Goal: Task Accomplishment & Management: Use online tool/utility

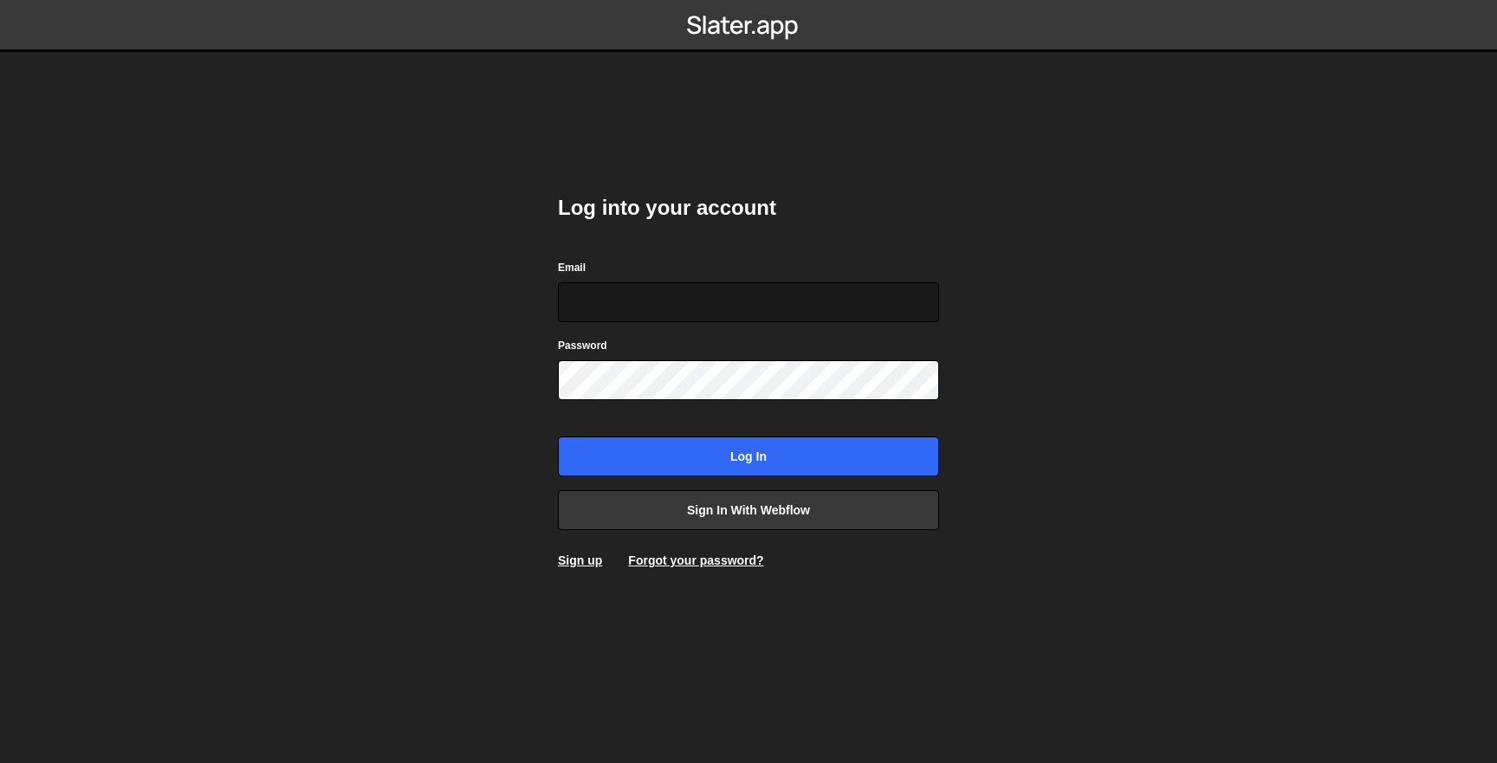
click at [792, 294] on input "Email" at bounding box center [748, 302] width 381 height 40
type input "simon@simonziri.com"
click at [776, 482] on div "Log into your account Email simon@simonziri.com Password Log in Sign in with We…" at bounding box center [748, 381] width 381 height 427
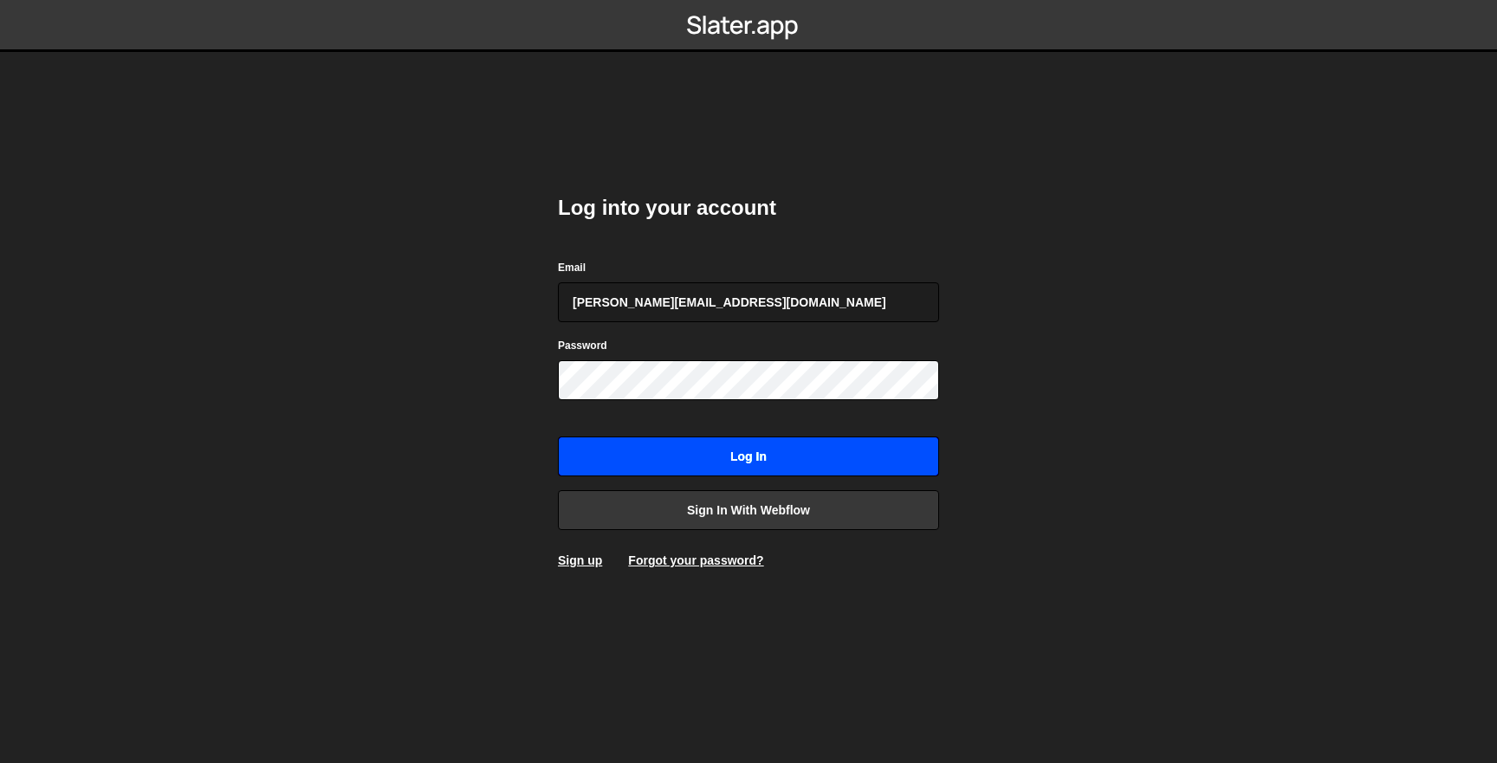
click at [785, 462] on input "Log in" at bounding box center [748, 457] width 381 height 40
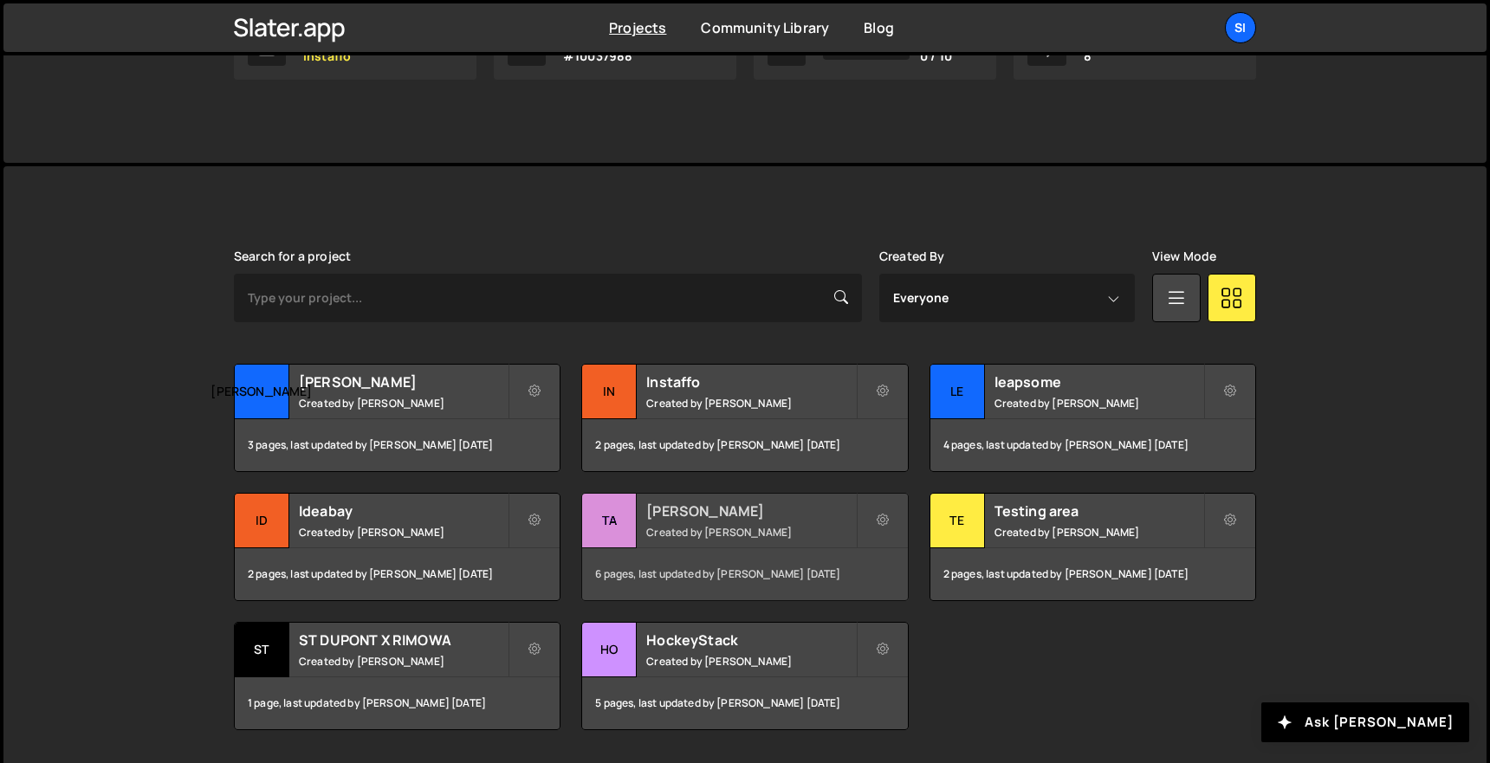
scroll to position [376, 0]
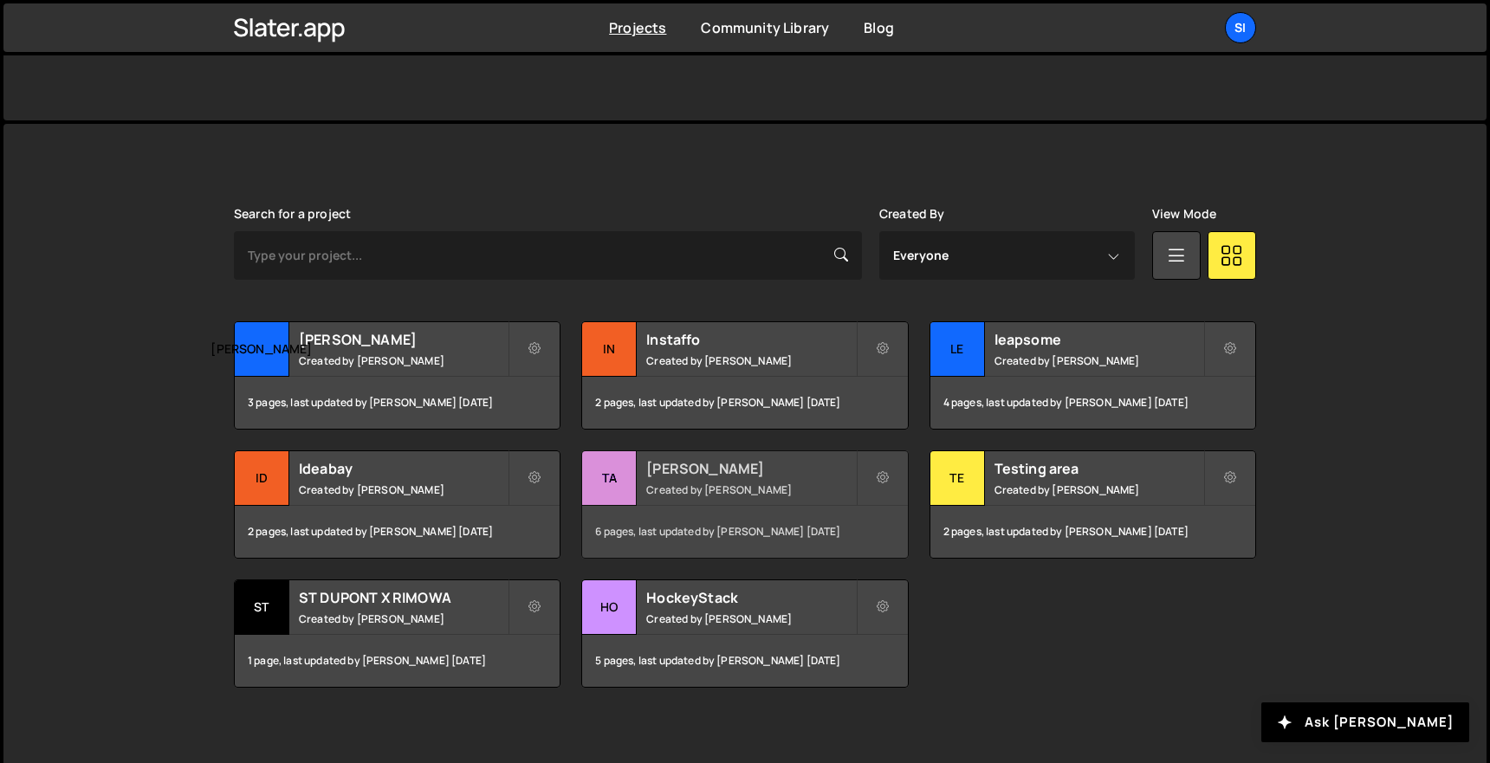
click at [799, 475] on h2 "[PERSON_NAME]" at bounding box center [750, 468] width 209 height 19
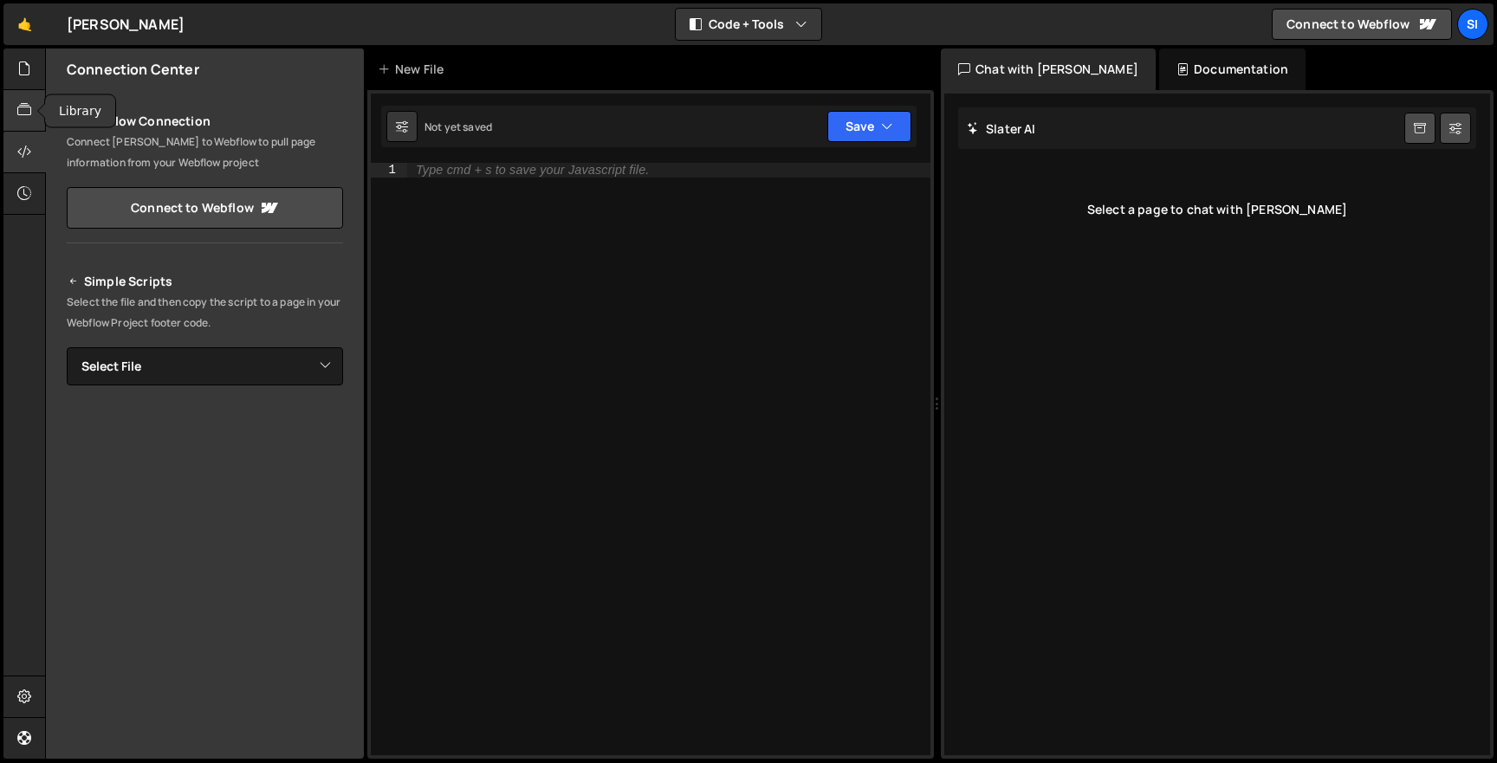
click at [25, 94] on div at bounding box center [24, 111] width 42 height 42
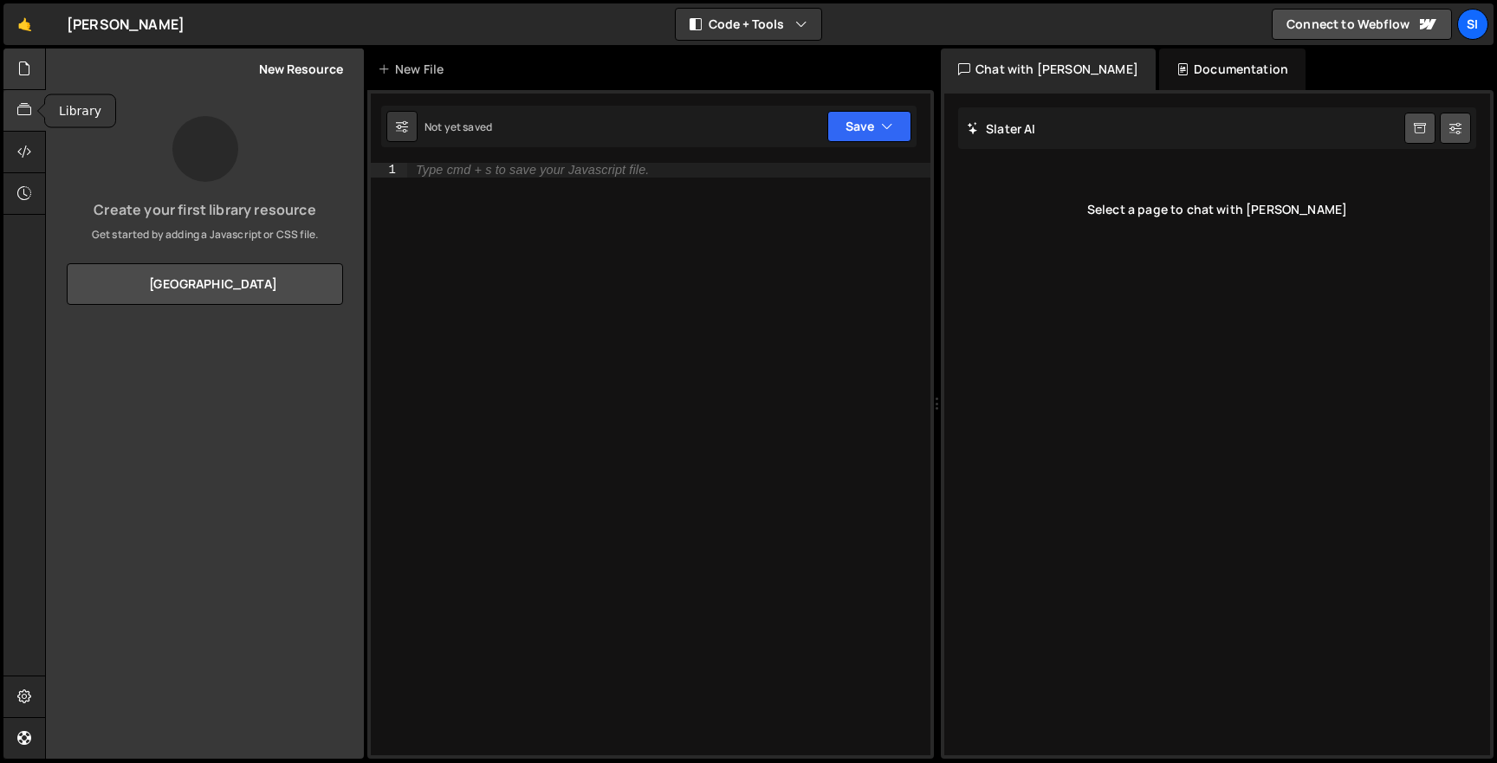
click at [20, 73] on icon at bounding box center [24, 68] width 14 height 19
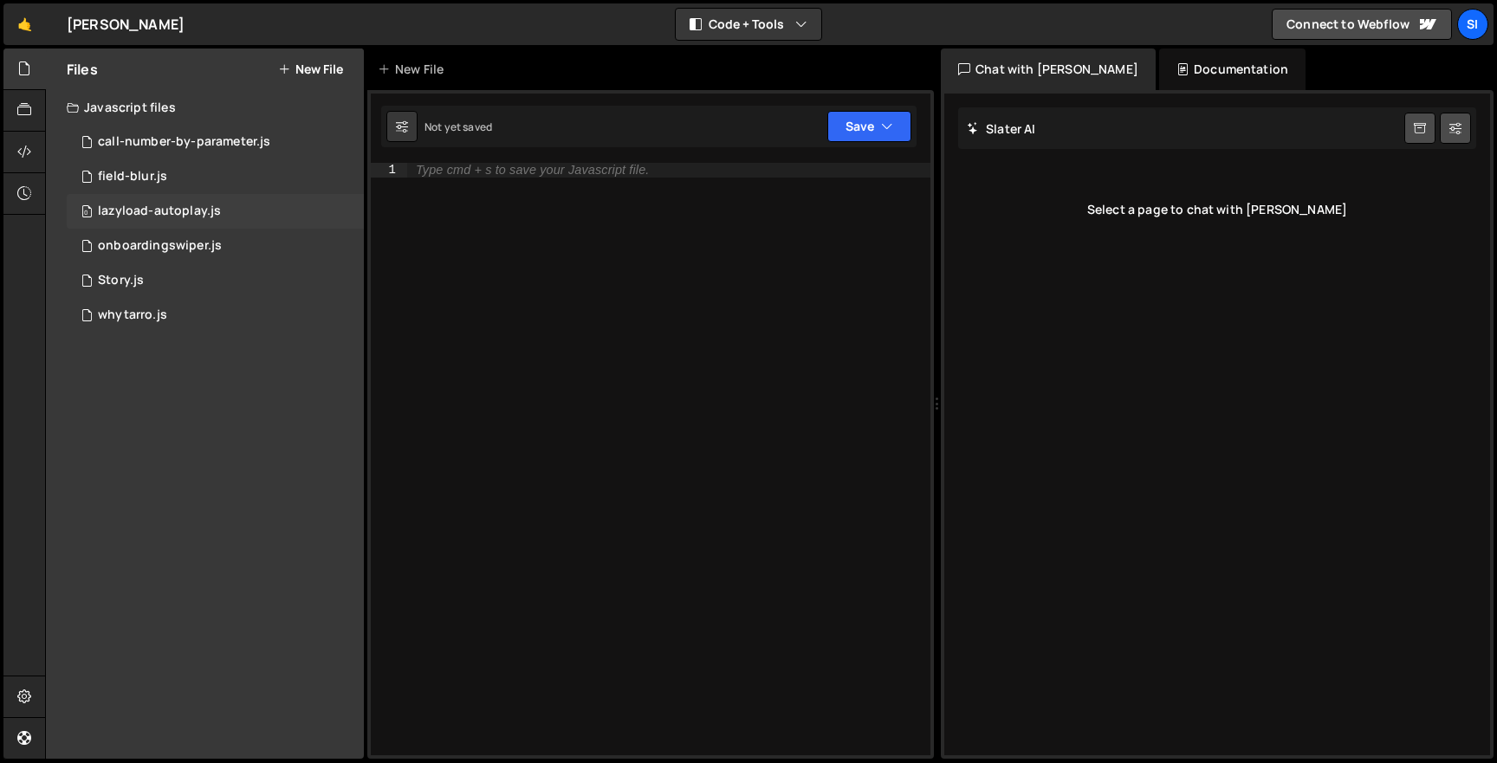
click at [238, 201] on div "0 lazyload-autoplay.js 0" at bounding box center [215, 211] width 297 height 35
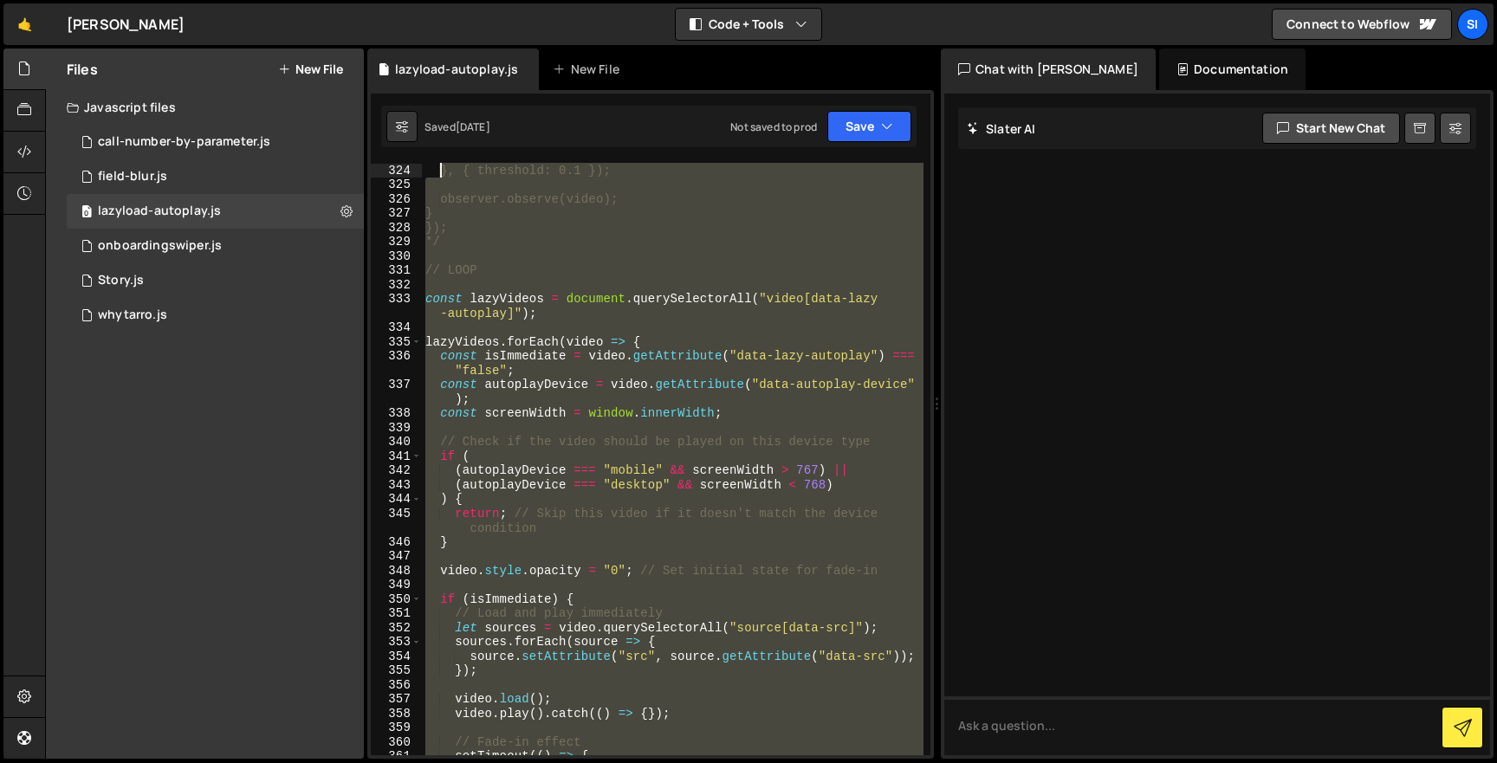
scroll to position [4873, 0]
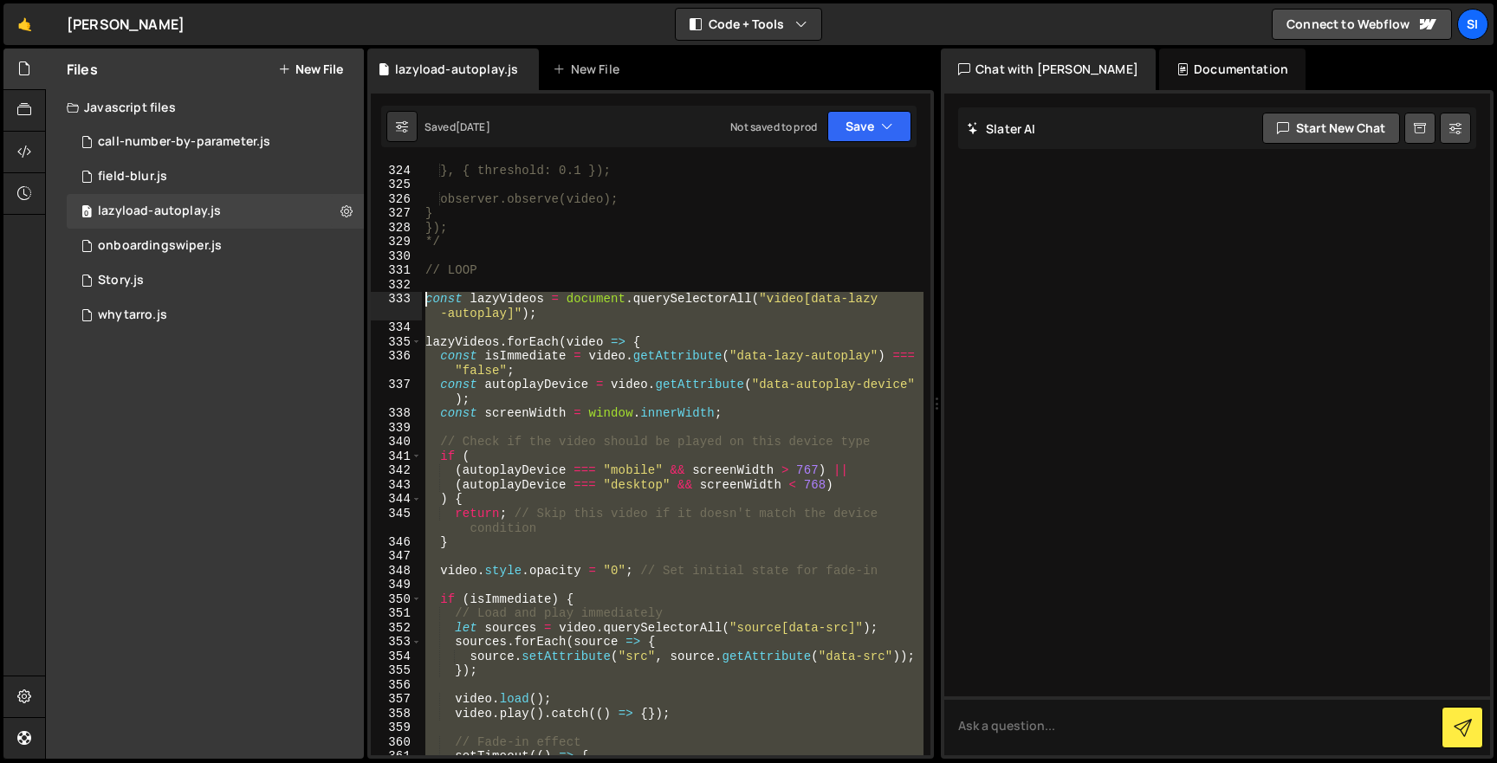
drag, startPoint x: 550, startPoint y: 701, endPoint x: 425, endPoint y: 301, distance: 418.3
click at [425, 301] on div "}, { threshold: 0.1 }); observer.observe(video); } }); */ // LOOP const lazyVid…" at bounding box center [672, 473] width 501 height 621
click at [779, 395] on div "}, { threshold: 0.1 }); observer.observe(video); } }); */ // LOOP const lazyVid…" at bounding box center [672, 459] width 501 height 592
type textarea "const autoplayDevice = video.getAttribute("data-autoplay-device");"
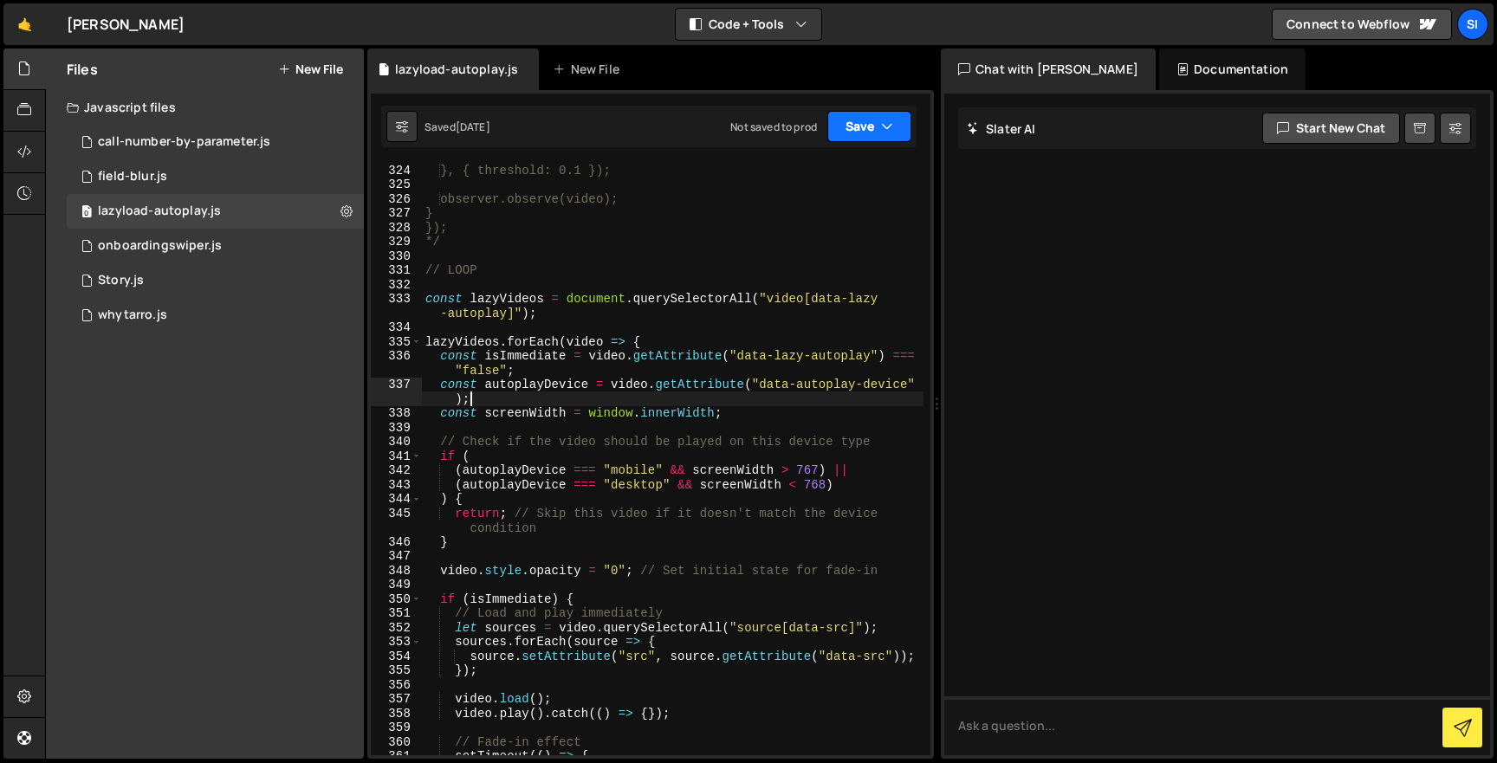
click at [871, 112] on button "Save" at bounding box center [869, 126] width 84 height 31
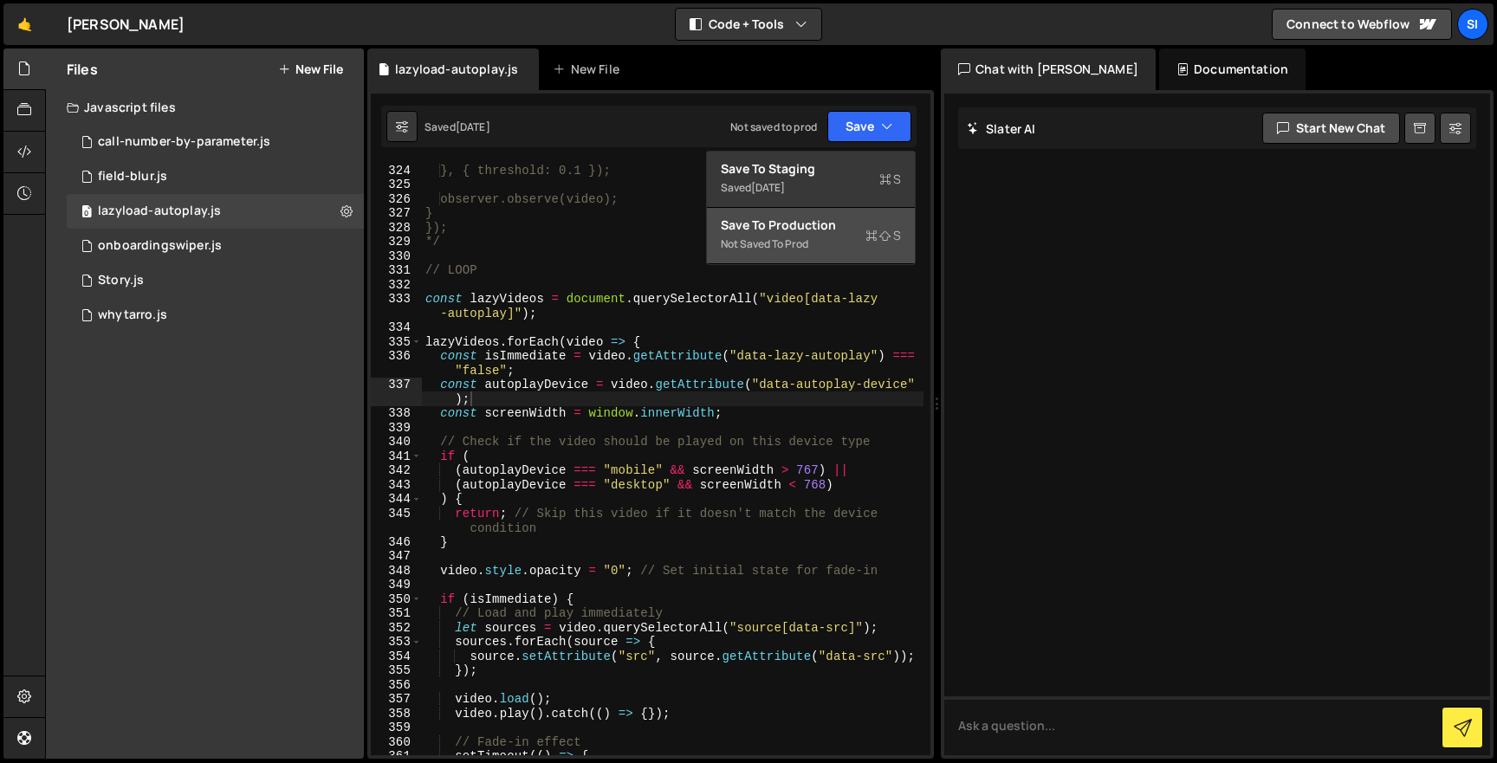
click at [852, 243] on div "Not saved to prod" at bounding box center [811, 244] width 180 height 21
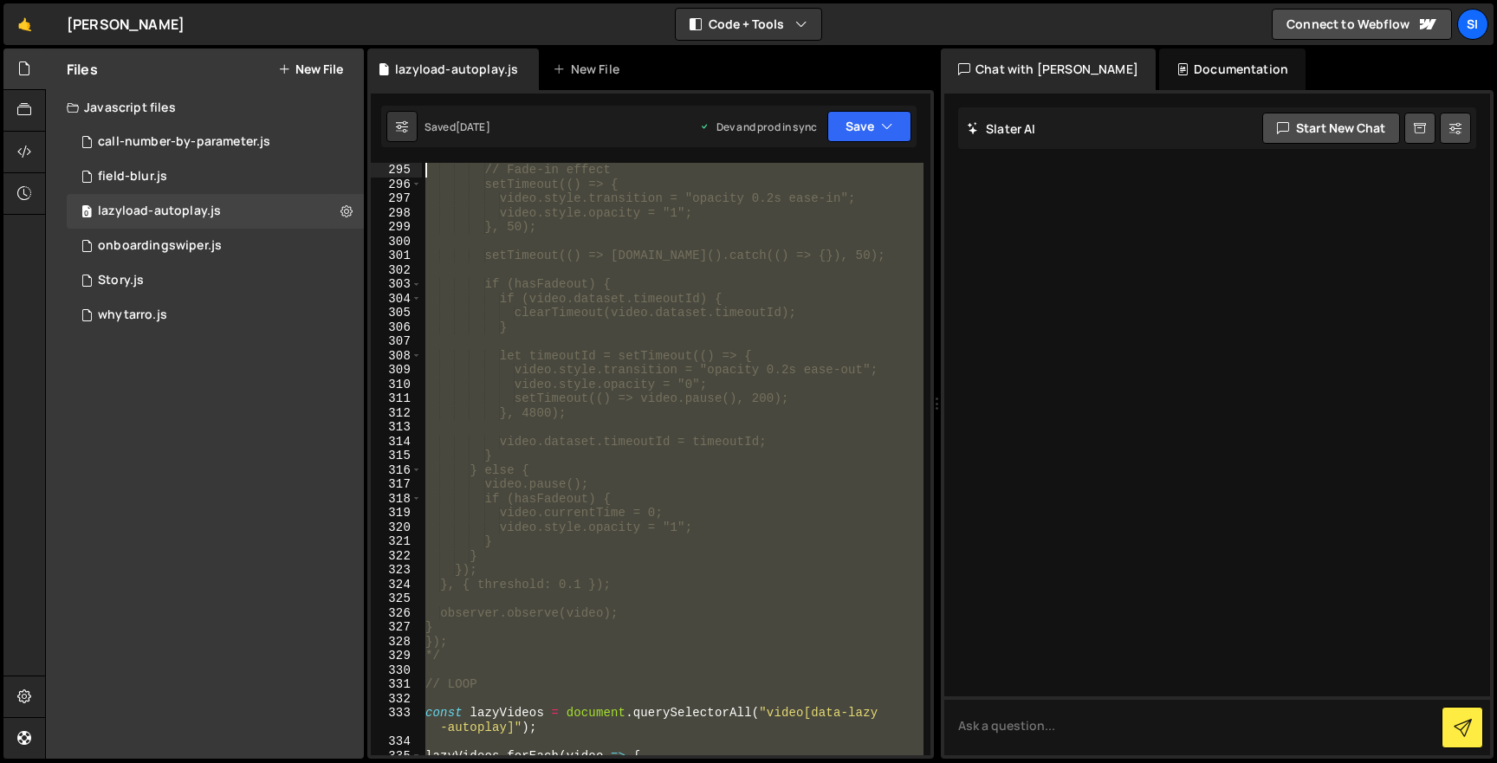
scroll to position [4444, 0]
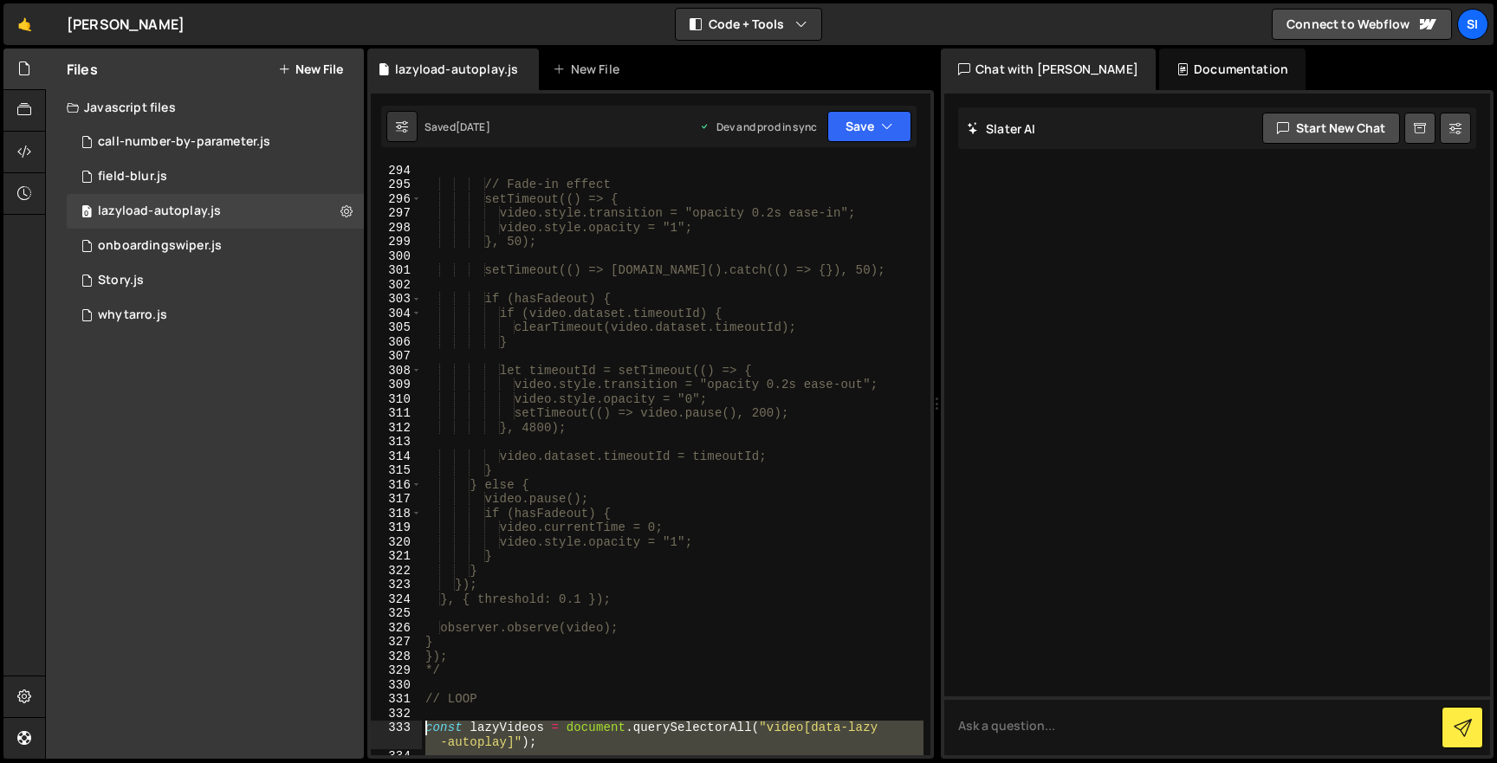
drag, startPoint x: 625, startPoint y: 585, endPoint x: 424, endPoint y: 725, distance: 245.1
click at [424, 725] on div "// Fade-in effect setTimeout(() => { video.style.transition = "opacity 0.2s eas…" at bounding box center [672, 473] width 501 height 621
click at [267, 239] on div "0 onboardingswiper.js 0" at bounding box center [215, 246] width 297 height 35
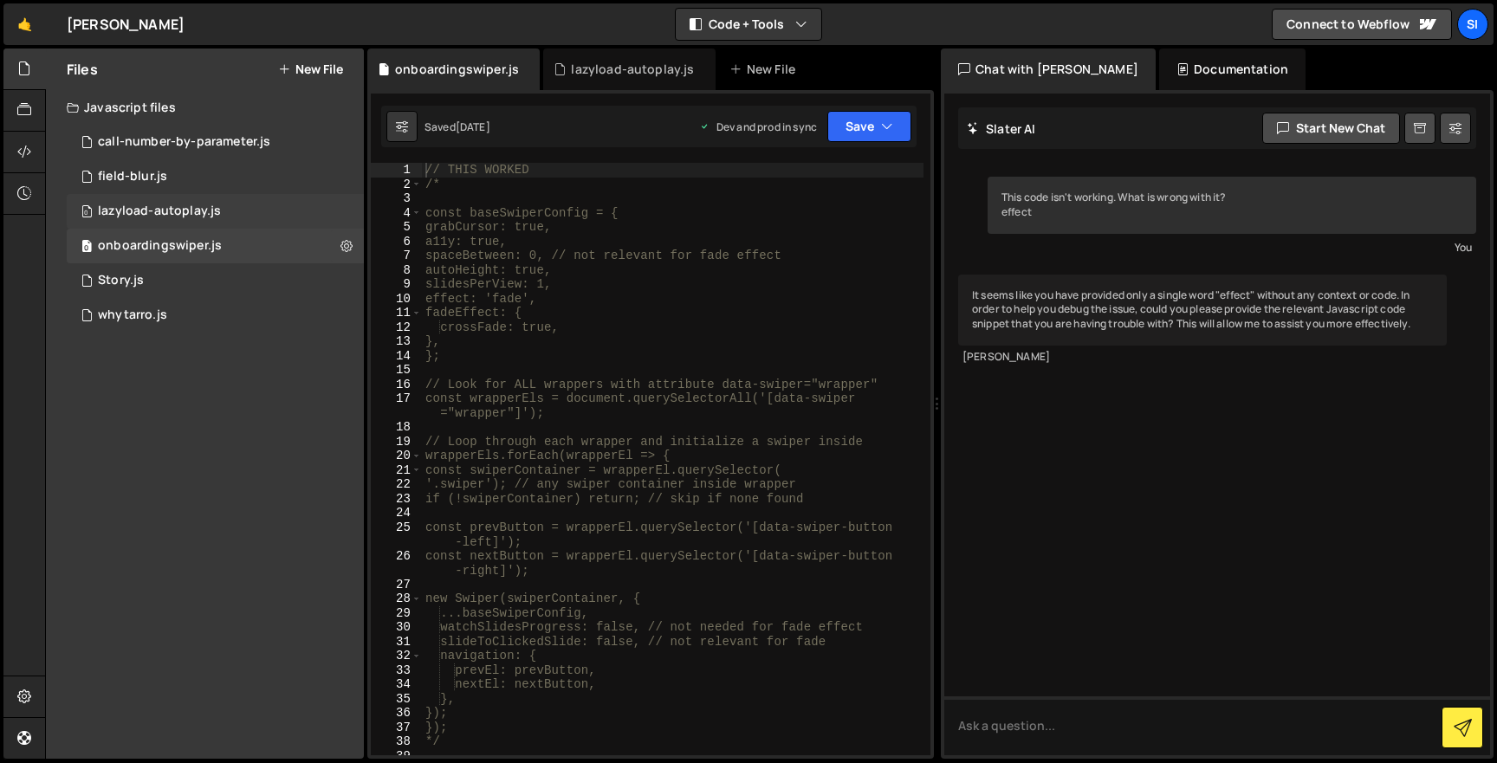
click at [272, 217] on div "0 lazyload-autoplay.js 0" at bounding box center [215, 211] width 297 height 35
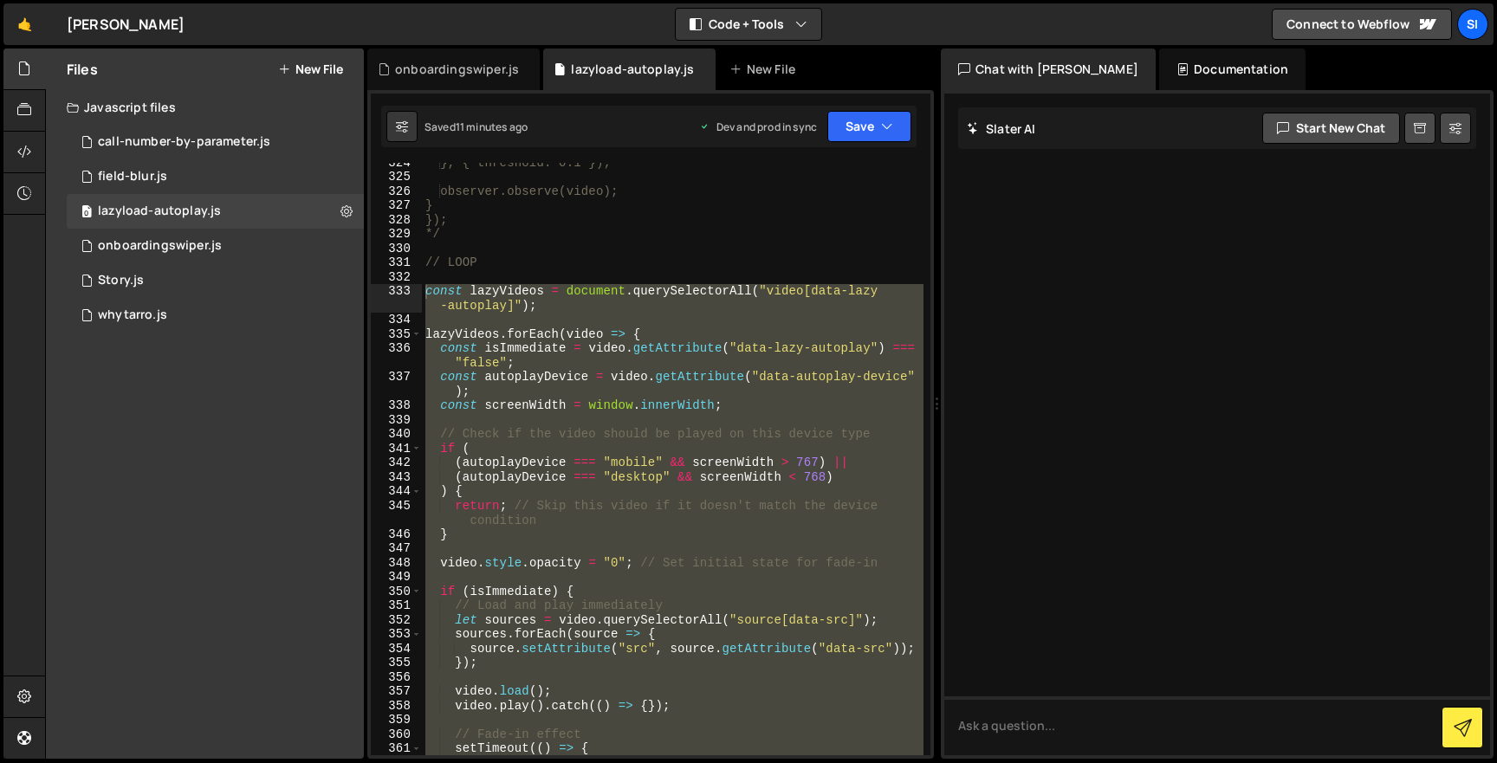
scroll to position [4880, 0]
click at [534, 284] on div "}, { threshold: 0.1 }); observer.observe(video); } }); */ // LOOP const lazyVid…" at bounding box center [672, 459] width 501 height 592
type textarea "const lazyVideos = document.querySelectorAll("video[data-lazy-autoplay]");"
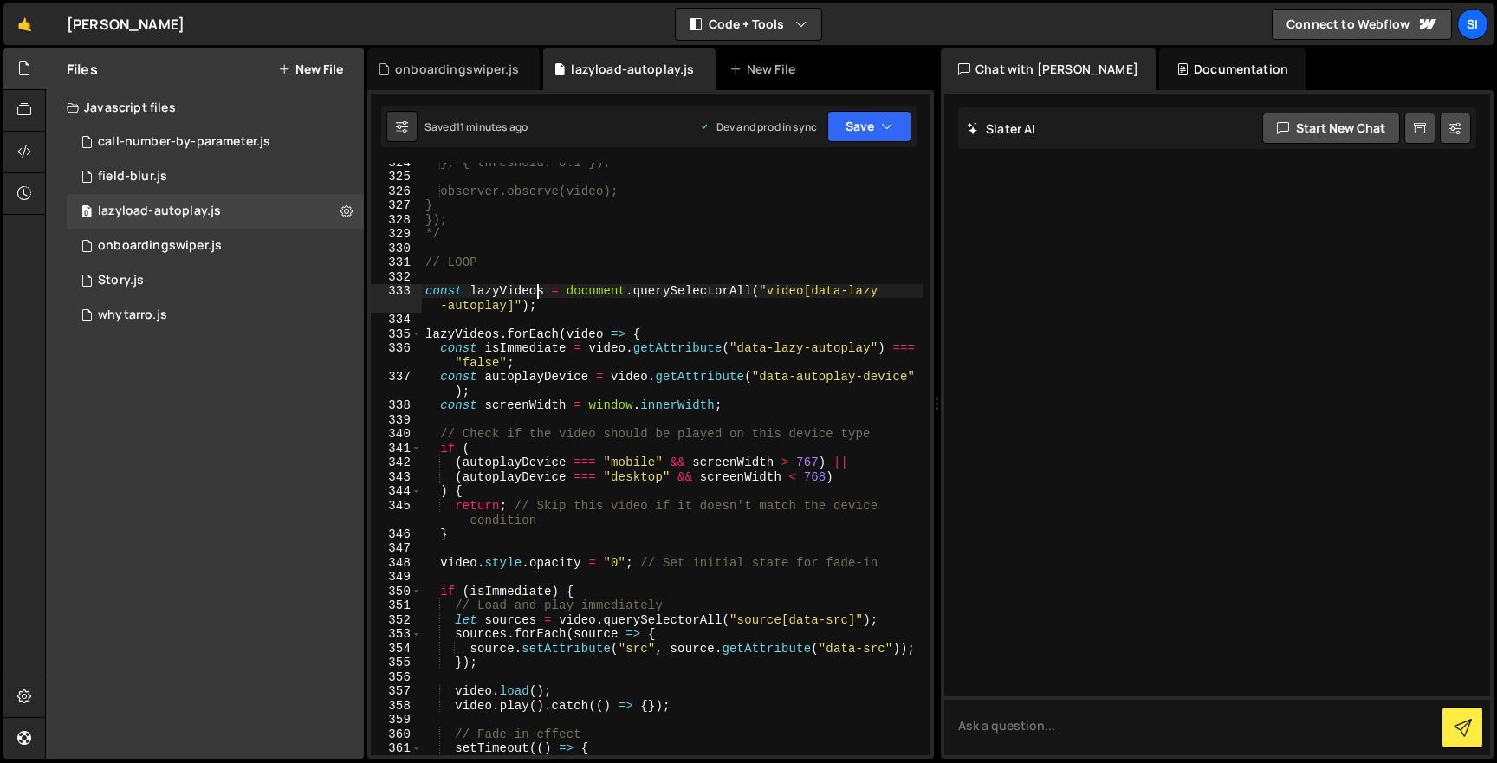
click at [302, 59] on div "Files New File" at bounding box center [205, 70] width 318 height 42
click at [301, 66] on button "New File" at bounding box center [310, 69] width 65 height 14
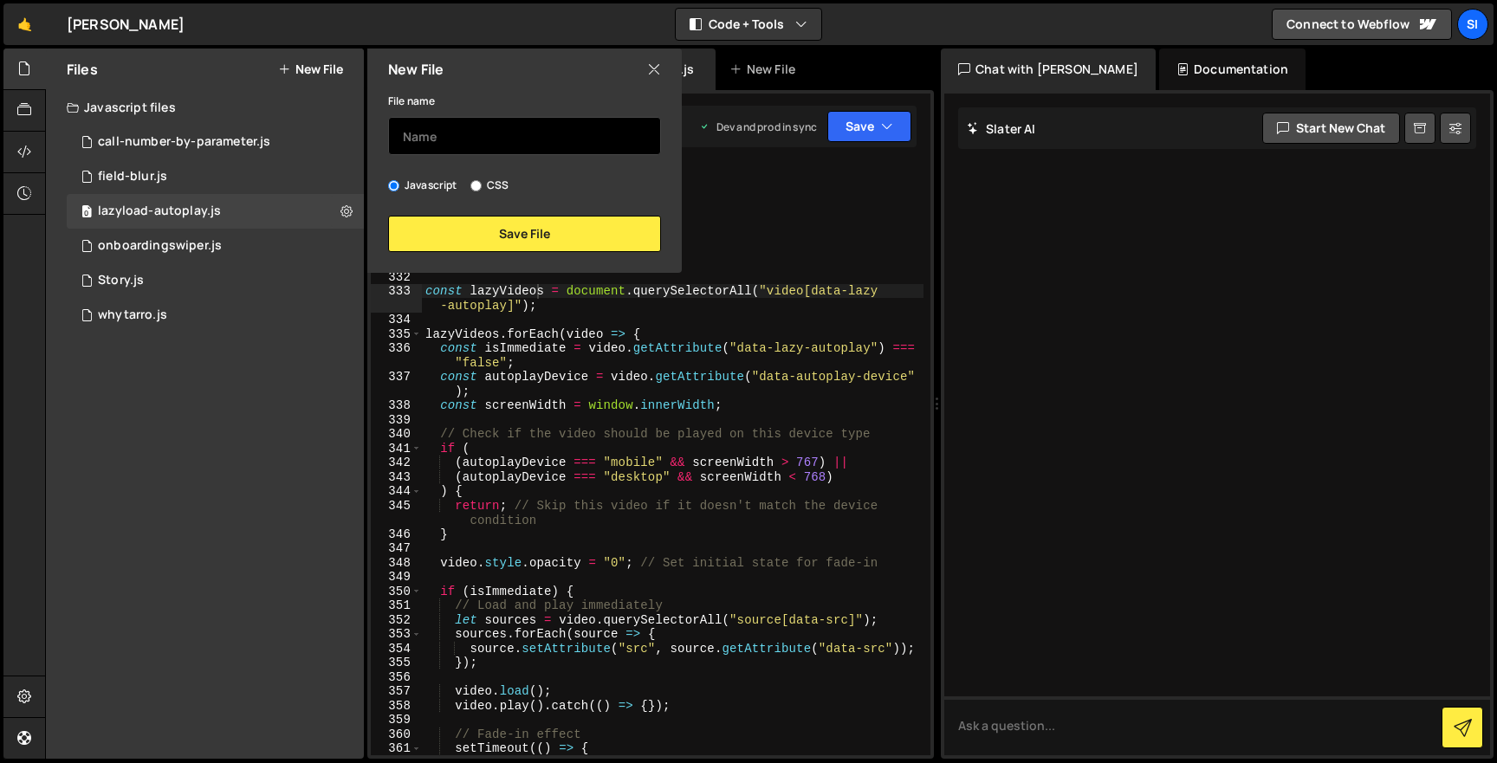
click at [488, 128] on input "text" at bounding box center [524, 136] width 273 height 38
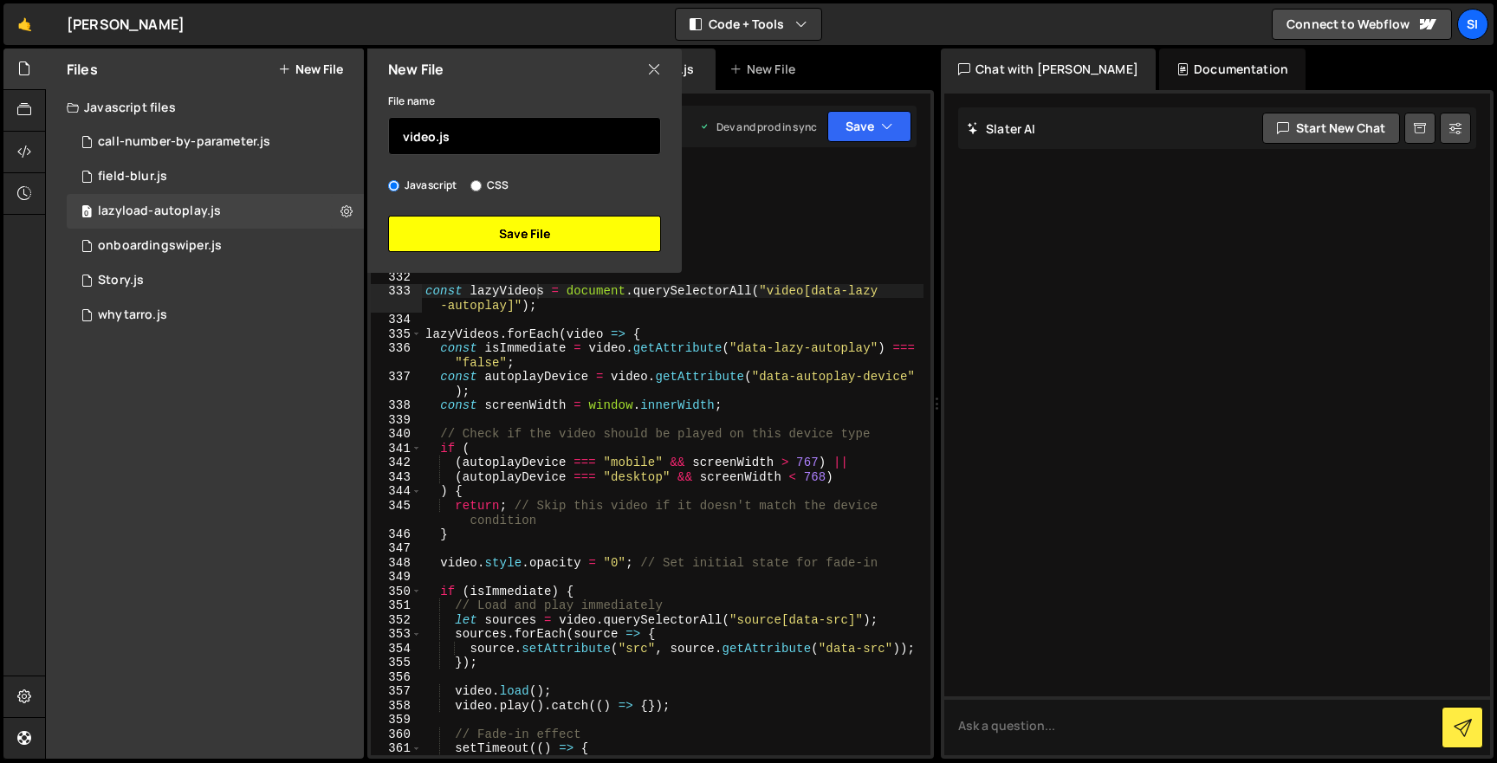
type input "video.js"
click at [547, 233] on button "Save File" at bounding box center [524, 234] width 273 height 36
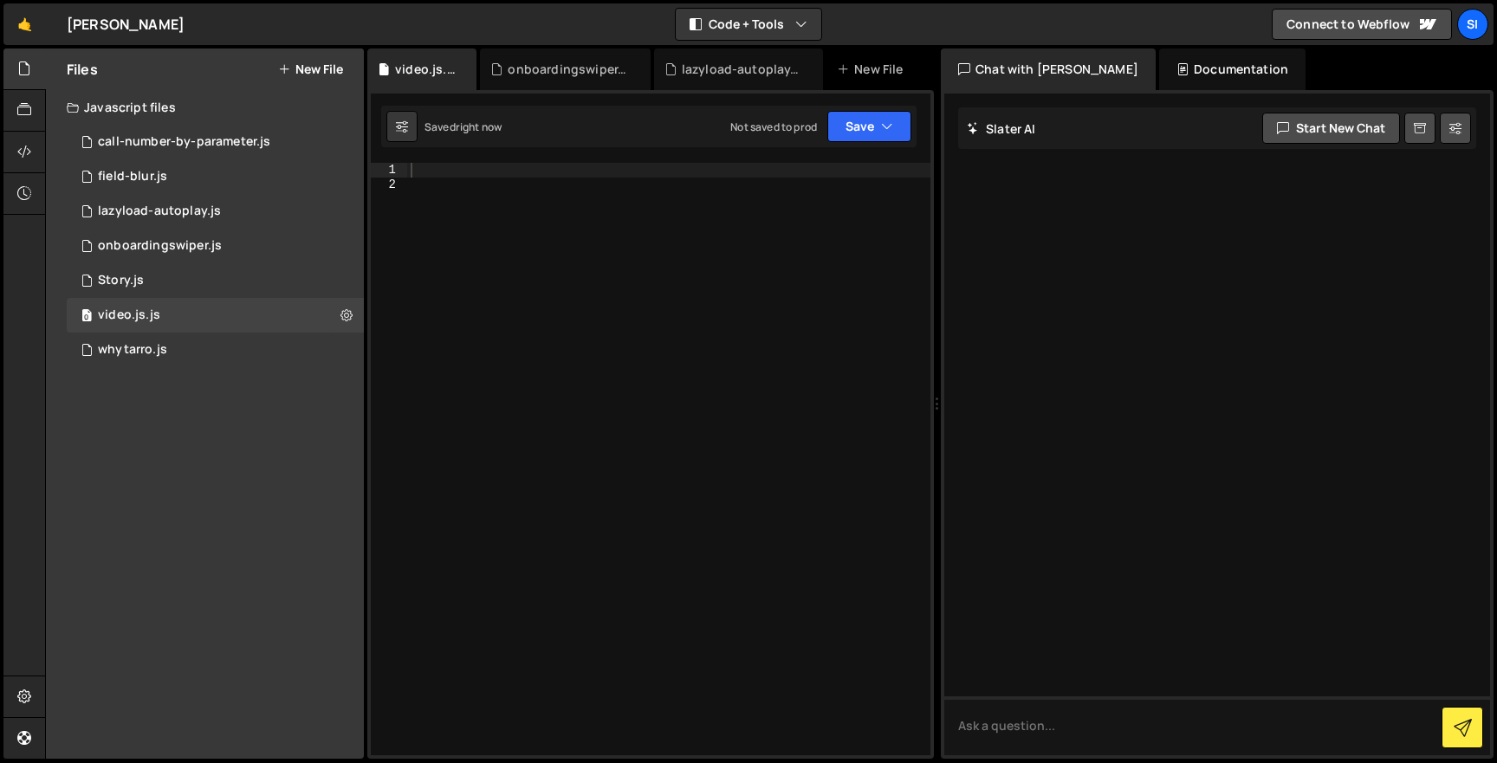
click at [548, 258] on div at bounding box center [668, 473] width 523 height 621
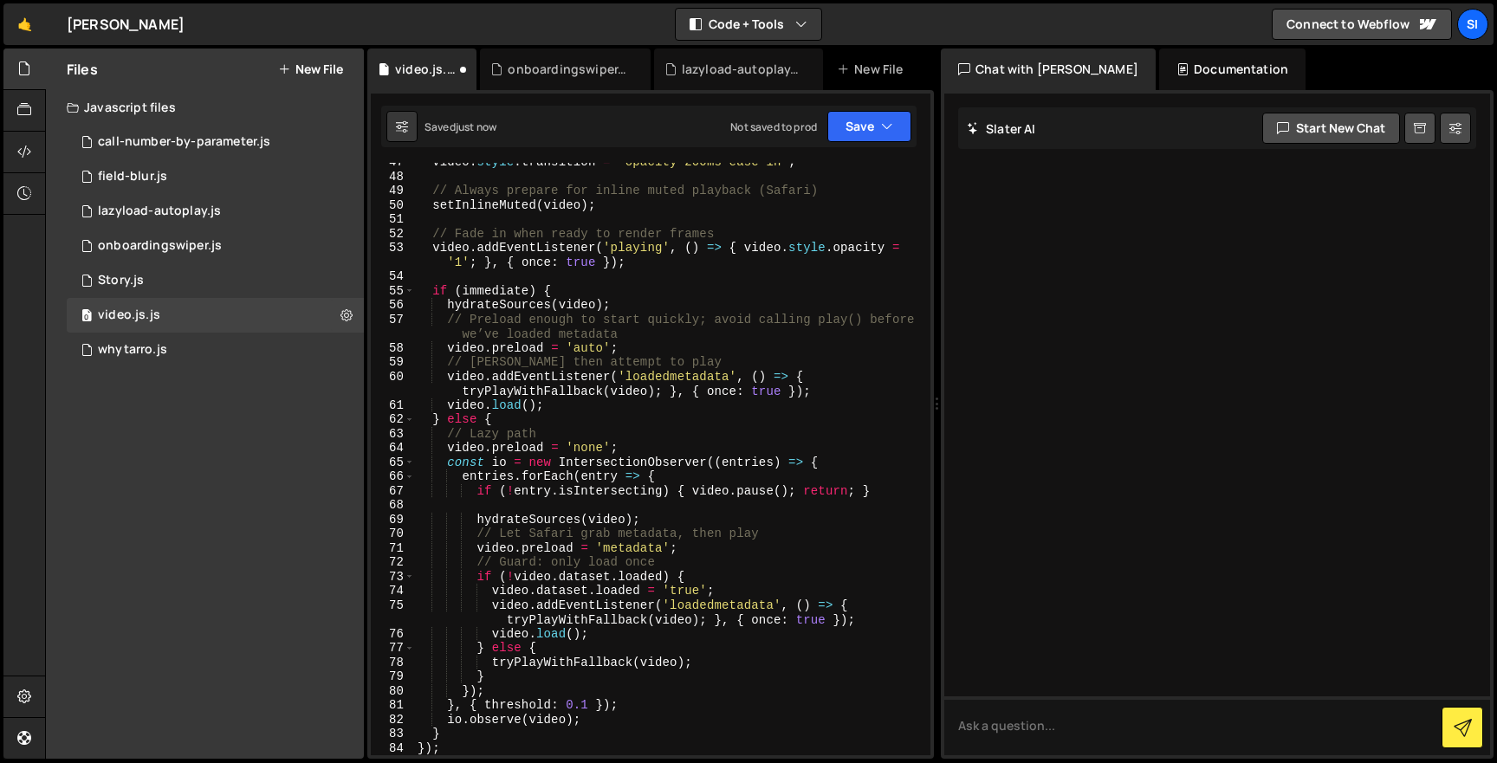
scroll to position [0, 0]
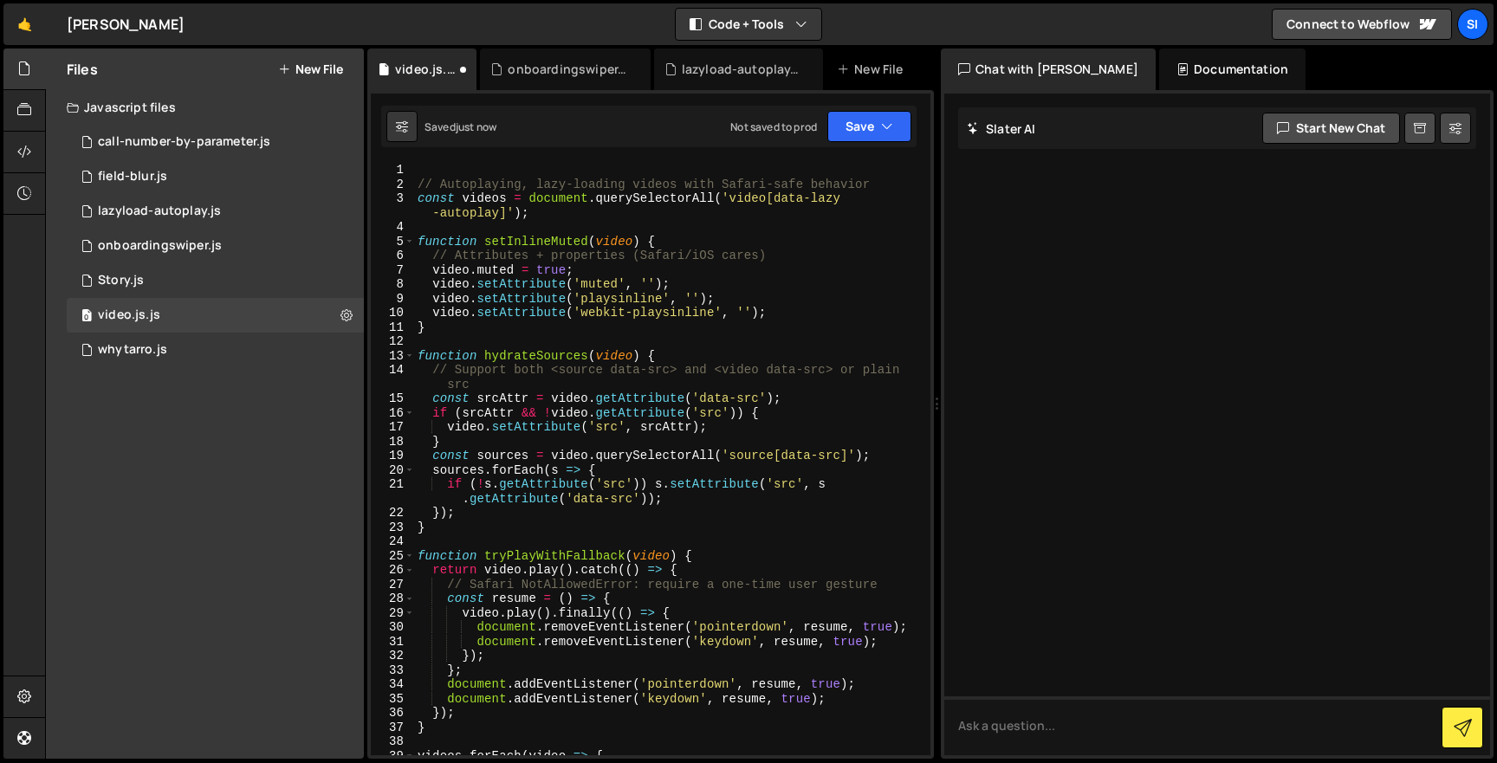
click at [548, 260] on div "// Autoplaying, lazy-loading videos with Safari-safe behavior const videos = do…" at bounding box center [668, 481] width 509 height 636
type textarea "video.muted = true;"
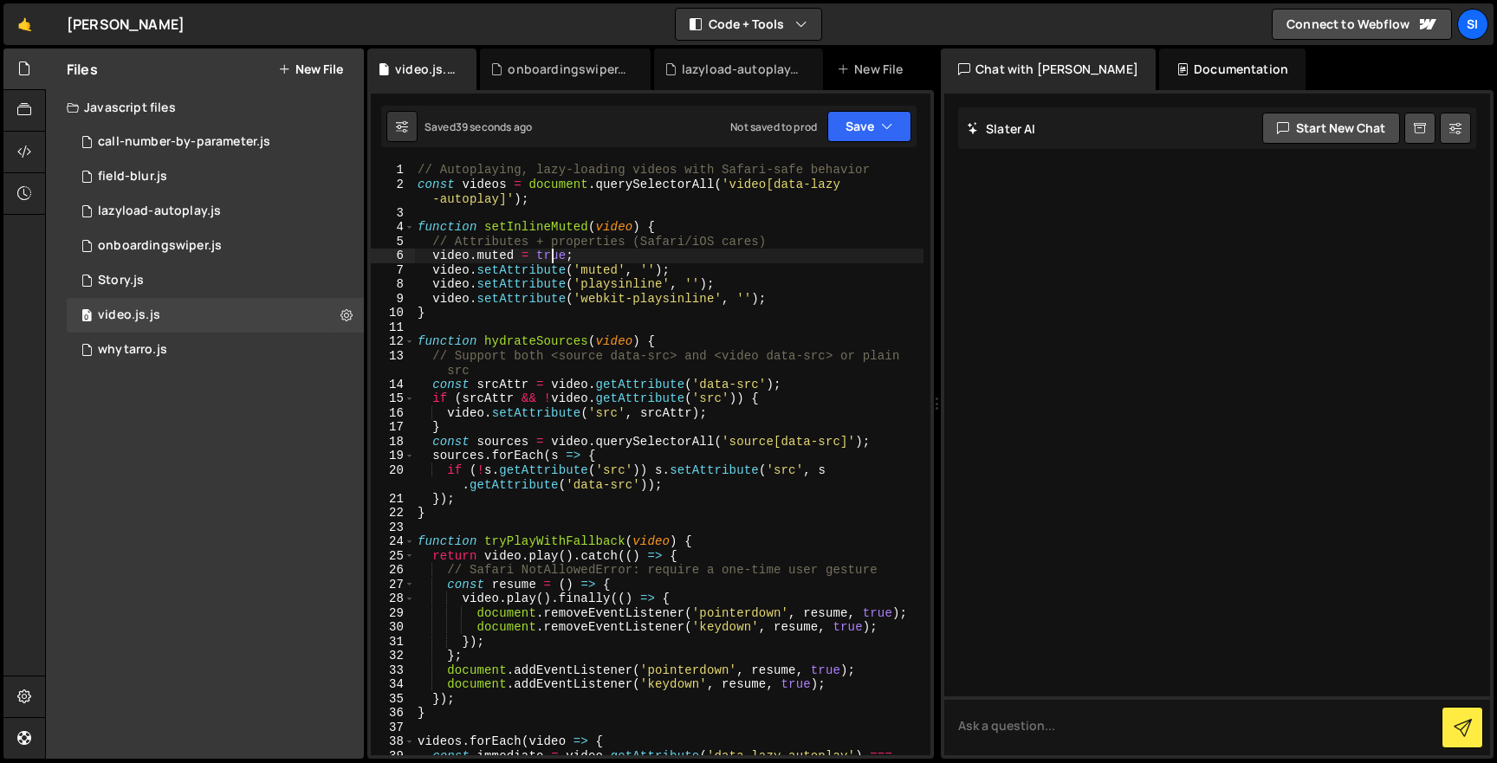
click at [565, 321] on div "// Autoplaying, lazy-loading videos with Safari-safe behavior const videos = do…" at bounding box center [668, 481] width 509 height 636
click at [8, 135] on div at bounding box center [24, 153] width 42 height 42
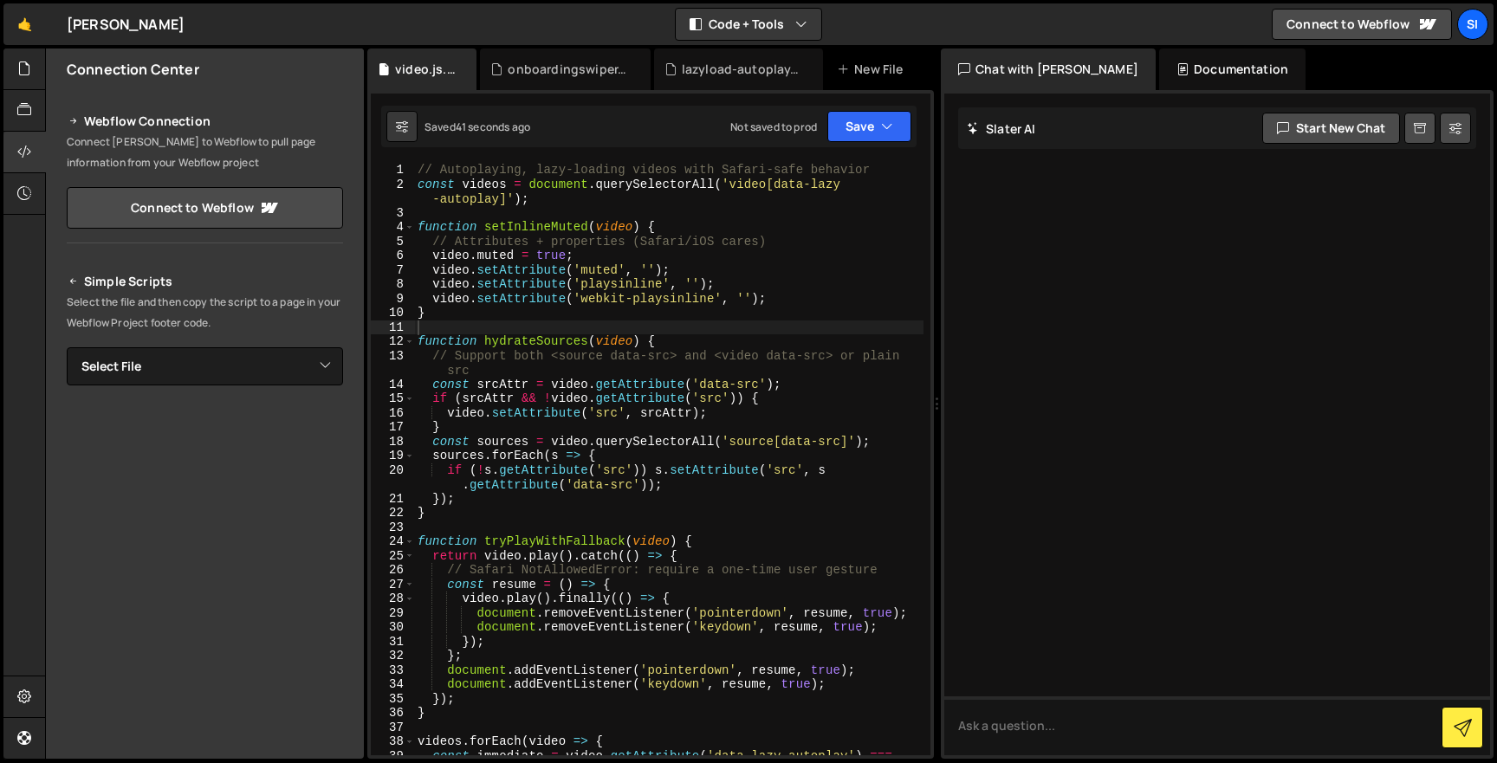
scroll to position [22, 0]
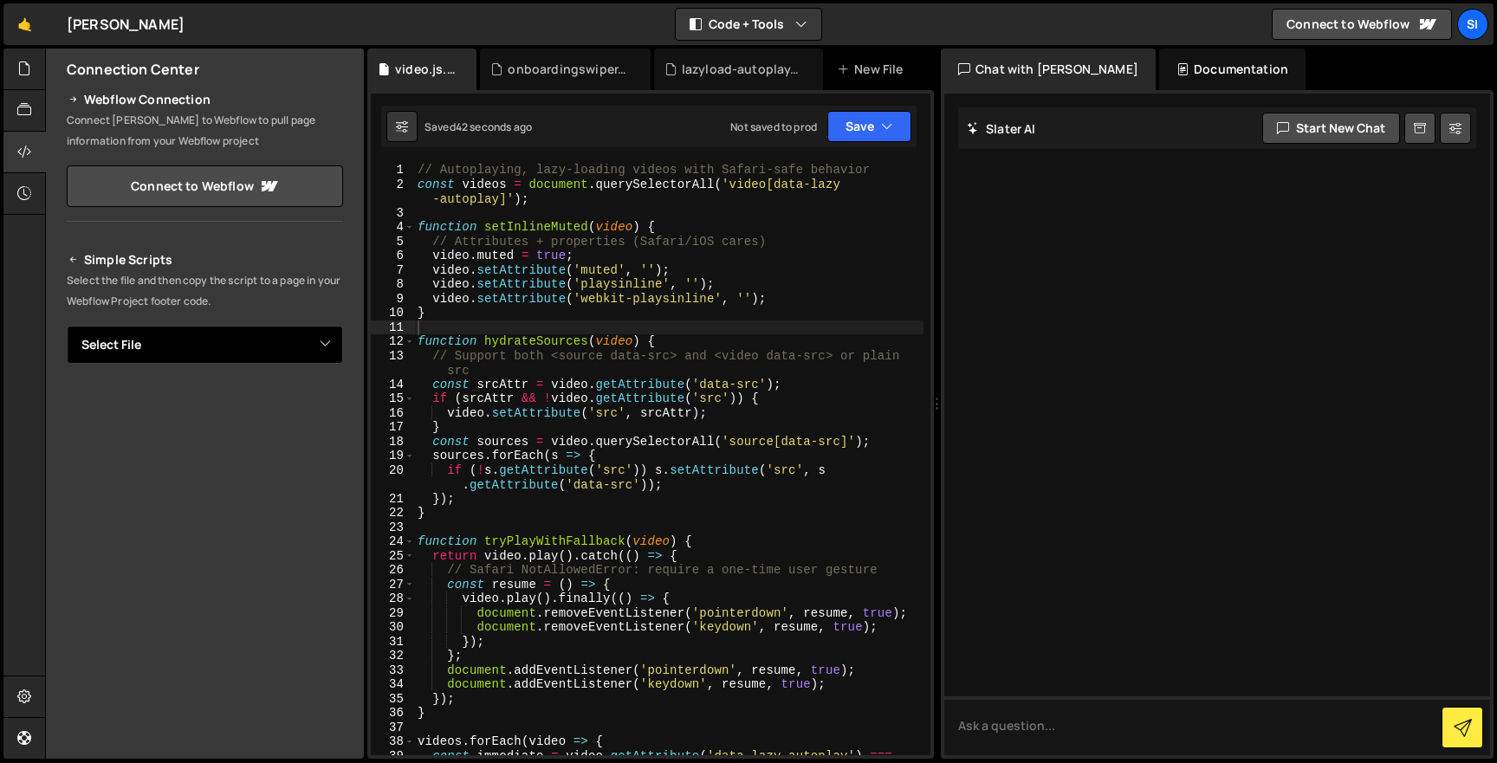
click at [207, 349] on select "Select File call-number-by-parameter.js field-blur.js lazyload-autoplay.js onbo…" at bounding box center [205, 345] width 276 height 38
click at [228, 350] on select "Select File call-number-by-parameter.js field-blur.js lazyload-autoplay.js onbo…" at bounding box center [205, 345] width 276 height 38
select select "45249"
click at [307, 341] on select "Select File call-number-by-parameter.js field-blur.js lazyload-autoplay.js onbo…" at bounding box center [205, 345] width 276 height 38
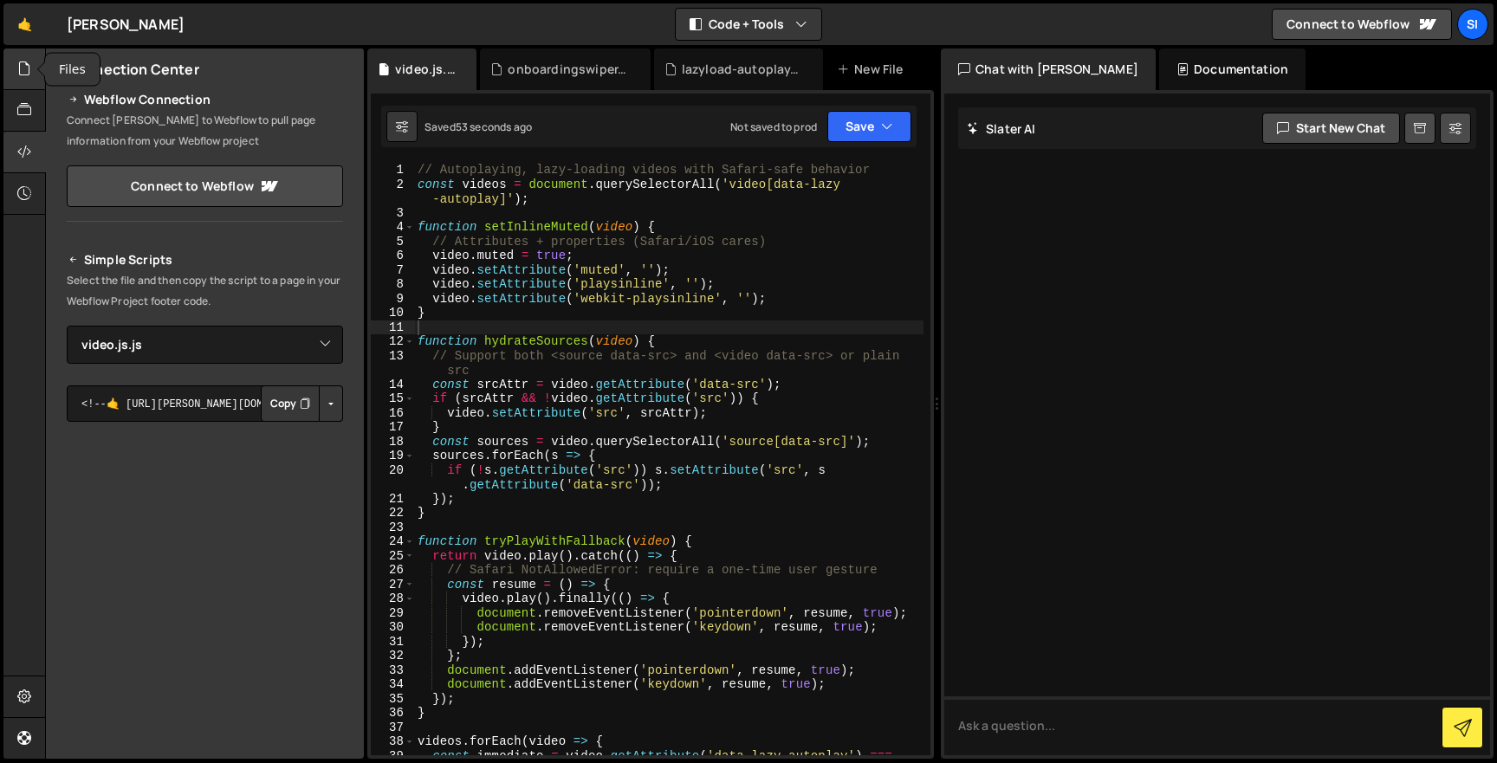
click at [21, 63] on icon at bounding box center [24, 68] width 14 height 19
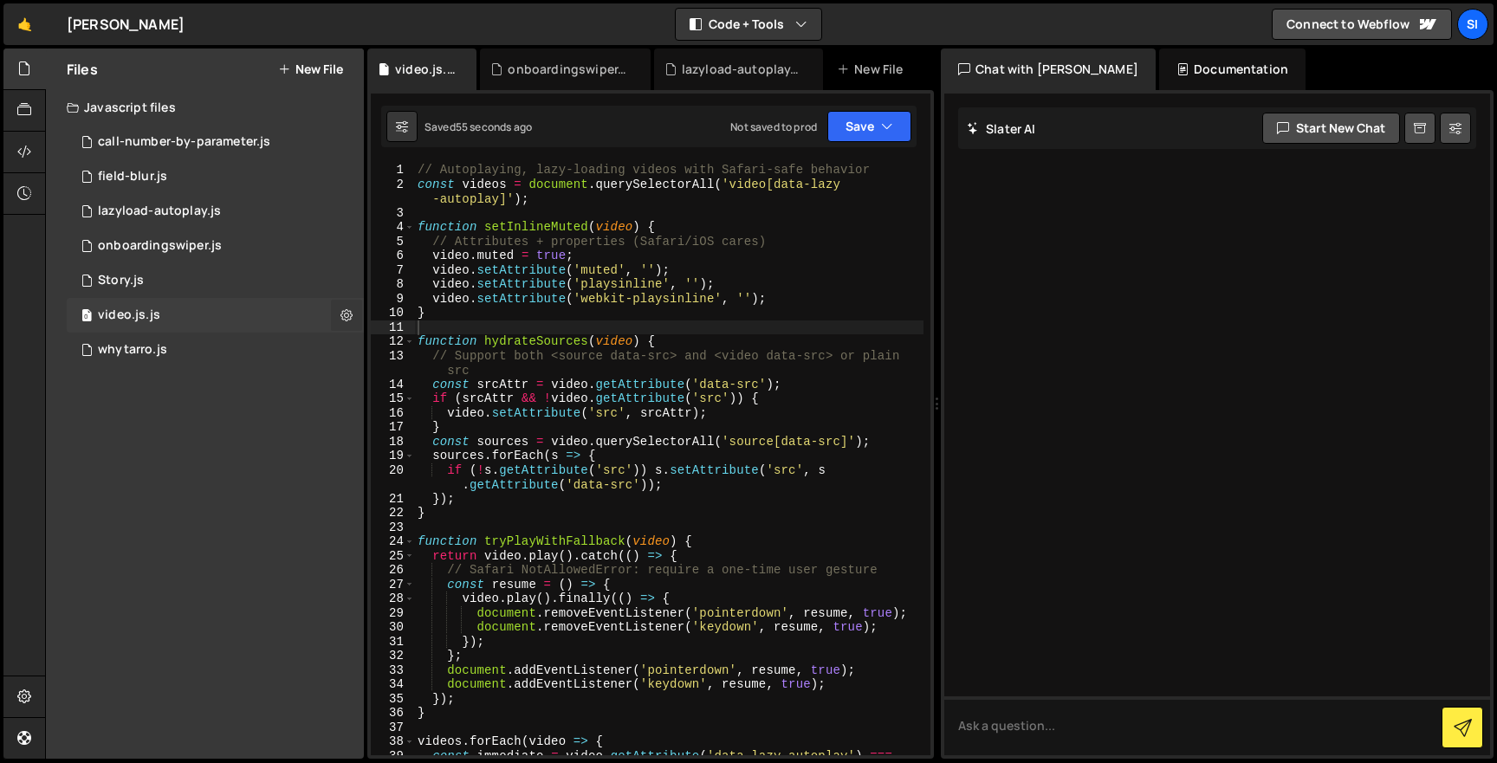
click at [353, 320] on button at bounding box center [346, 315] width 31 height 31
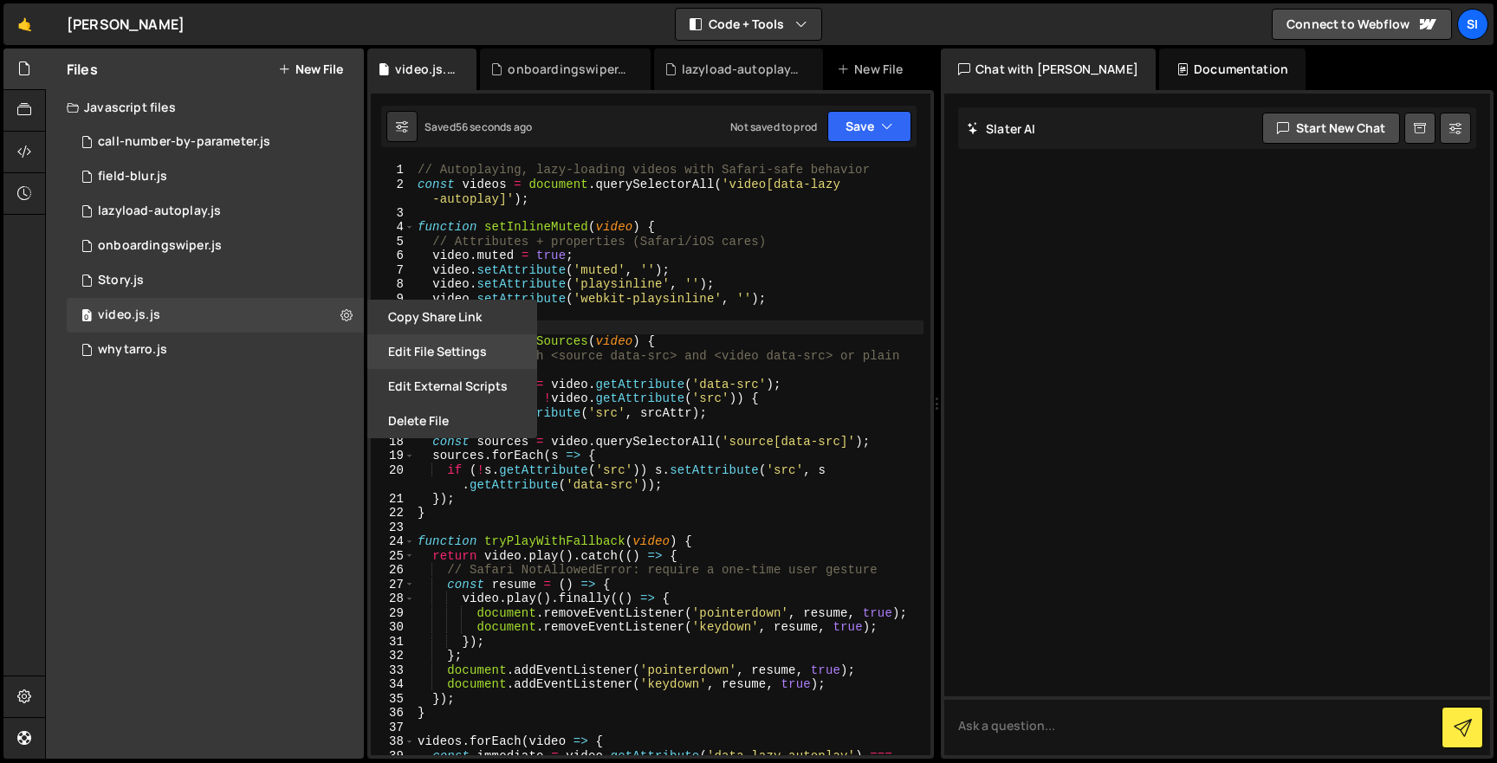
click at [431, 346] on button "Edit File Settings" at bounding box center [452, 351] width 170 height 35
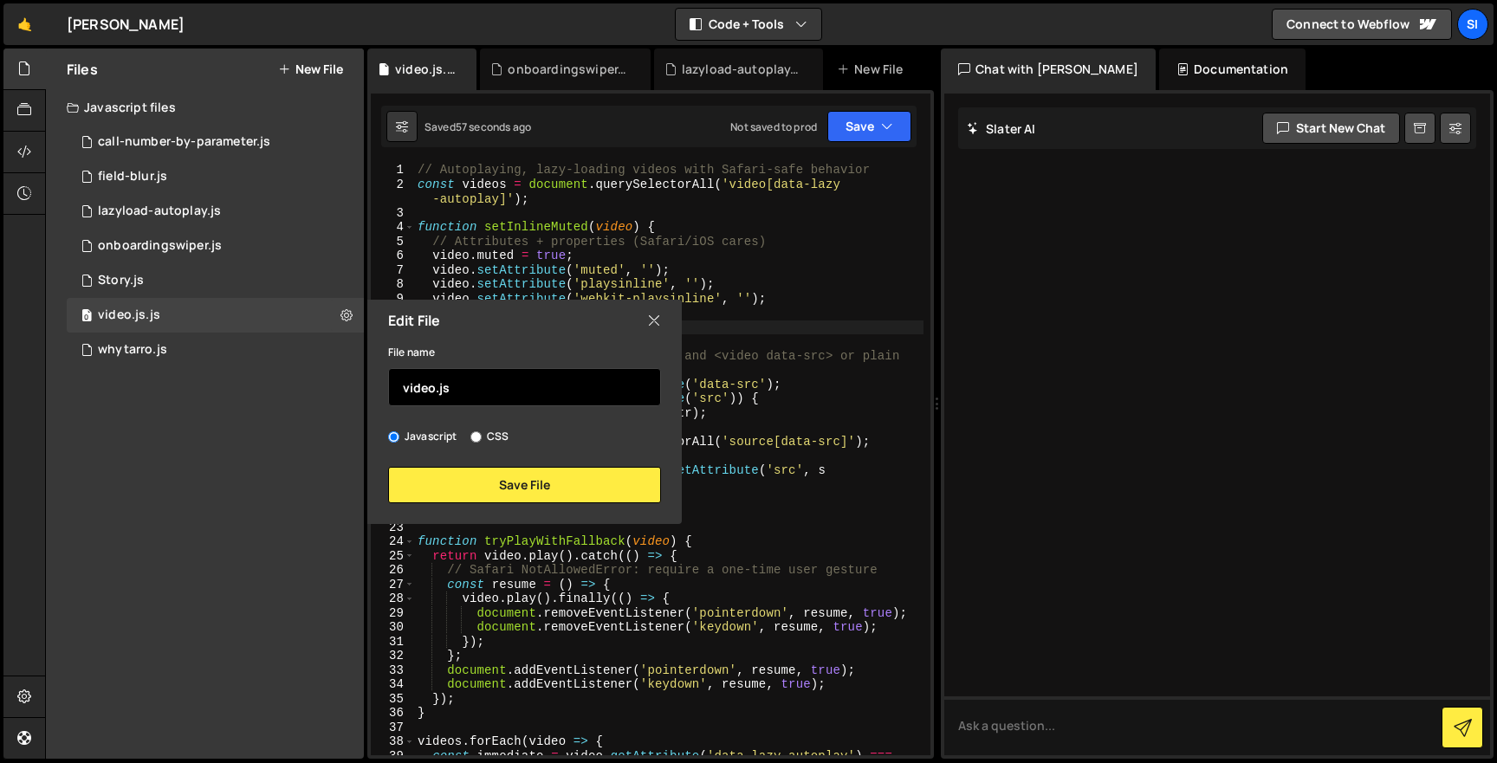
click at [457, 372] on input "video.js" at bounding box center [524, 387] width 273 height 38
click at [461, 383] on input "video.js" at bounding box center [524, 387] width 273 height 38
type input "video"
click at [513, 514] on div "Edit File File name video Javascript CSS Save File" at bounding box center [523, 412] width 318 height 224
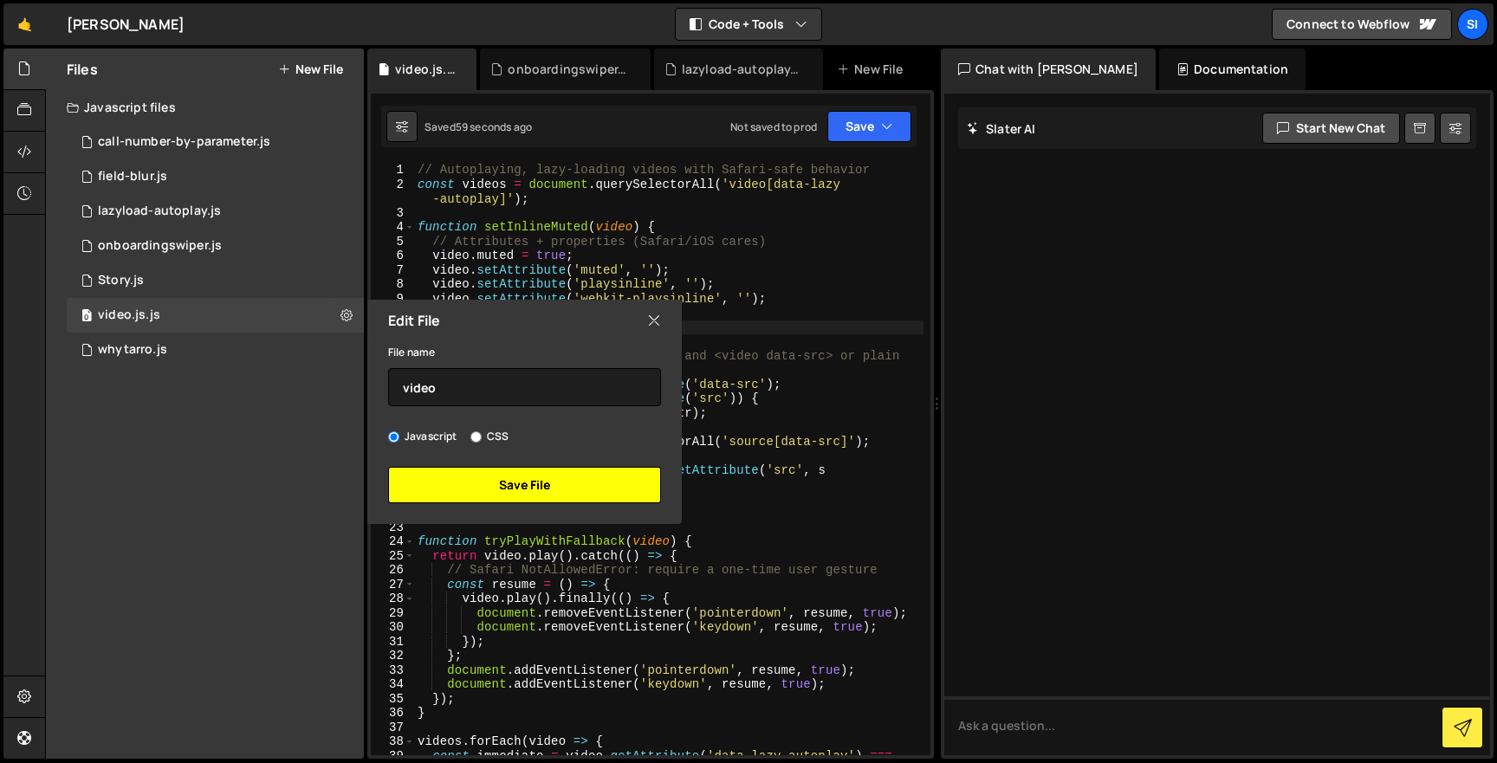
click at [519, 487] on button "Save File" at bounding box center [524, 485] width 273 height 36
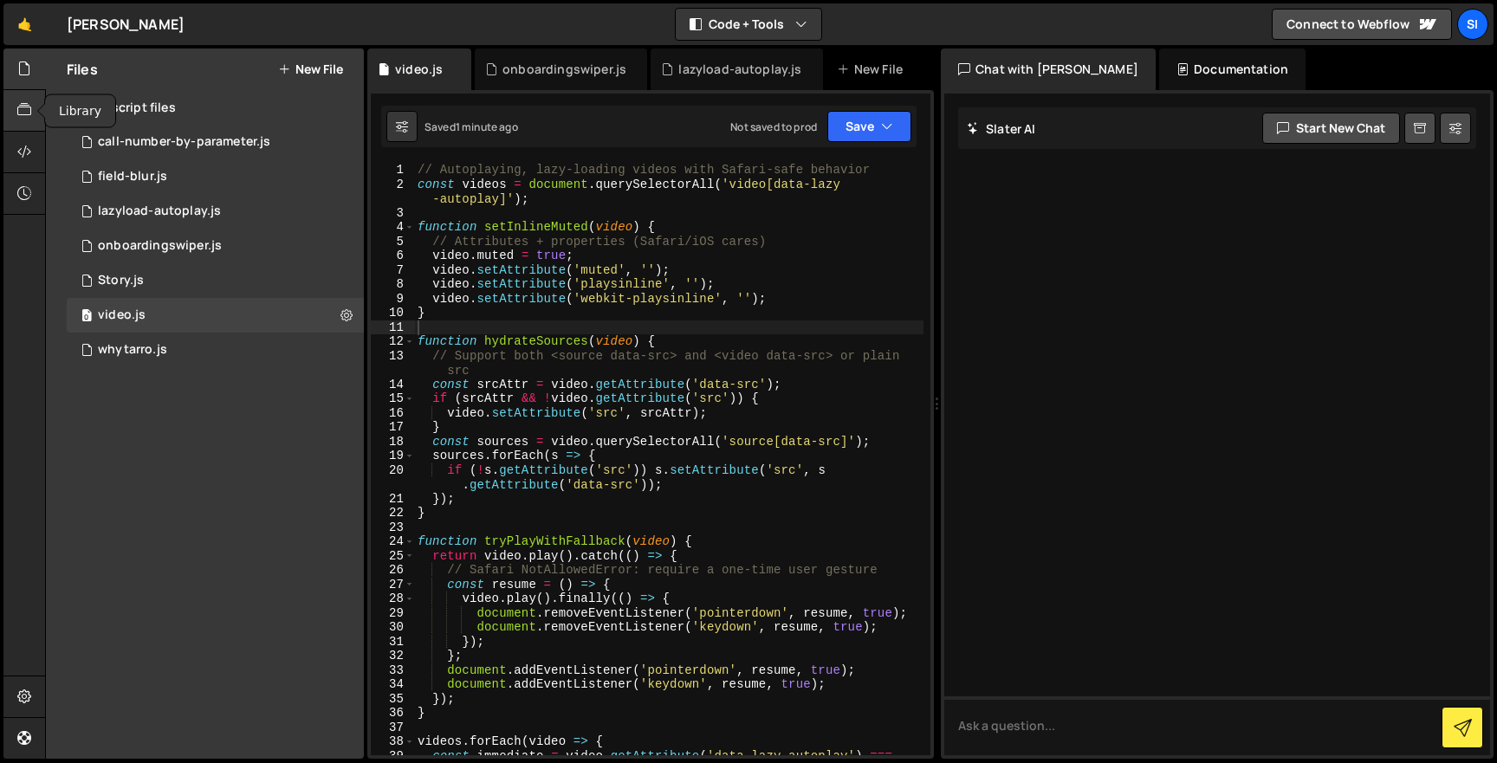
click at [23, 102] on icon at bounding box center [24, 109] width 14 height 19
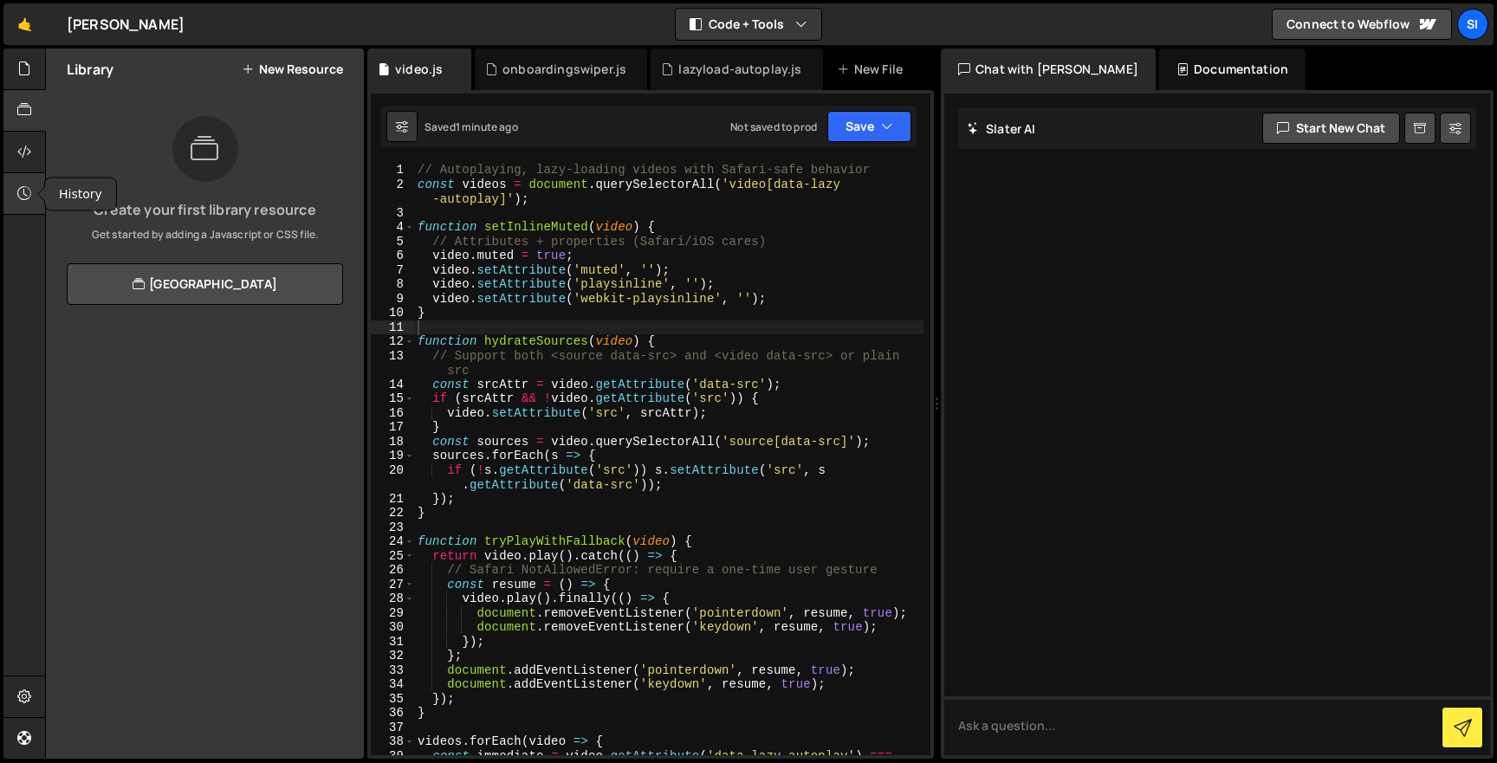
click at [32, 199] on div at bounding box center [24, 194] width 42 height 42
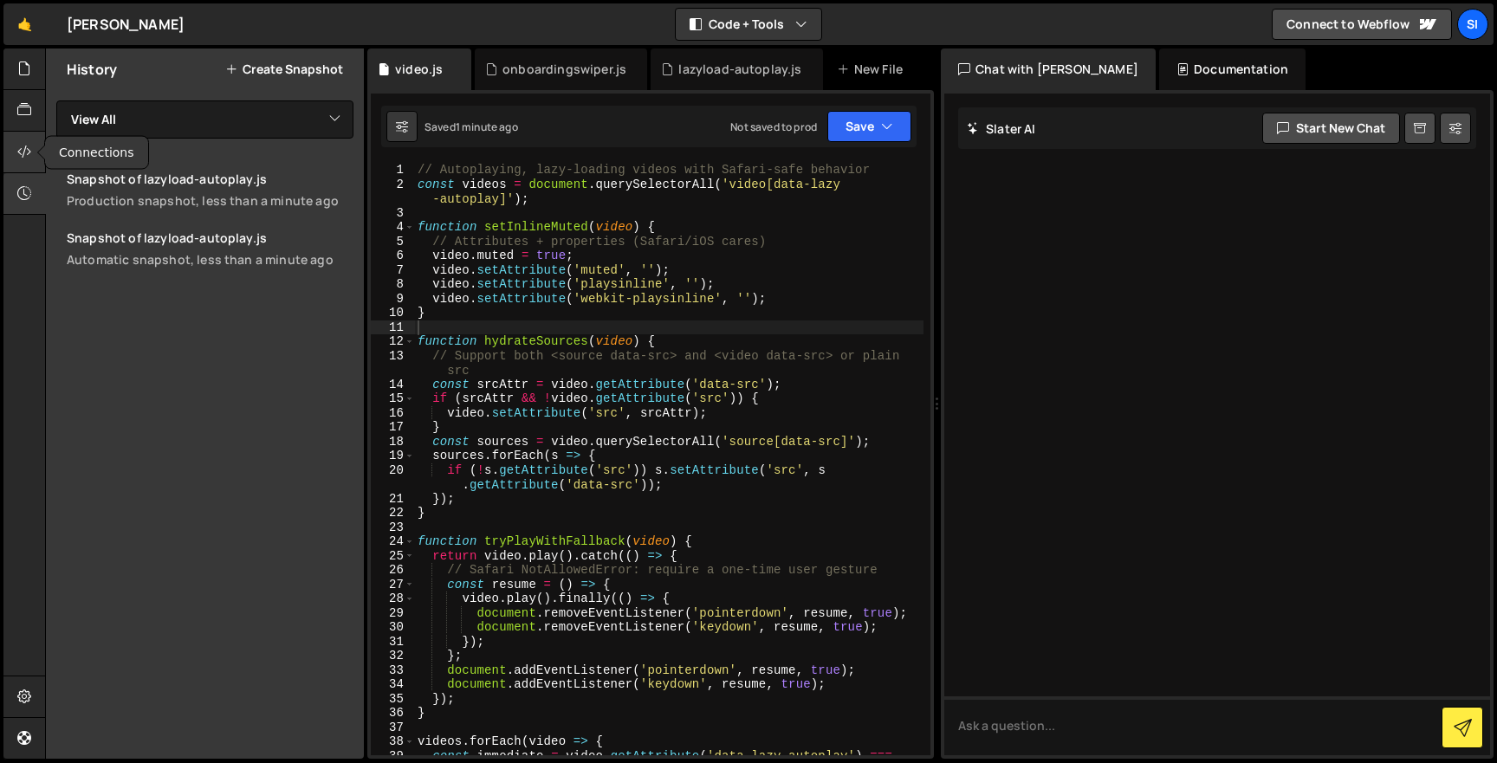
click at [21, 142] on icon at bounding box center [24, 151] width 14 height 19
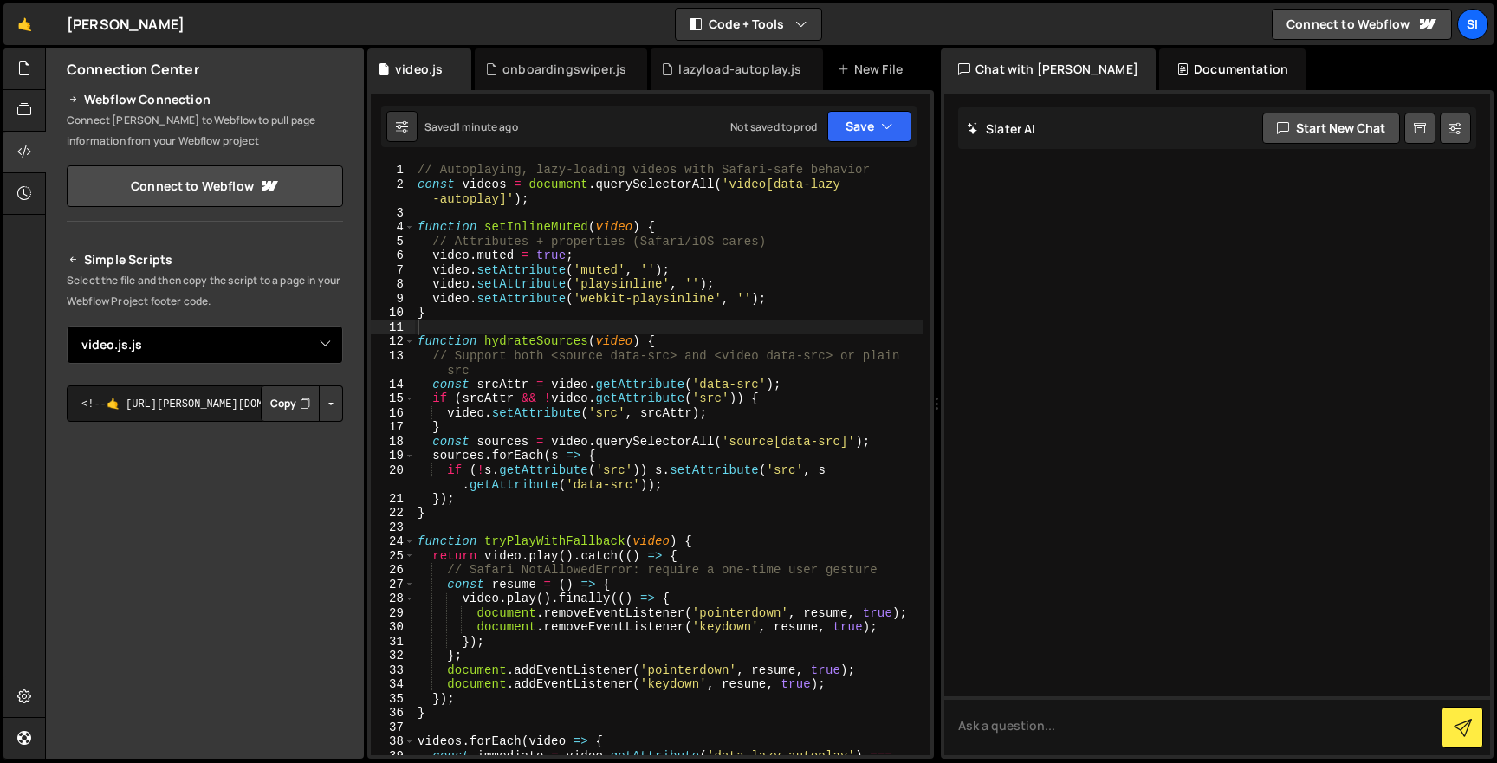
click at [313, 355] on select "Select File call-number-by-parameter.js field-blur.js lazyload-autoplay.js onbo…" at bounding box center [205, 345] width 276 height 38
click at [295, 357] on select "Select File call-number-by-parameter.js field-blur.js lazyload-autoplay.js onbo…" at bounding box center [205, 345] width 276 height 38
select select "45249"
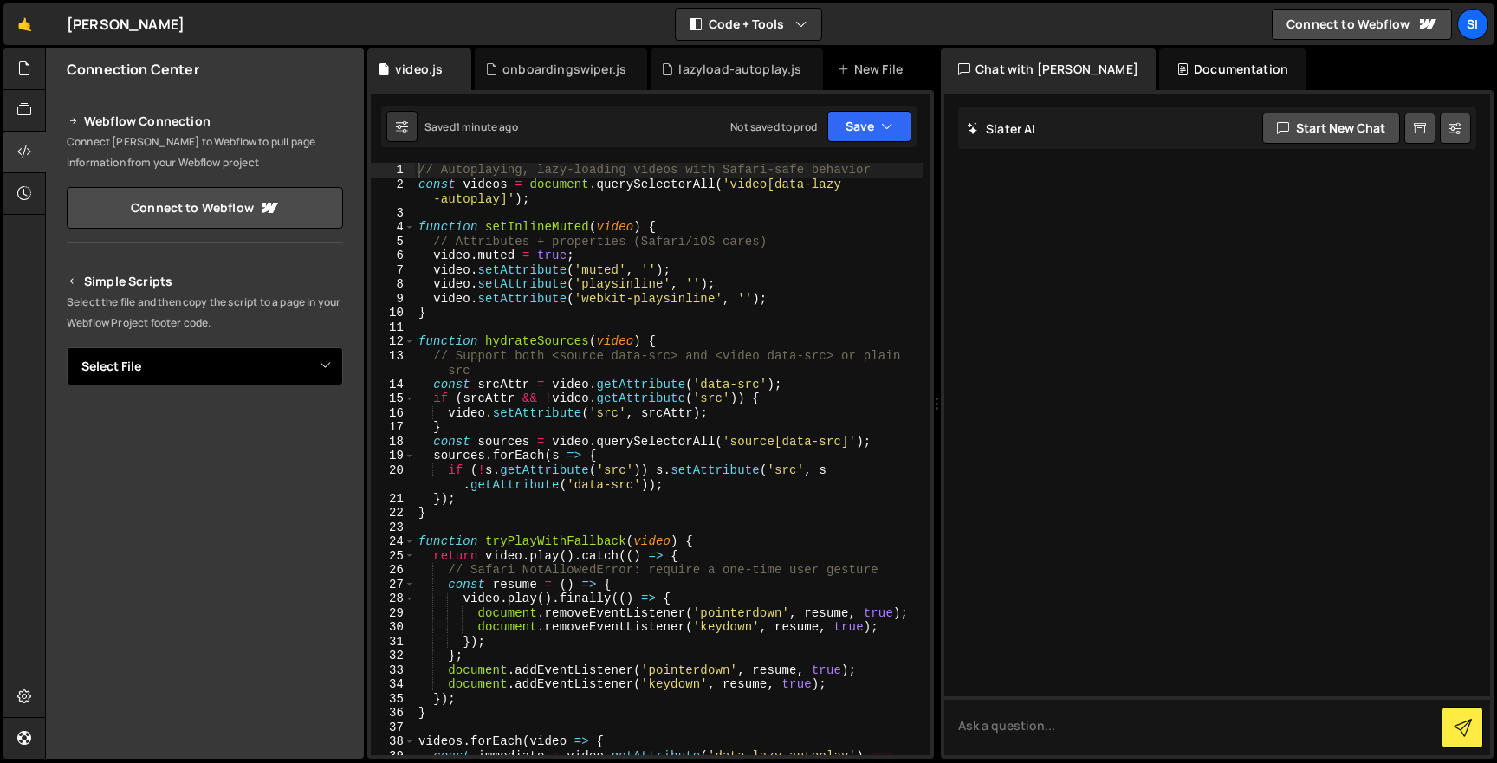
click at [281, 367] on select "Select File call-number-by-parameter.js field-blur.js lazyload-autoplay.js onbo…" at bounding box center [205, 366] width 276 height 38
select select "45249"
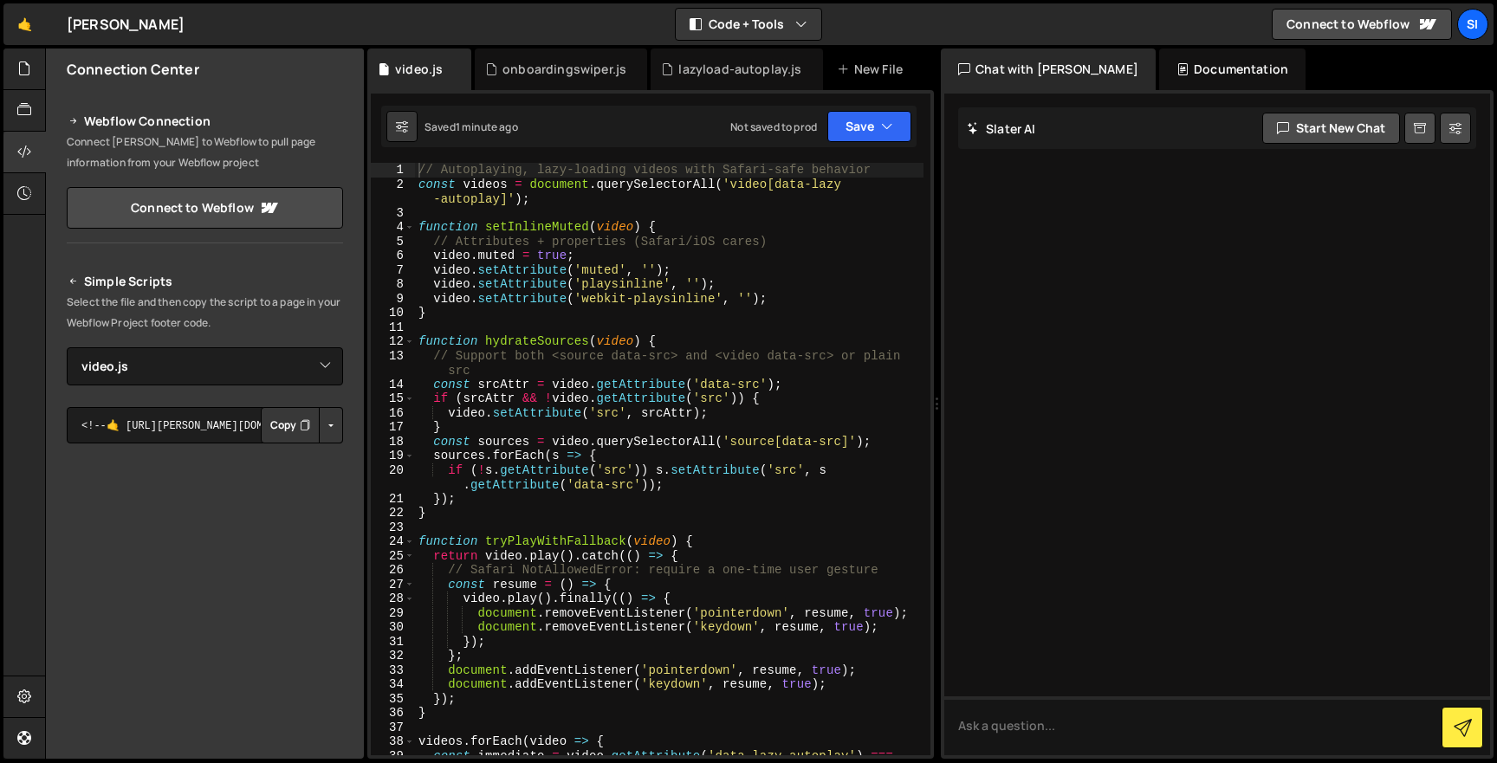
click at [291, 433] on button "Copy" at bounding box center [290, 425] width 59 height 36
click at [278, 433] on button "Copy" at bounding box center [290, 425] width 59 height 36
click at [283, 420] on button "Copy" at bounding box center [290, 425] width 59 height 36
click at [538, 394] on div "// Autoplaying, lazy-loading videos with Safari-safe behavior const videos = do…" at bounding box center [669, 481] width 508 height 636
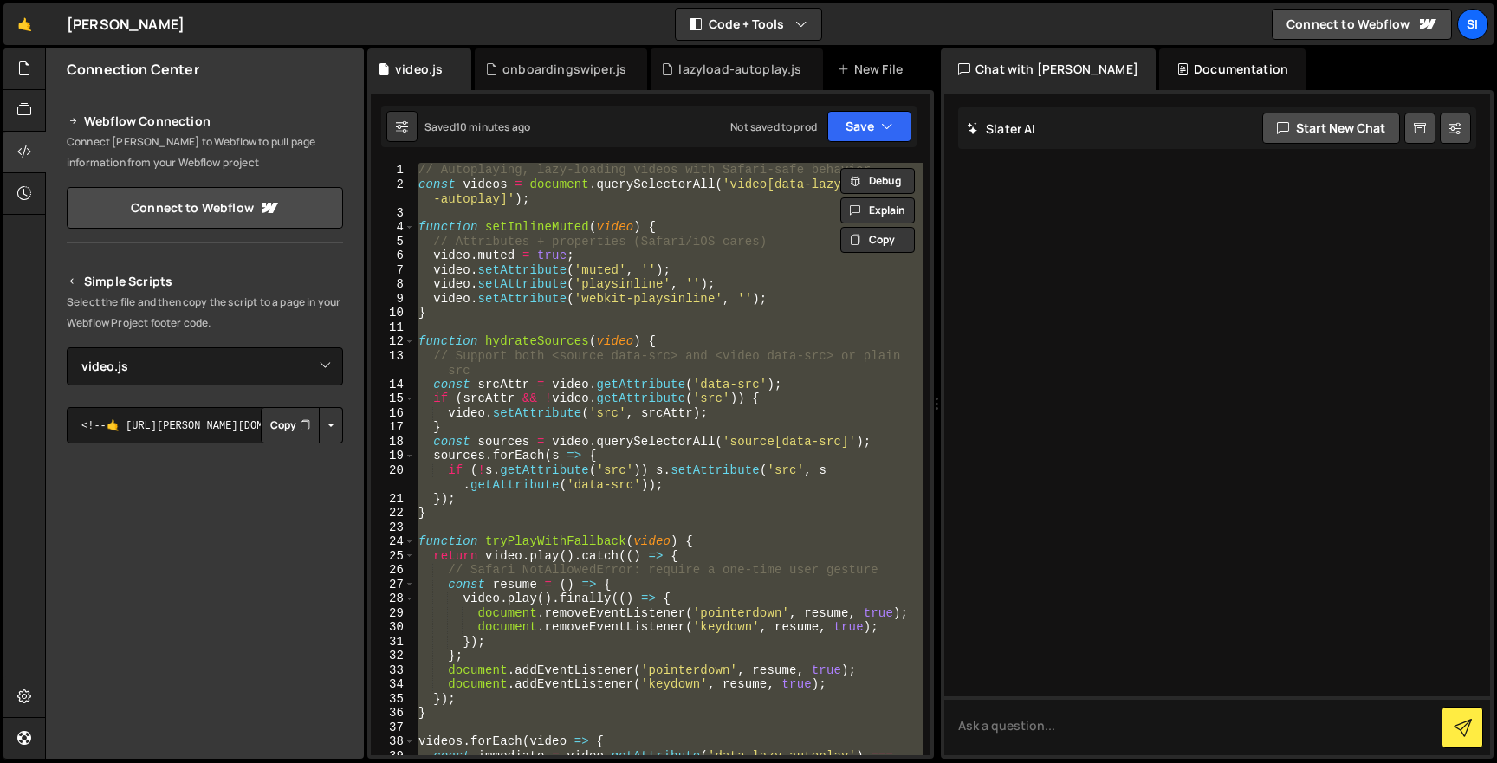
paste textarea "();"
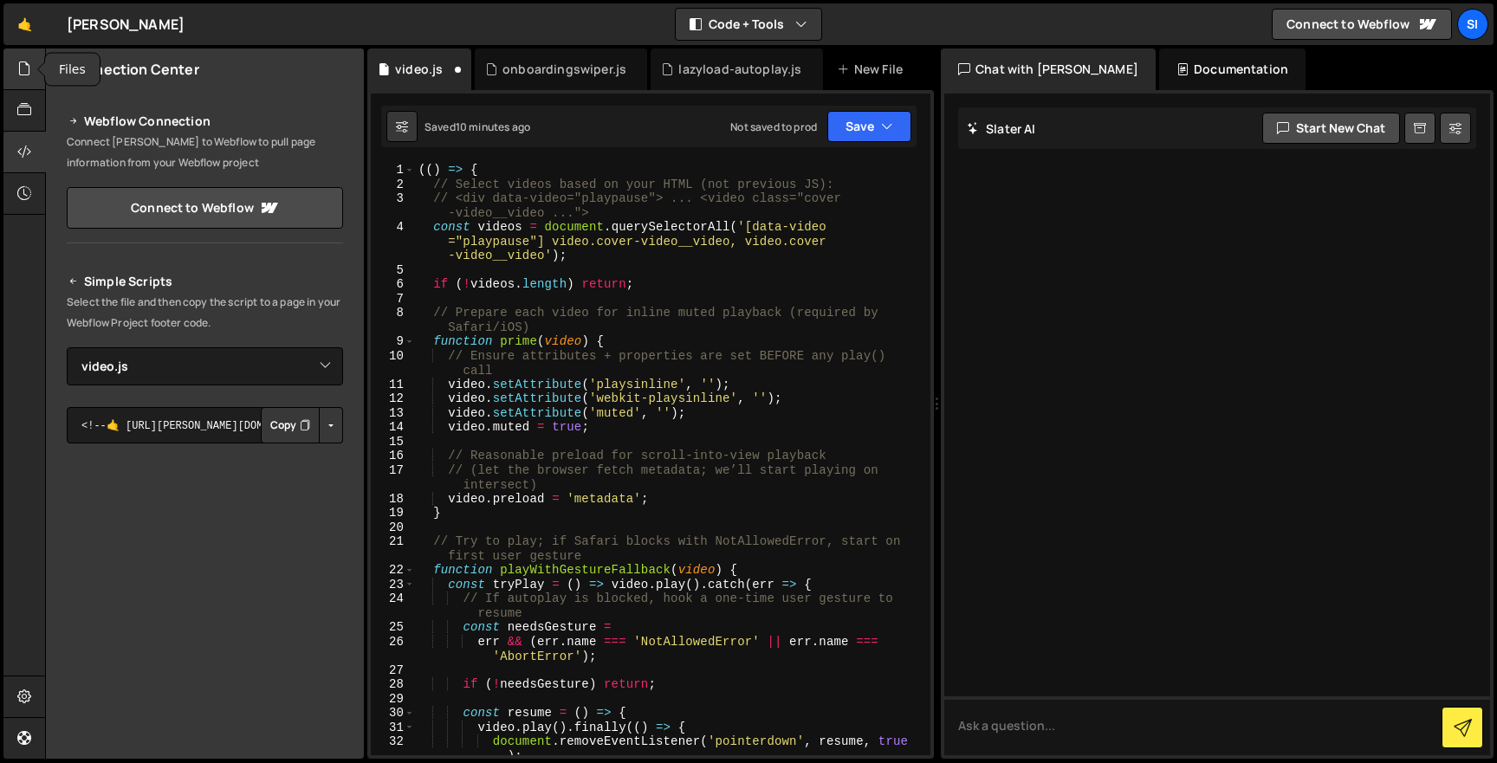
click at [20, 72] on icon at bounding box center [24, 68] width 14 height 19
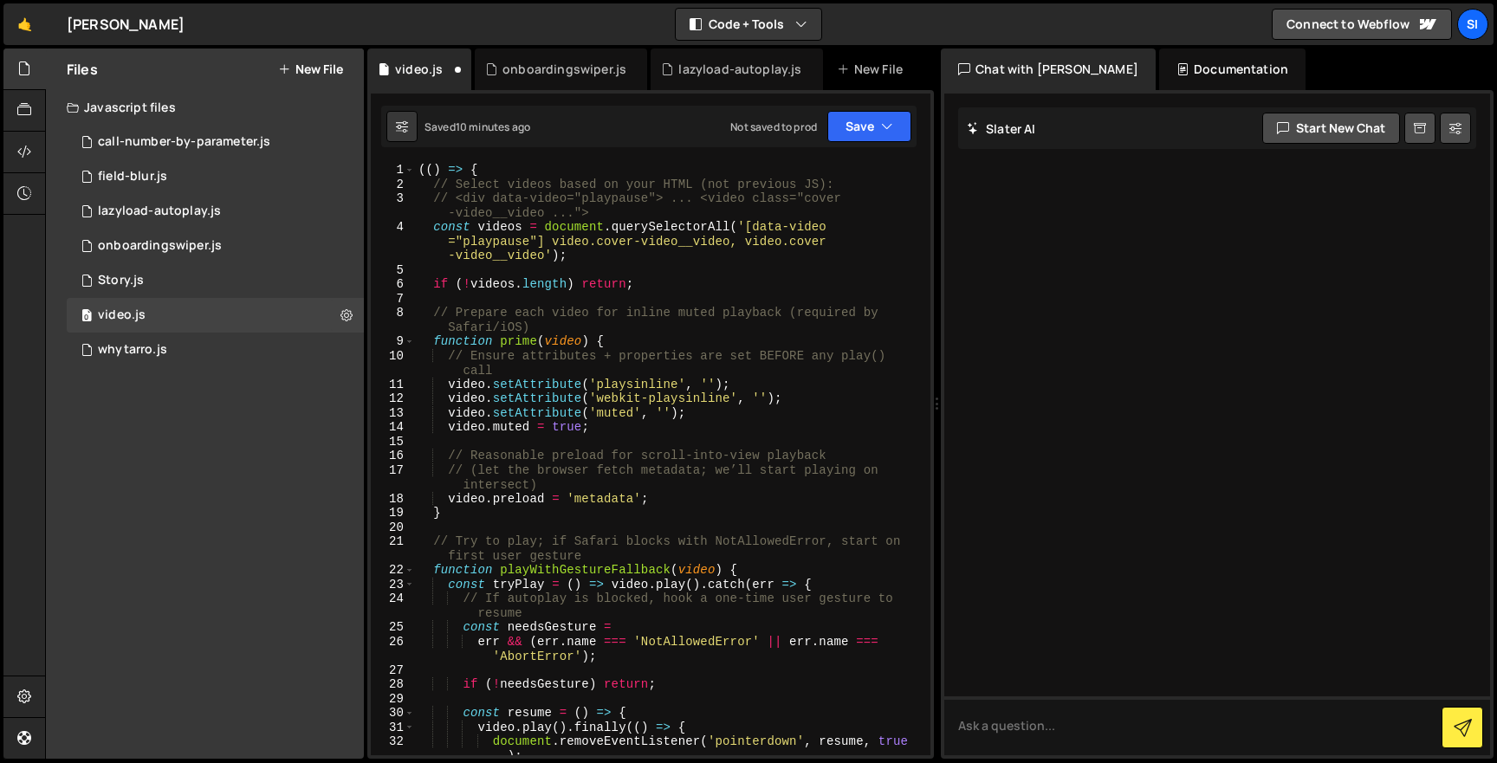
type textarea "if (!videos.length) return;"
click at [584, 285] on div "(( ) => { // Select videos based on your HTML (not previous JS): // <div data-v…" at bounding box center [669, 473] width 508 height 621
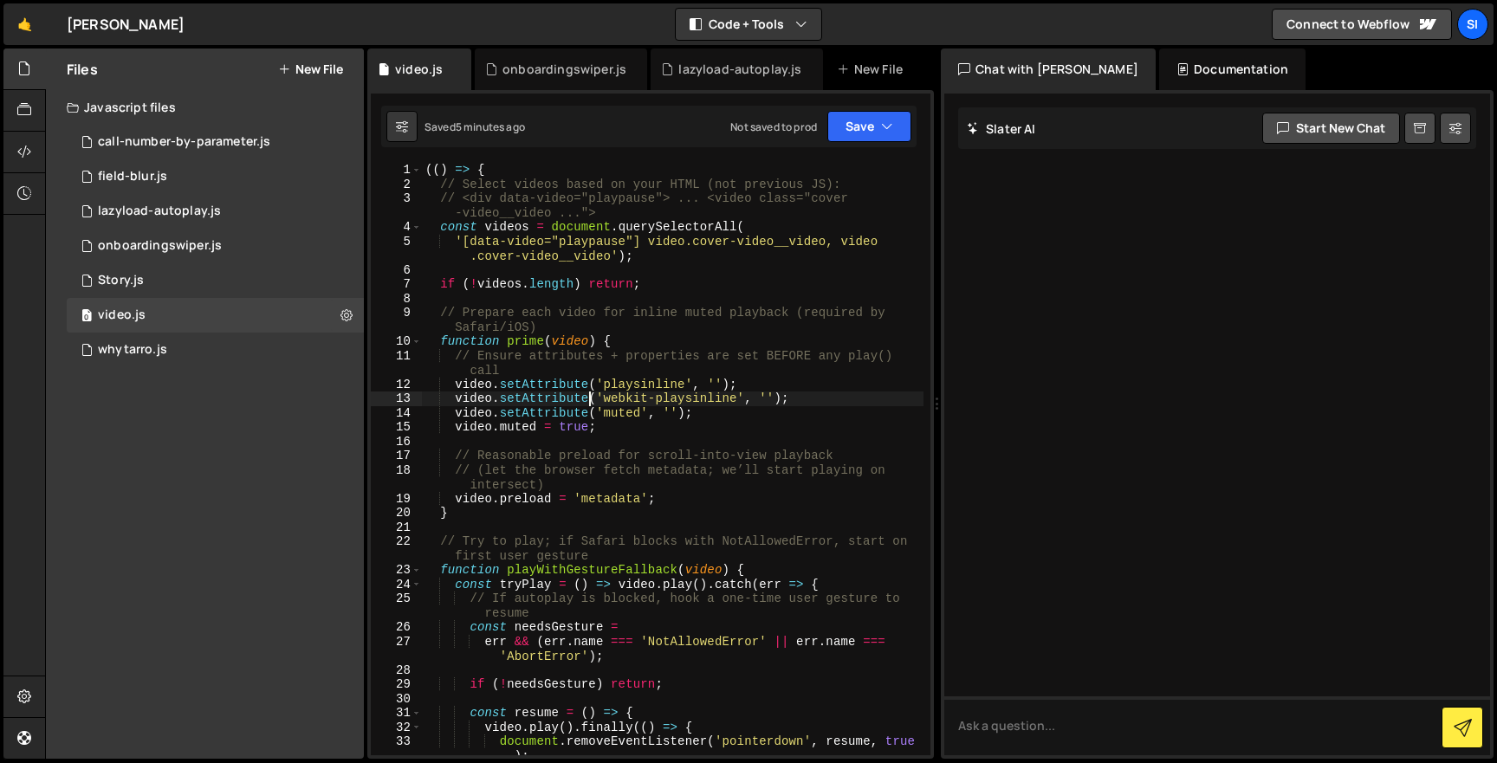
click at [591, 399] on div "(( ) => { // Select videos based on your HTML (not previous JS): // <div data-v…" at bounding box center [672, 473] width 501 height 621
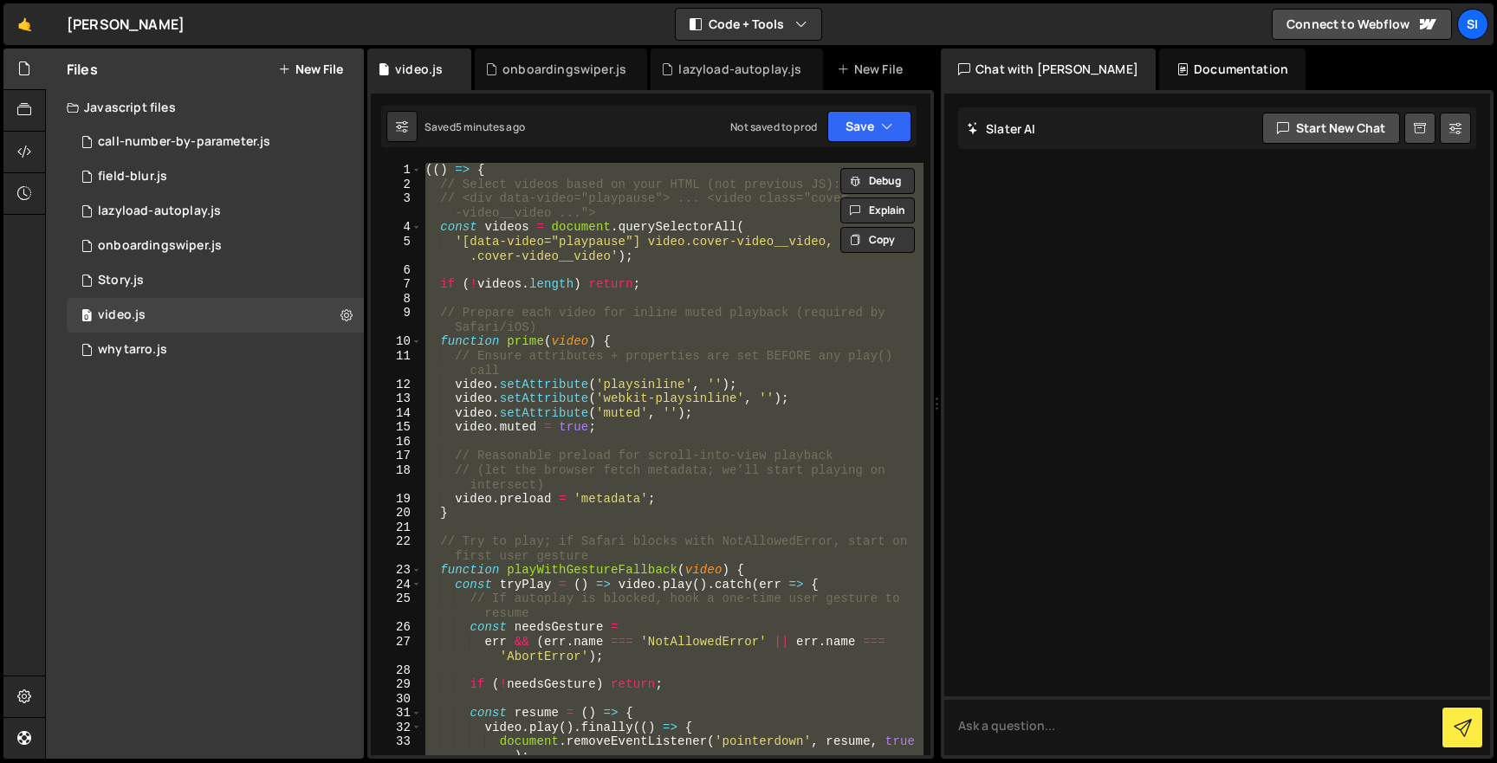
paste textarea "})();"
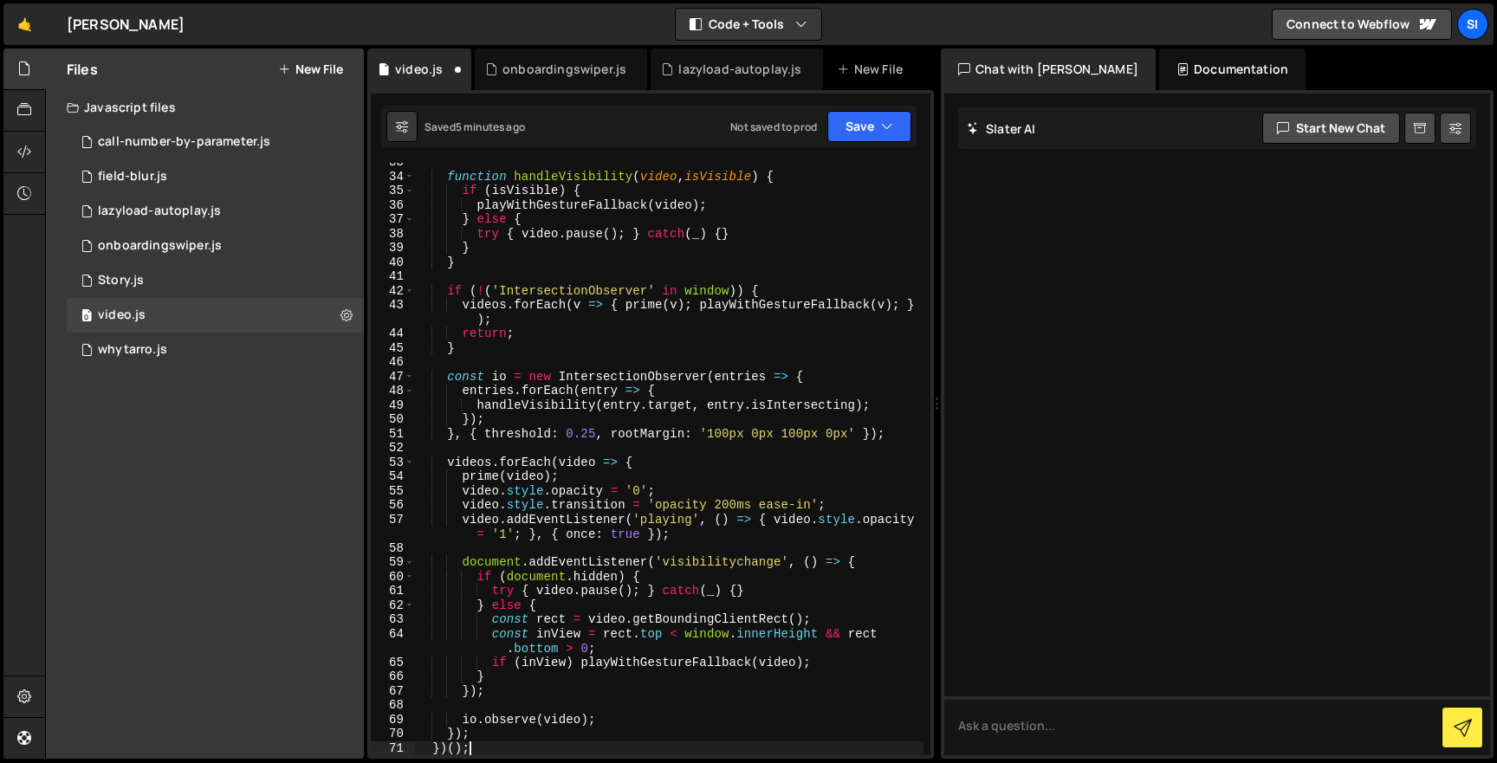
type textarea "});"
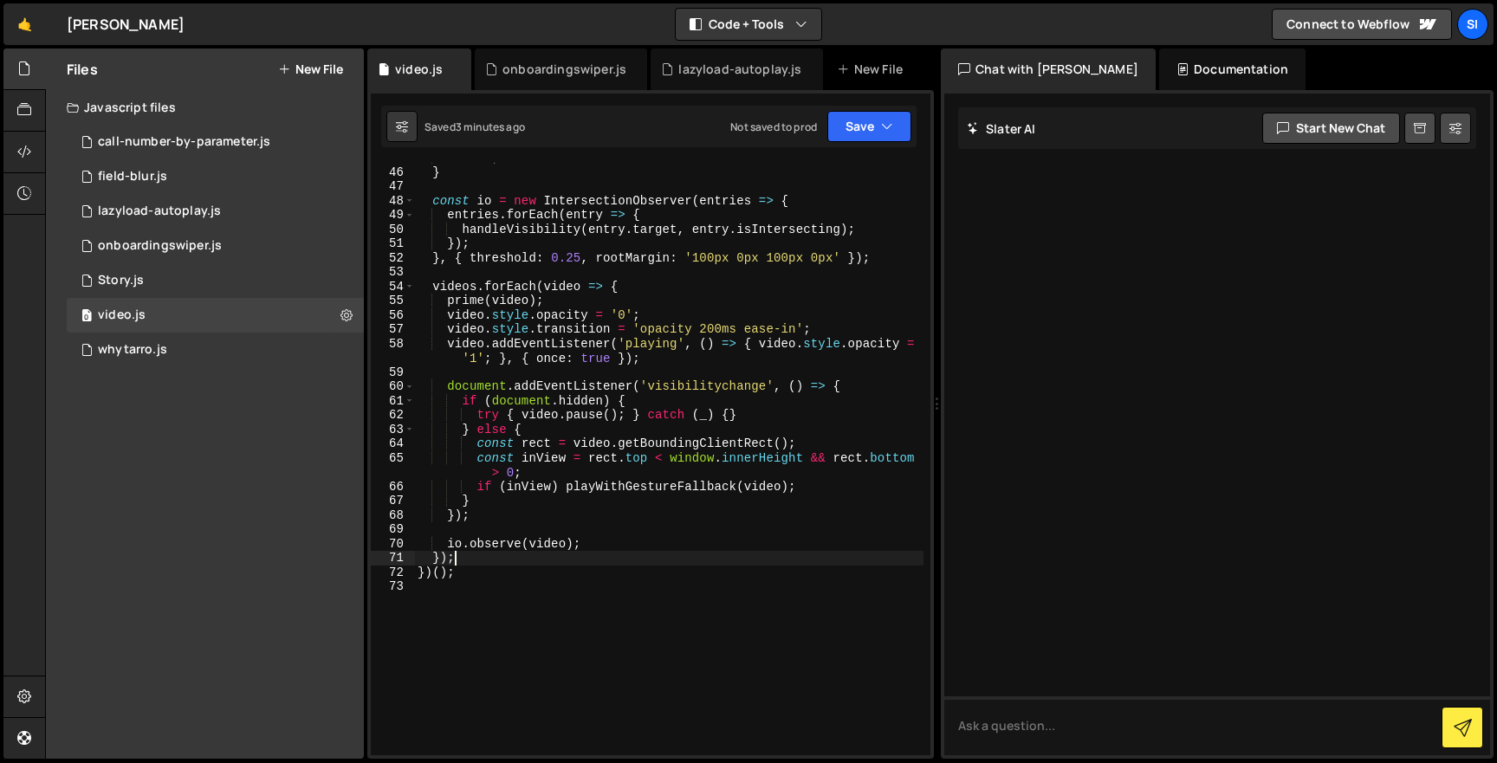
scroll to position [702, 0]
click at [750, 270] on div "} const io = new IntersectionObserver ( entries => { entries . forEach ( entry …" at bounding box center [668, 471] width 509 height 621
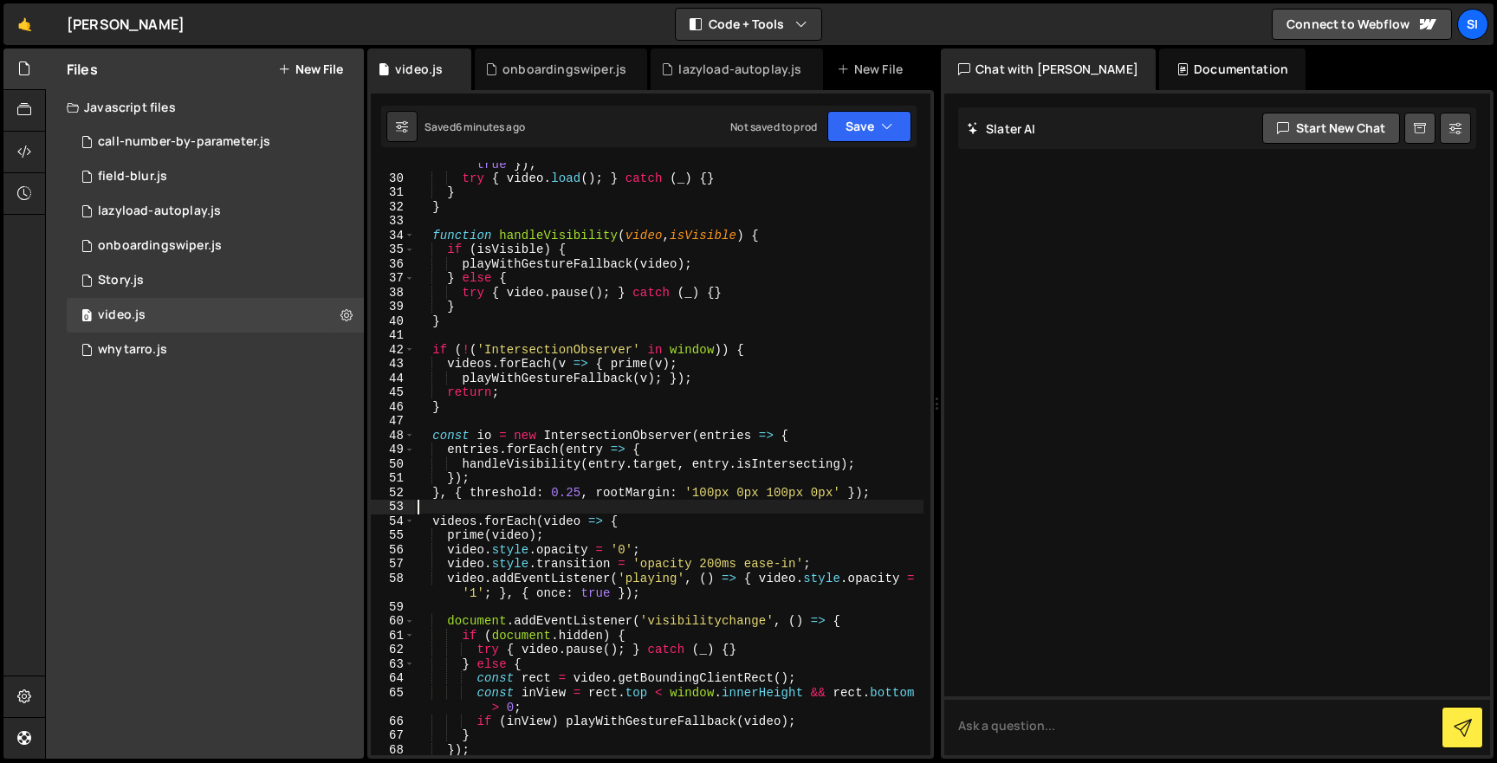
scroll to position [0, 0]
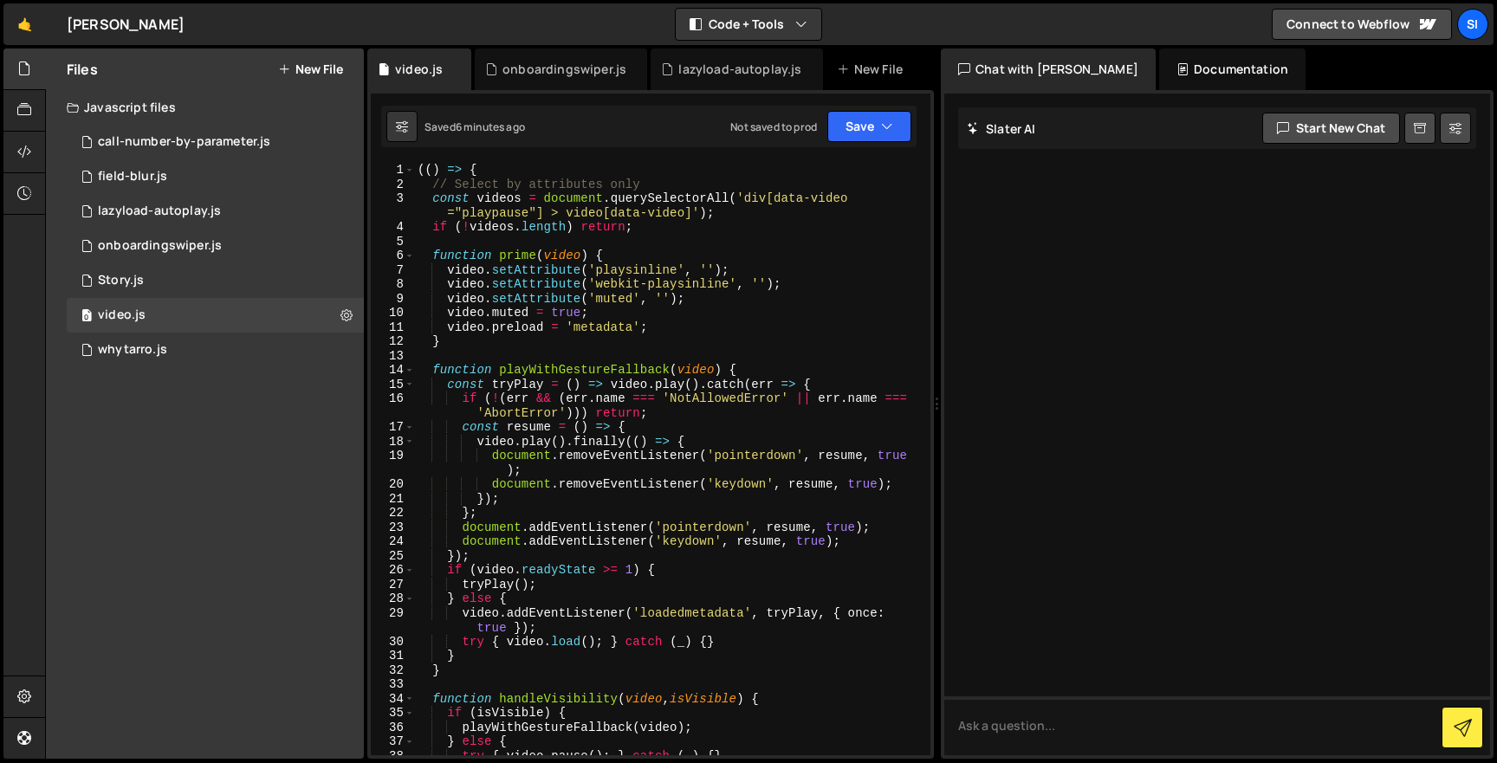
click at [581, 488] on div "(( ) => { // Select by attributes only const videos = document . querySelectorA…" at bounding box center [668, 473] width 509 height 621
type textarea "})();"
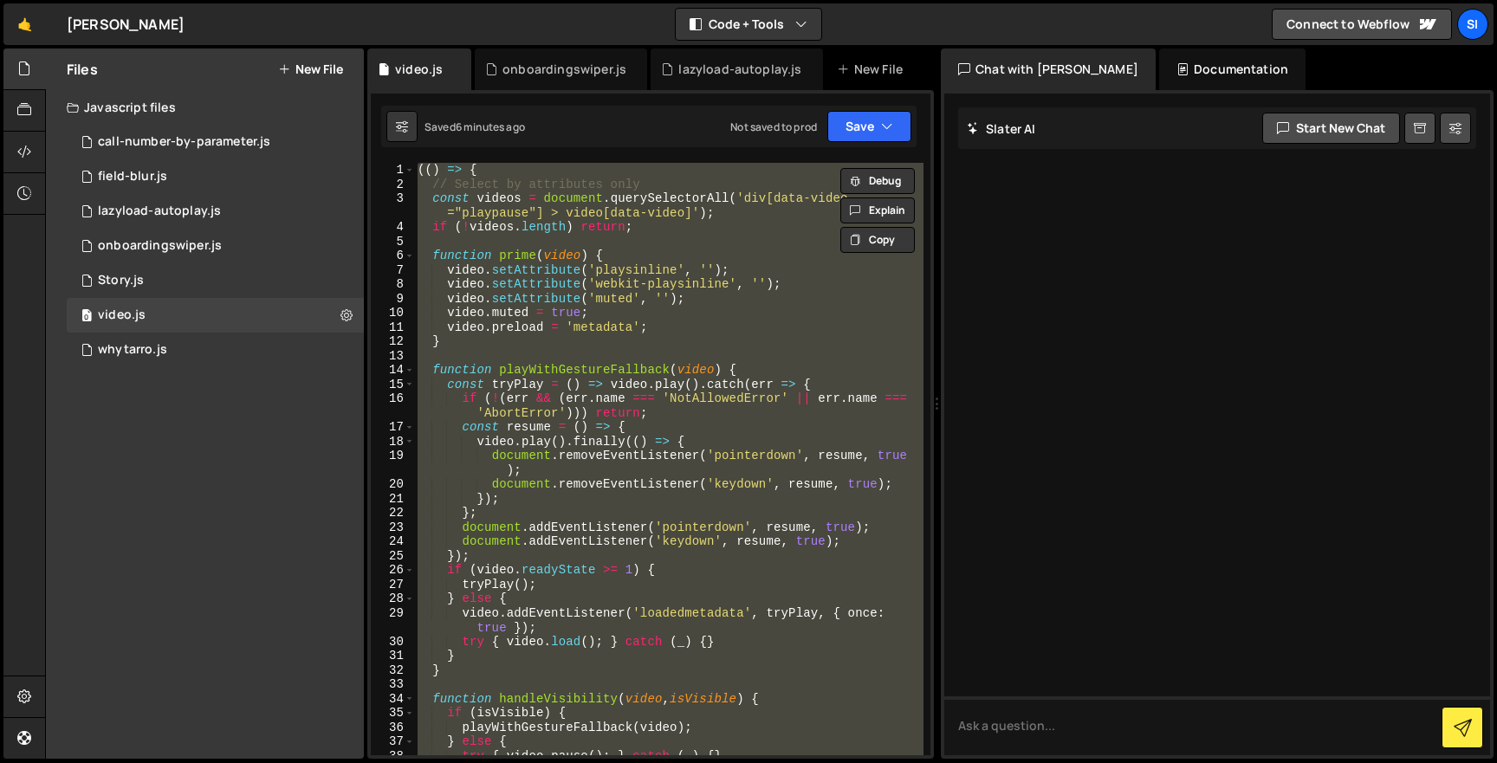
paste textarea
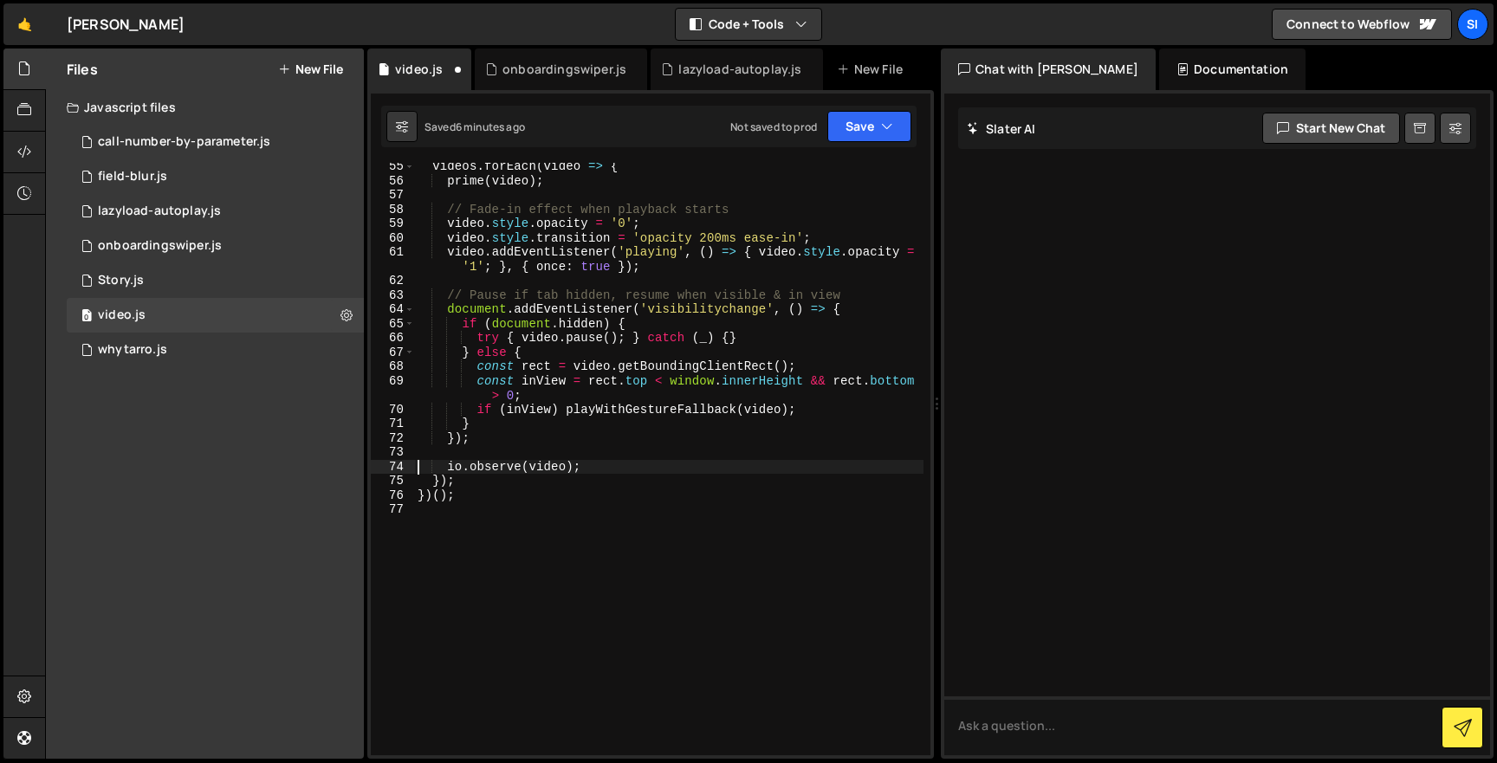
scroll to position [832, 0]
click at [675, 426] on div "videos . forEach ( video => { prime ( video ) ; // Fade-in effect when playback…" at bounding box center [668, 469] width 509 height 621
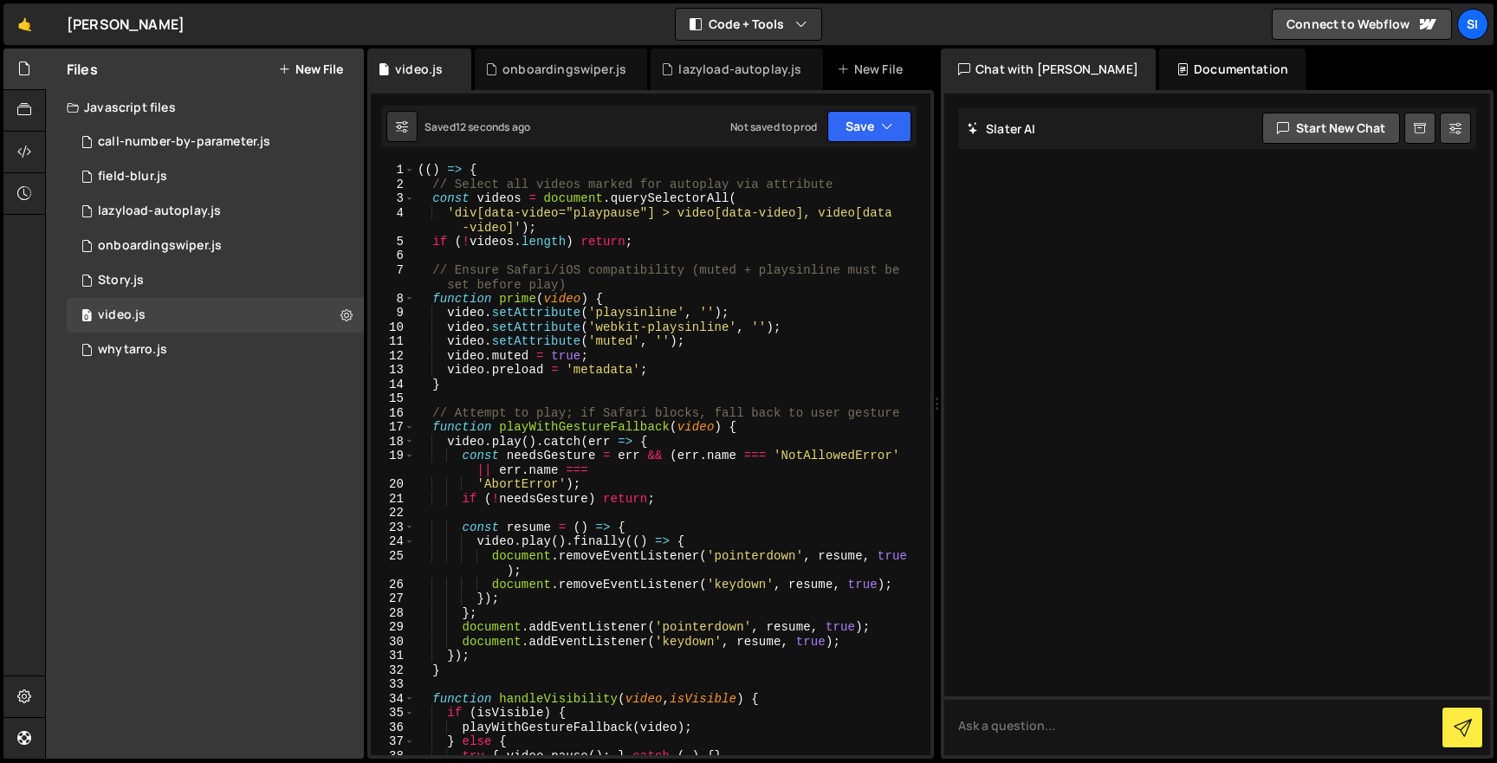
scroll to position [775, 0]
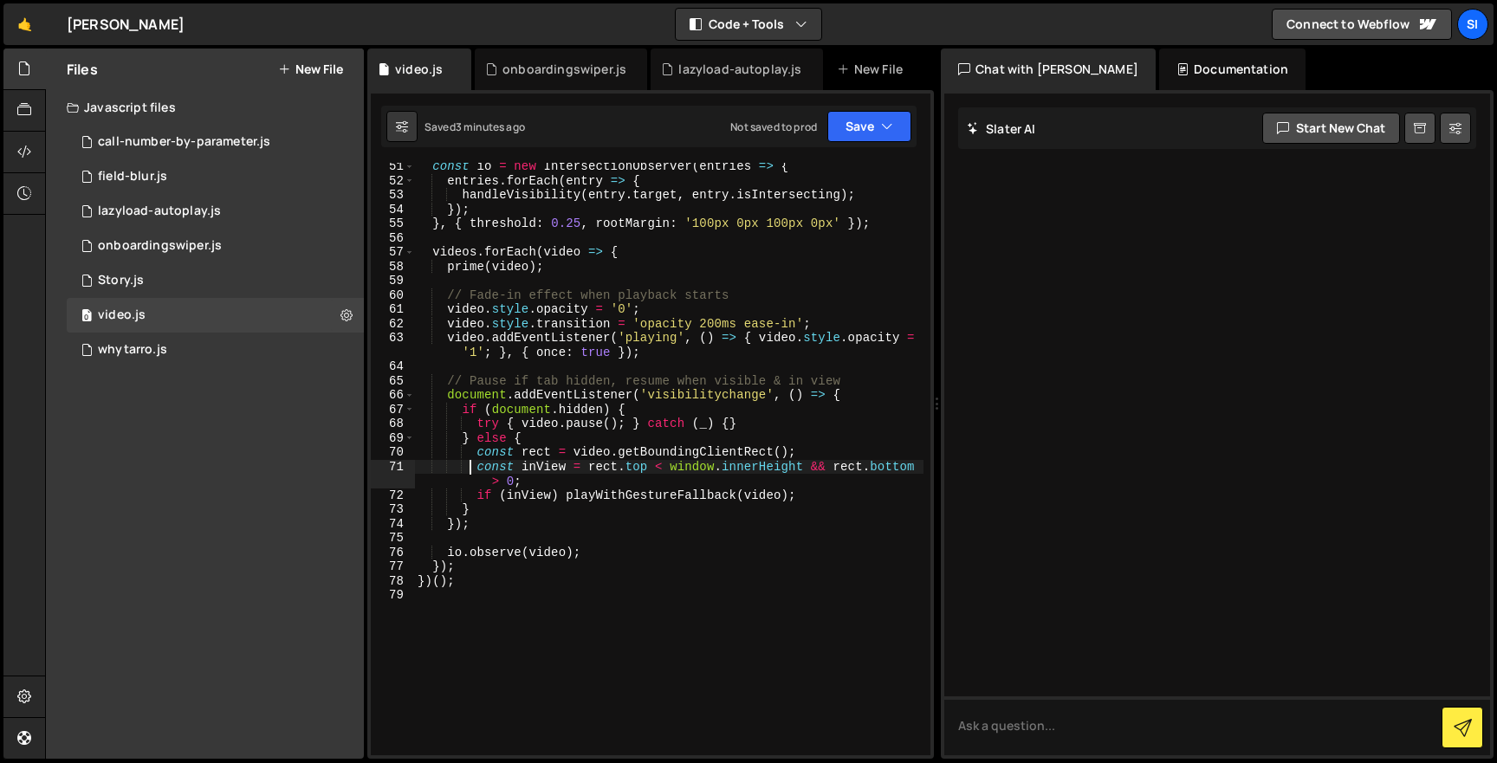
click at [742, 386] on div "const io = new IntersectionObserver ( entries => { entries . forEach ( entry =>…" at bounding box center [668, 469] width 509 height 621
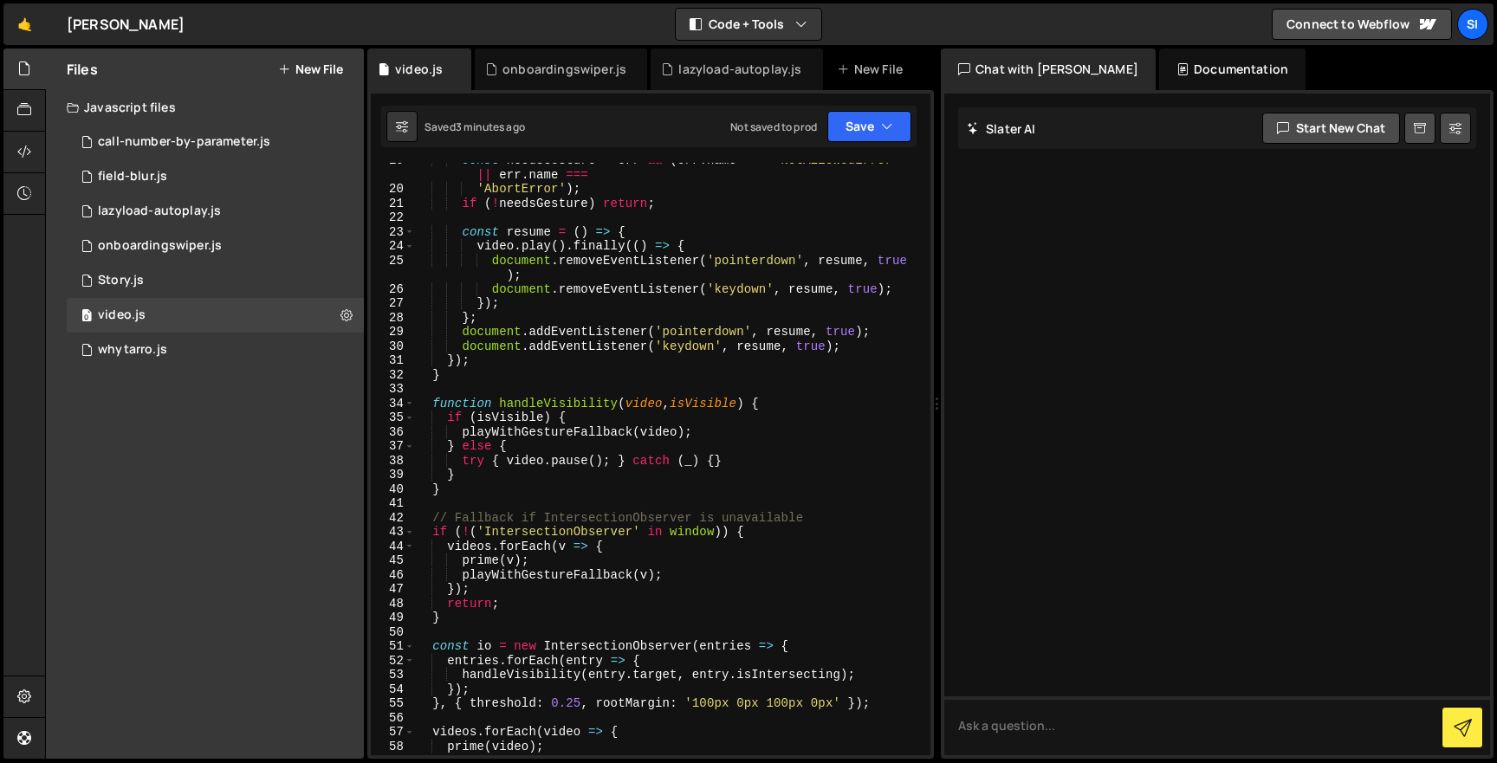
scroll to position [0, 0]
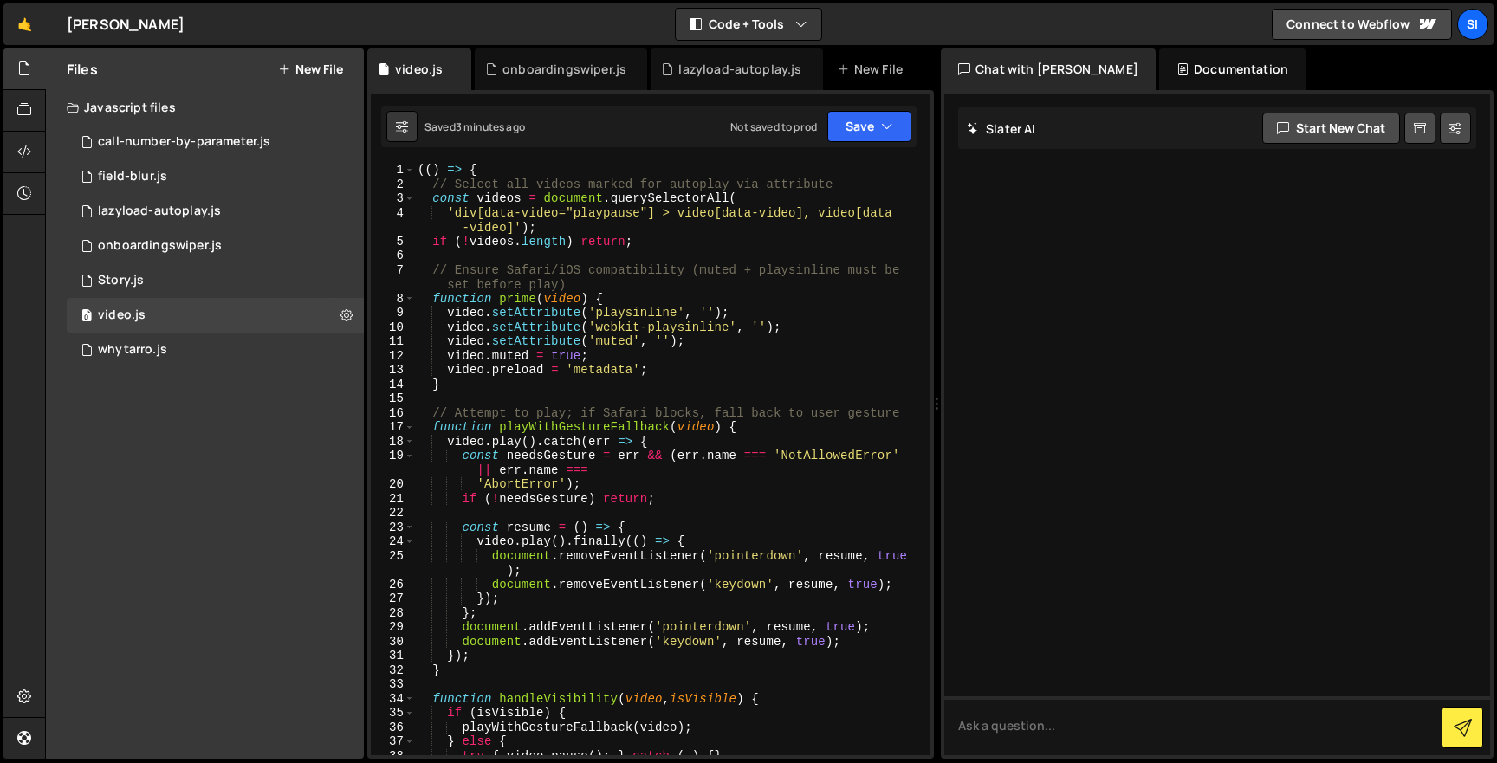
type textarea "})();"
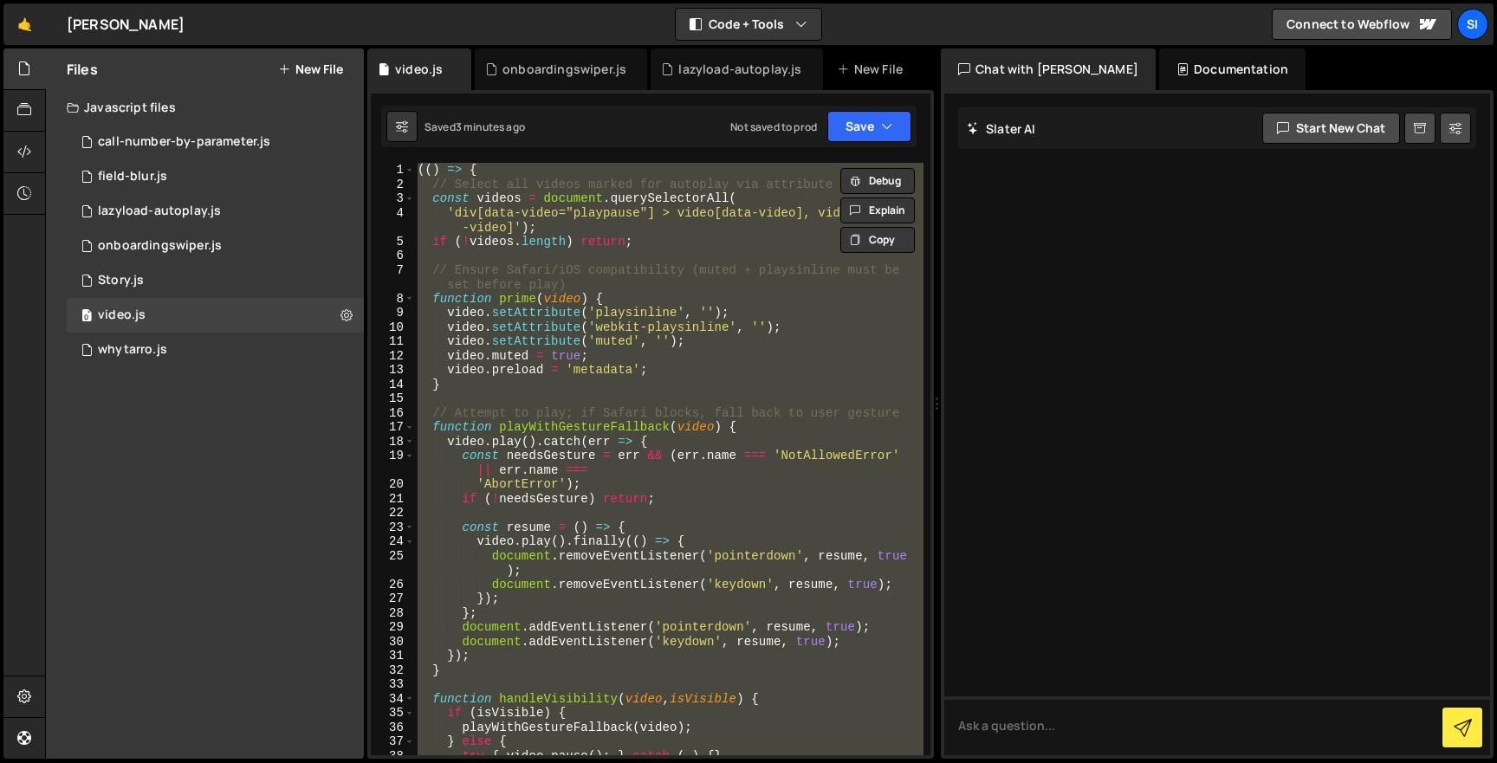
paste textarea
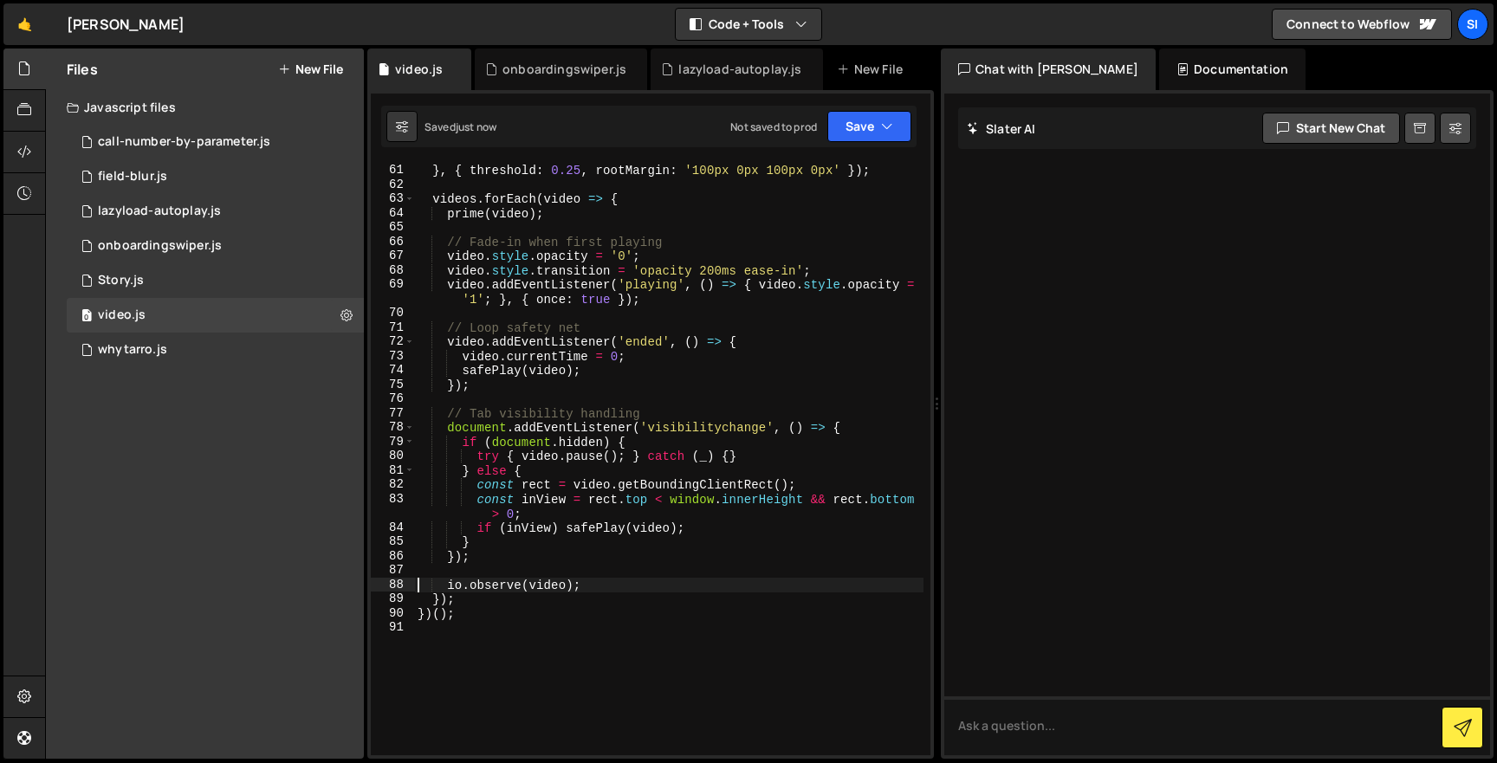
scroll to position [886, 0]
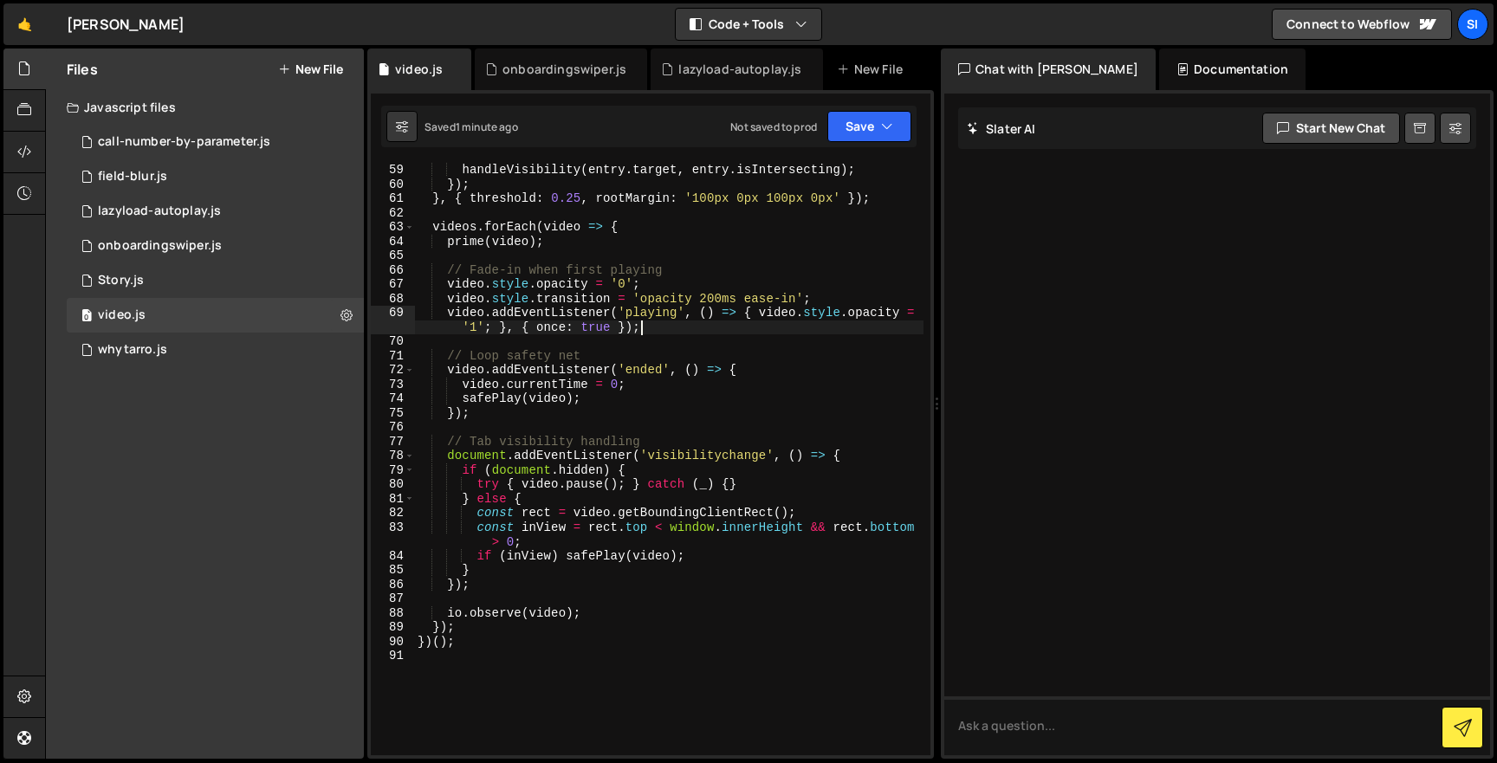
click at [660, 329] on div "handleVisibility ( entry . target , entry . isIntersecting ) ; }) ; } , { thres…" at bounding box center [668, 473] width 509 height 621
type textarea "})();"
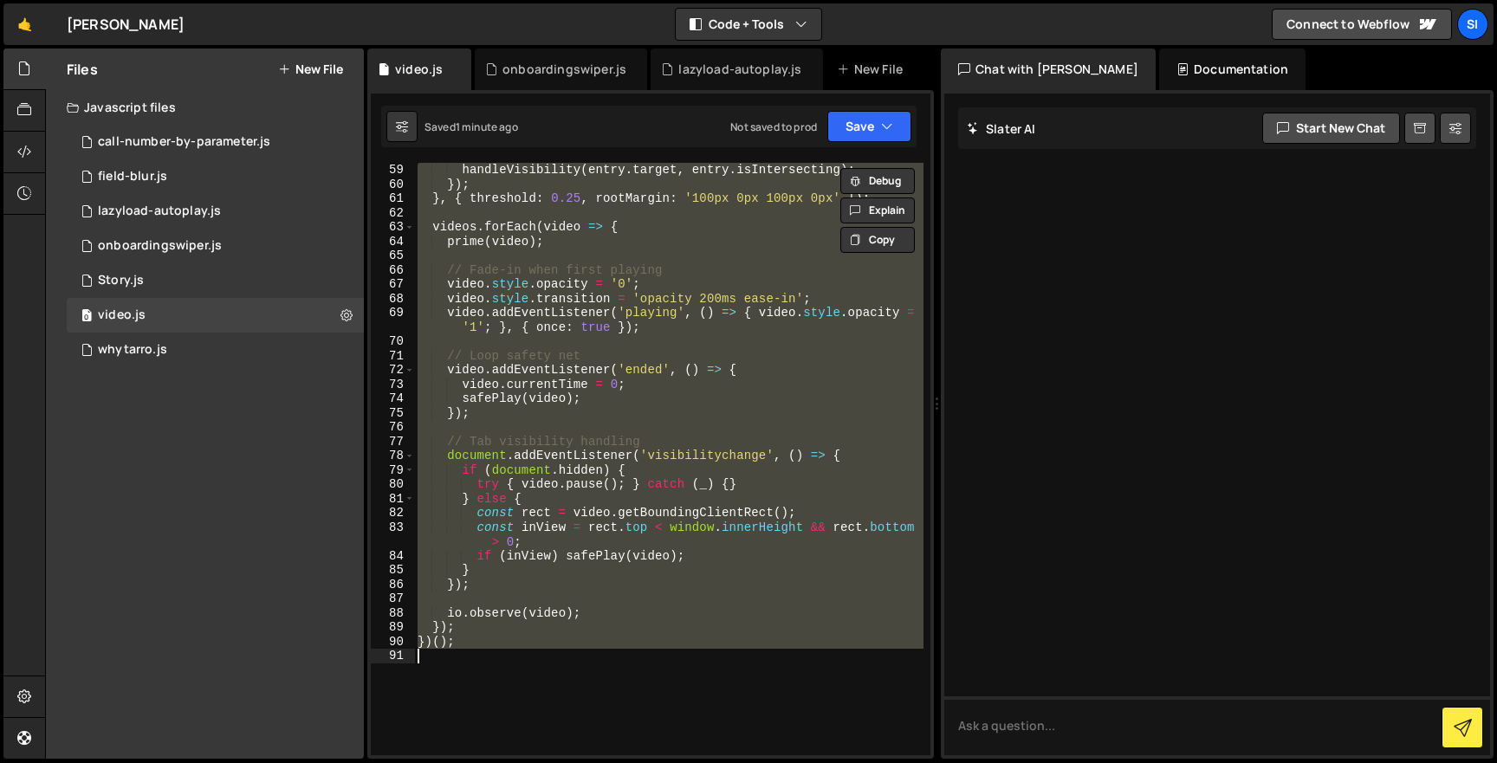
paste textarea
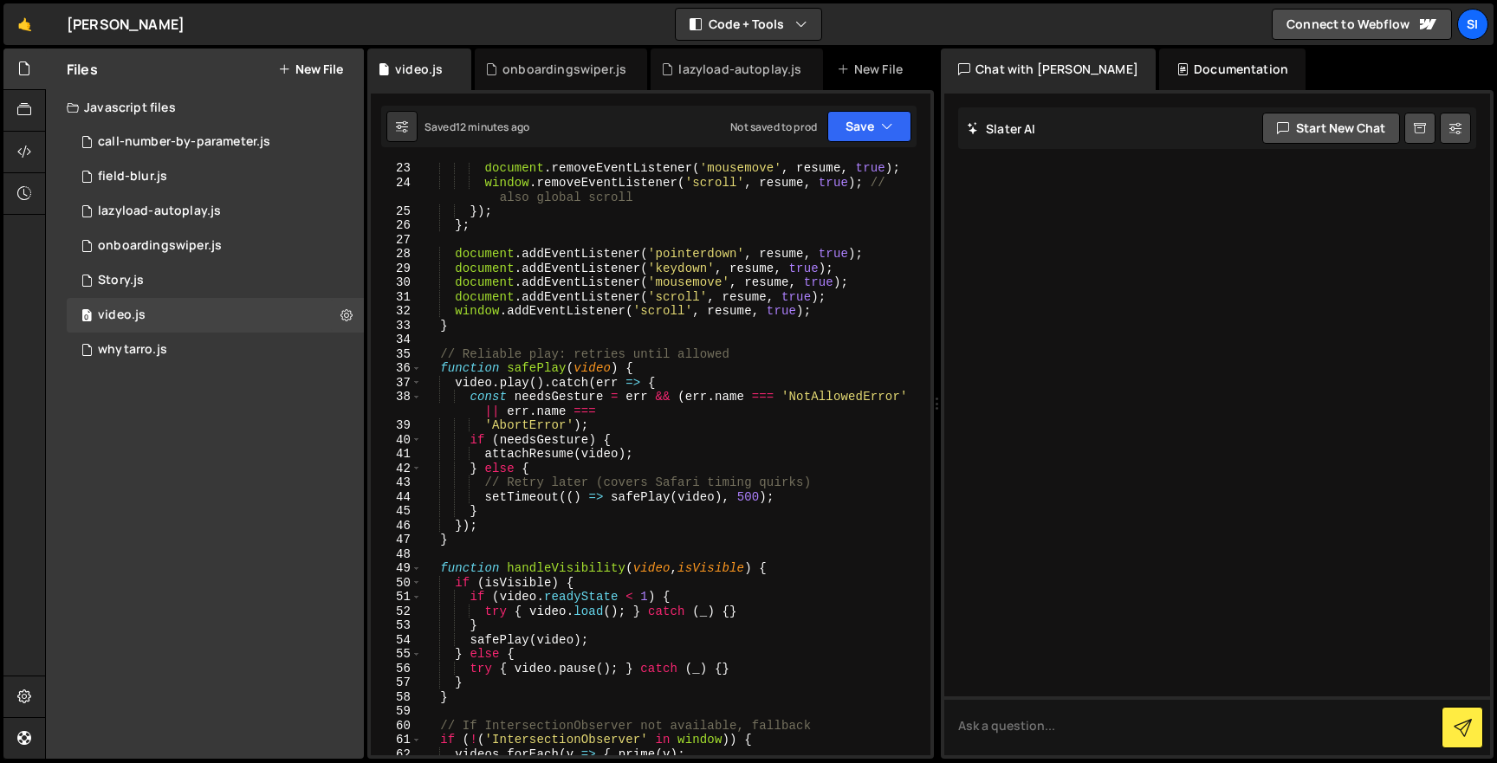
scroll to position [0, 0]
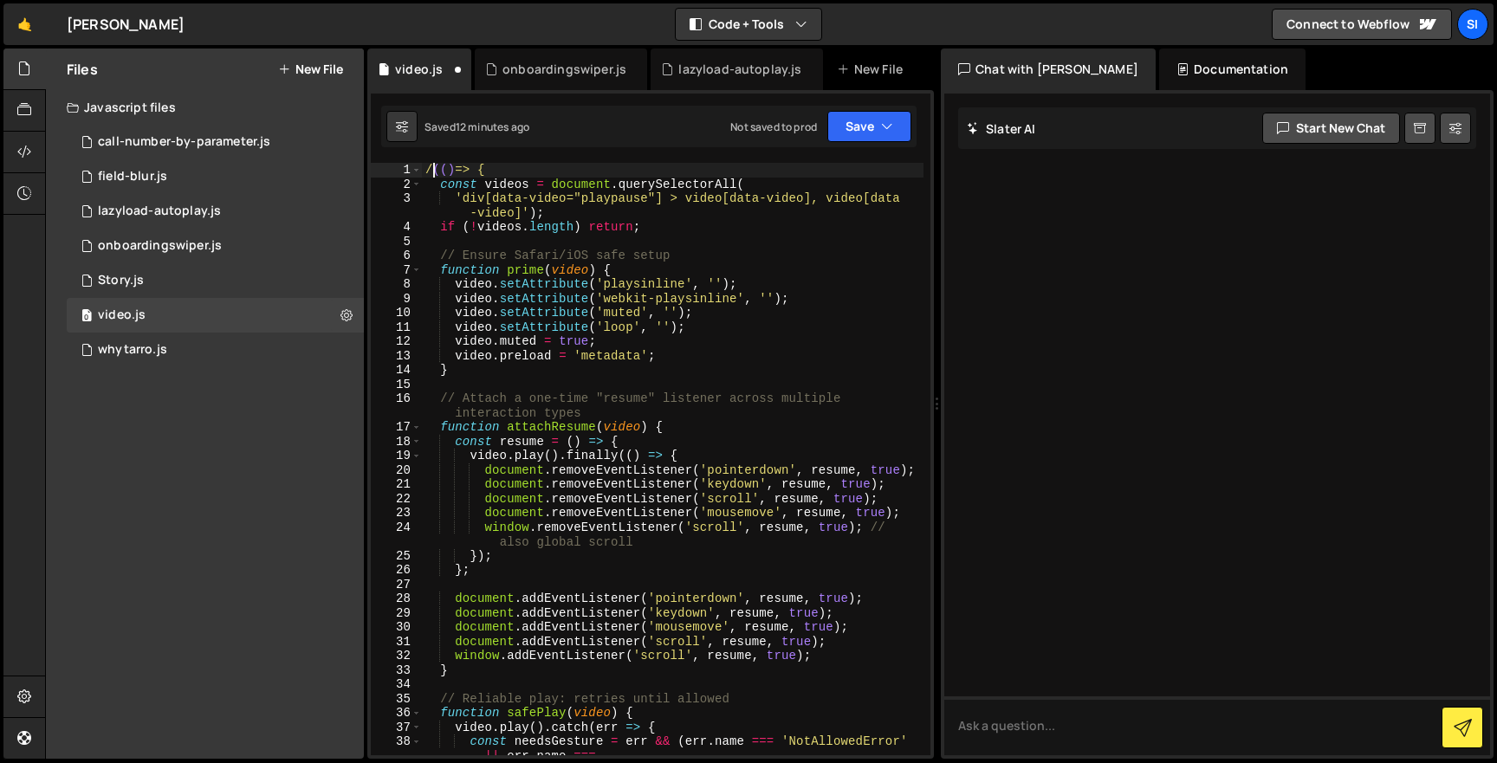
type textarea "/*(() => {"
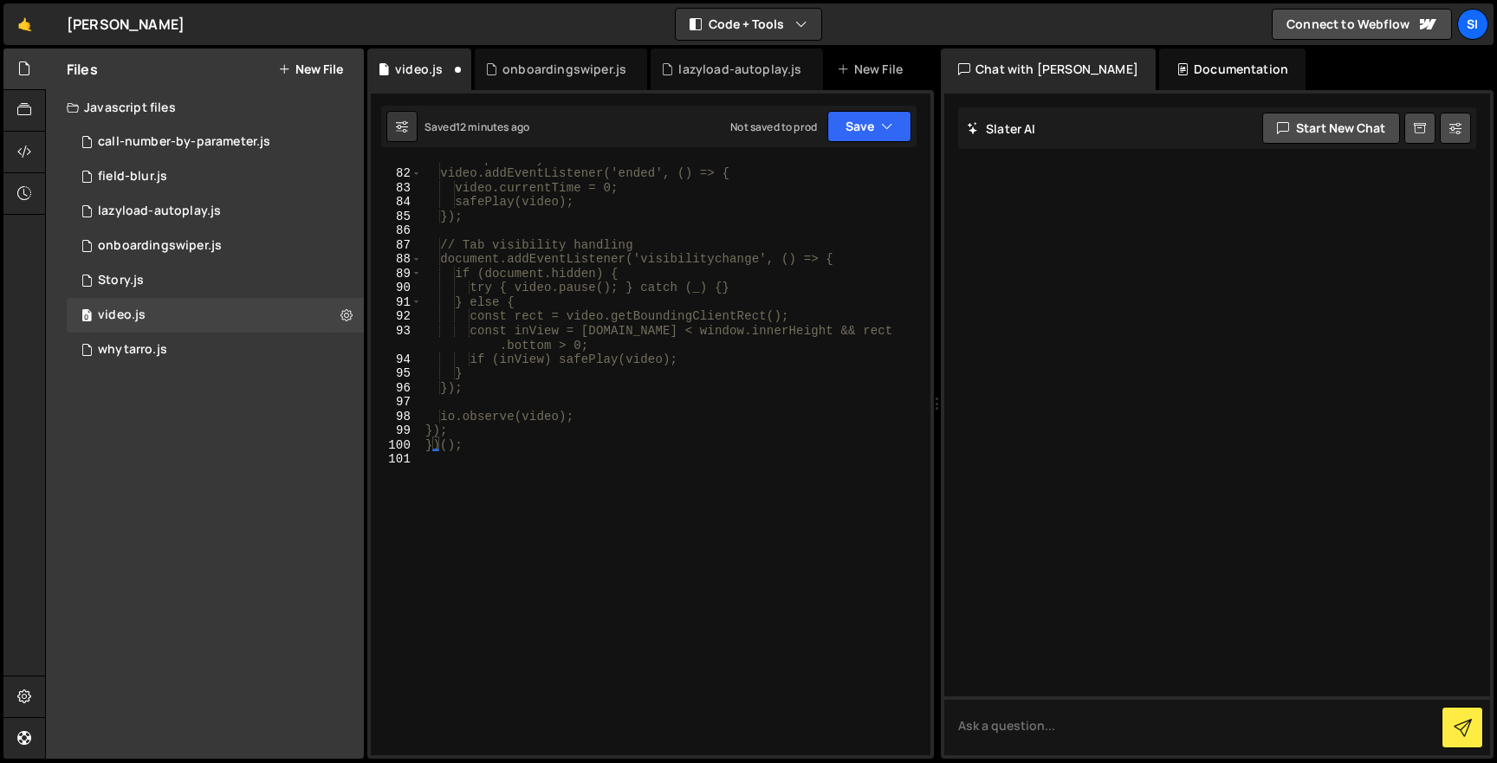
scroll to position [1226, 0]
click at [699, 600] on div "// Loop safety net video.addEventListener('ended', () => { video.currentTime = …" at bounding box center [672, 462] width 501 height 621
type textarea "*/"
paste textarea "});"
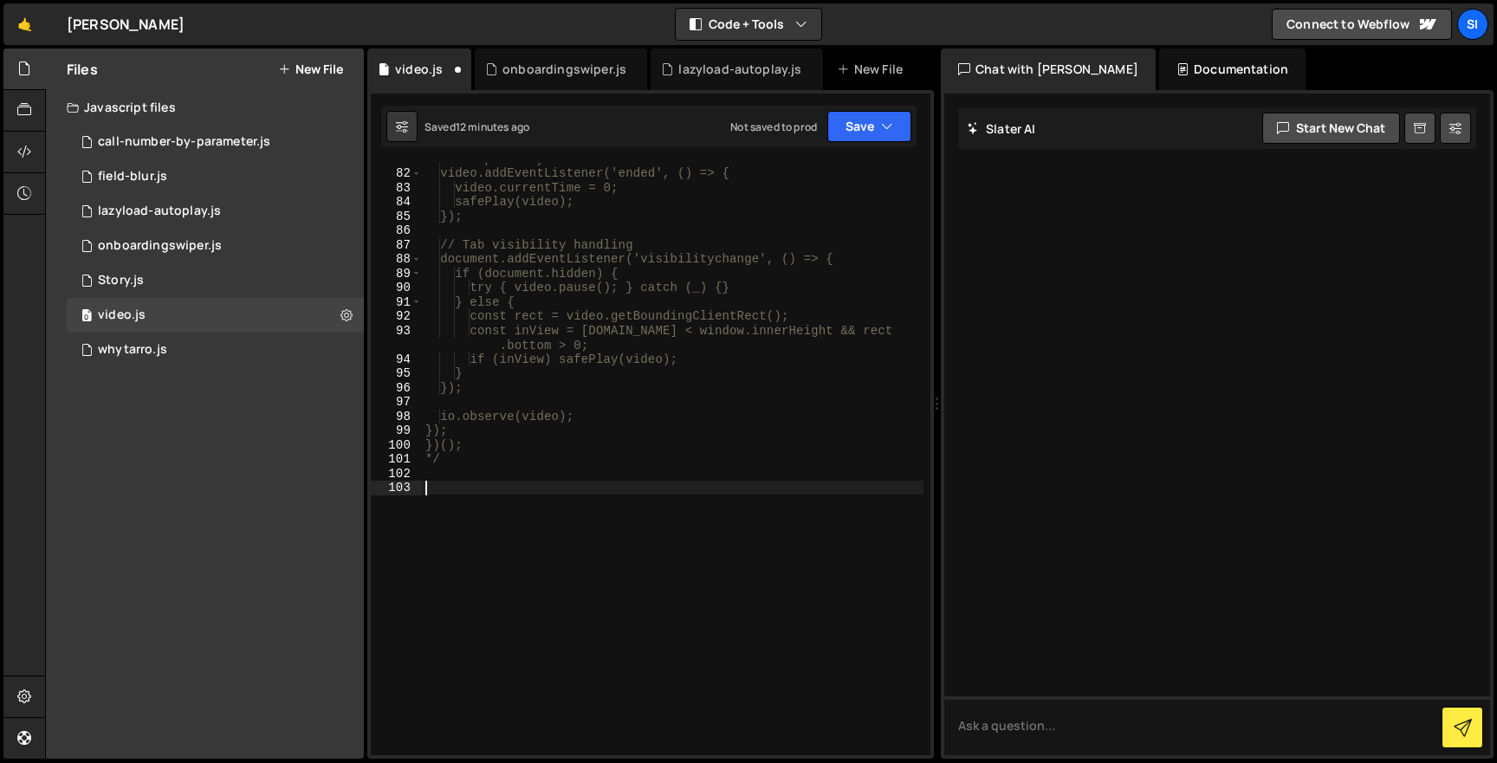
scroll to position [2165, 0]
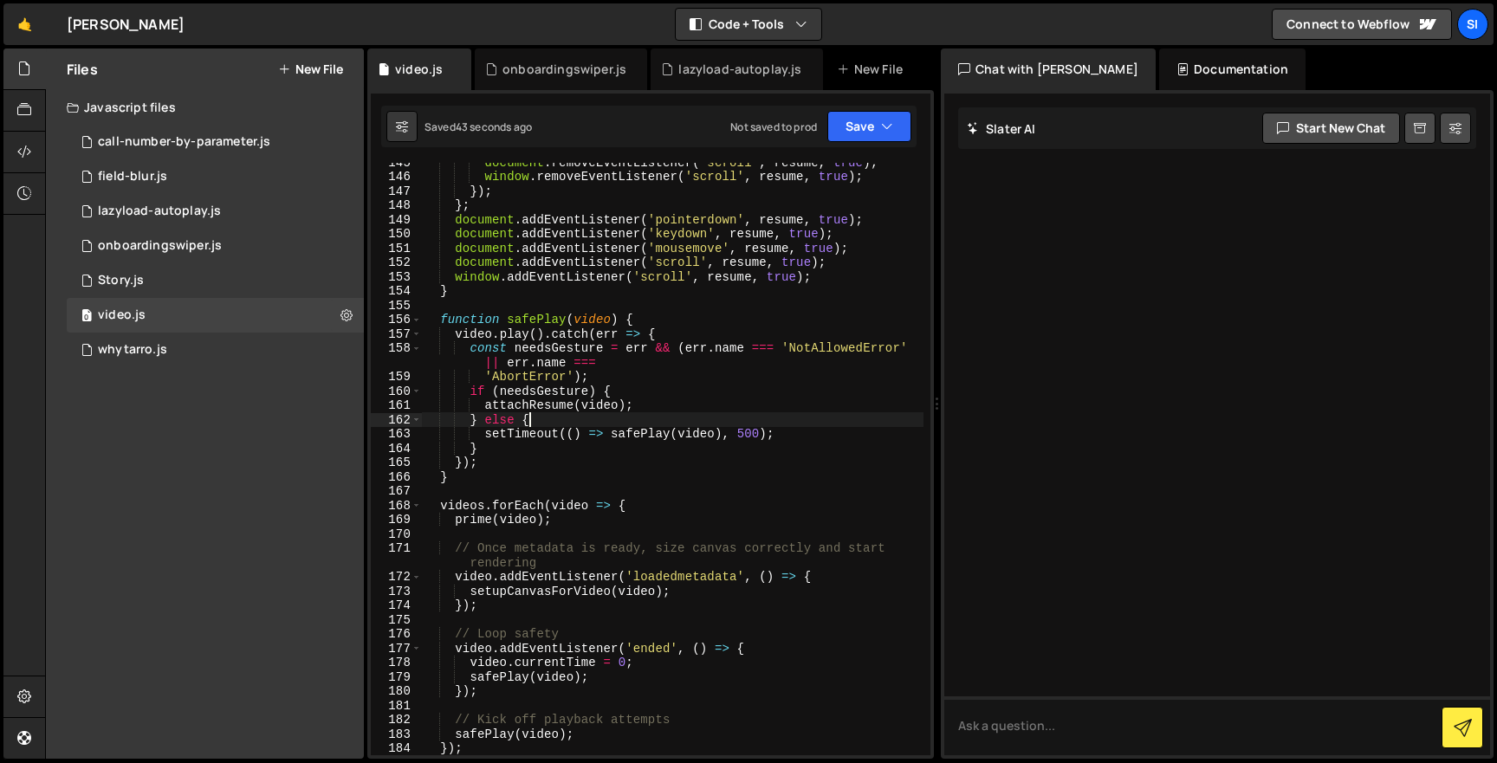
click at [615, 424] on div "document . removeEventListener ( 'scroll' , resume , true ) ; window . removeEv…" at bounding box center [672, 465] width 501 height 621
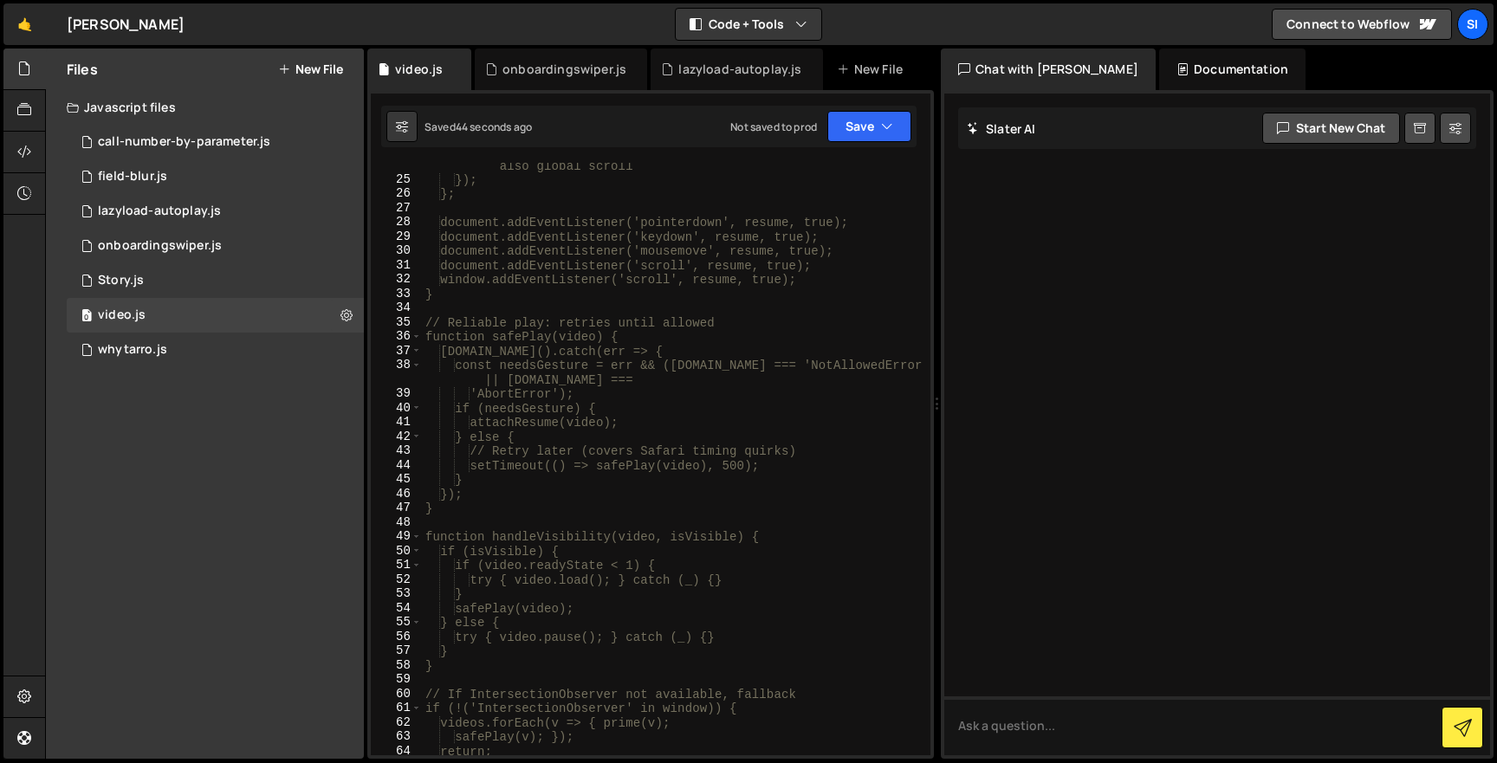
type textarea "})();"
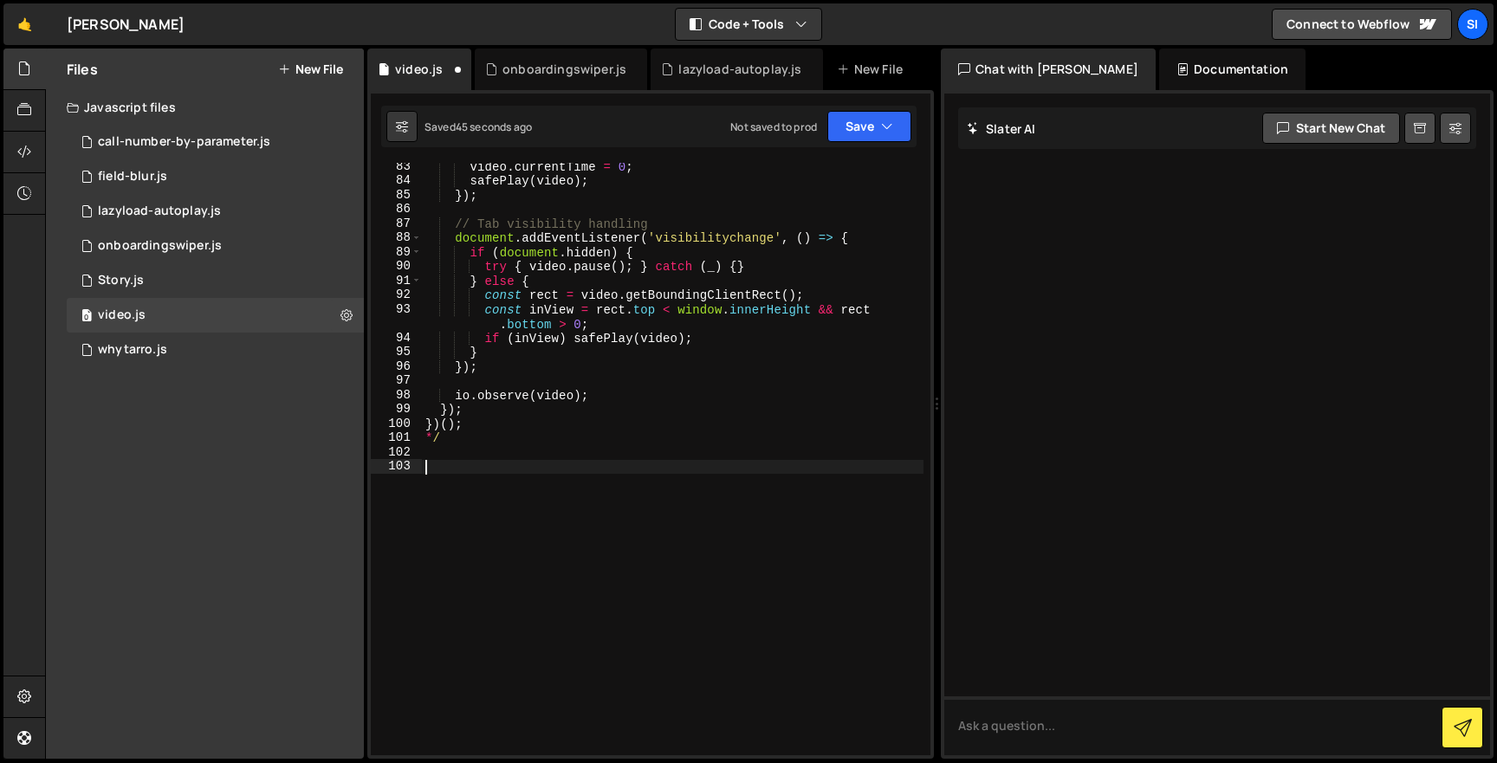
type textarea "*/"
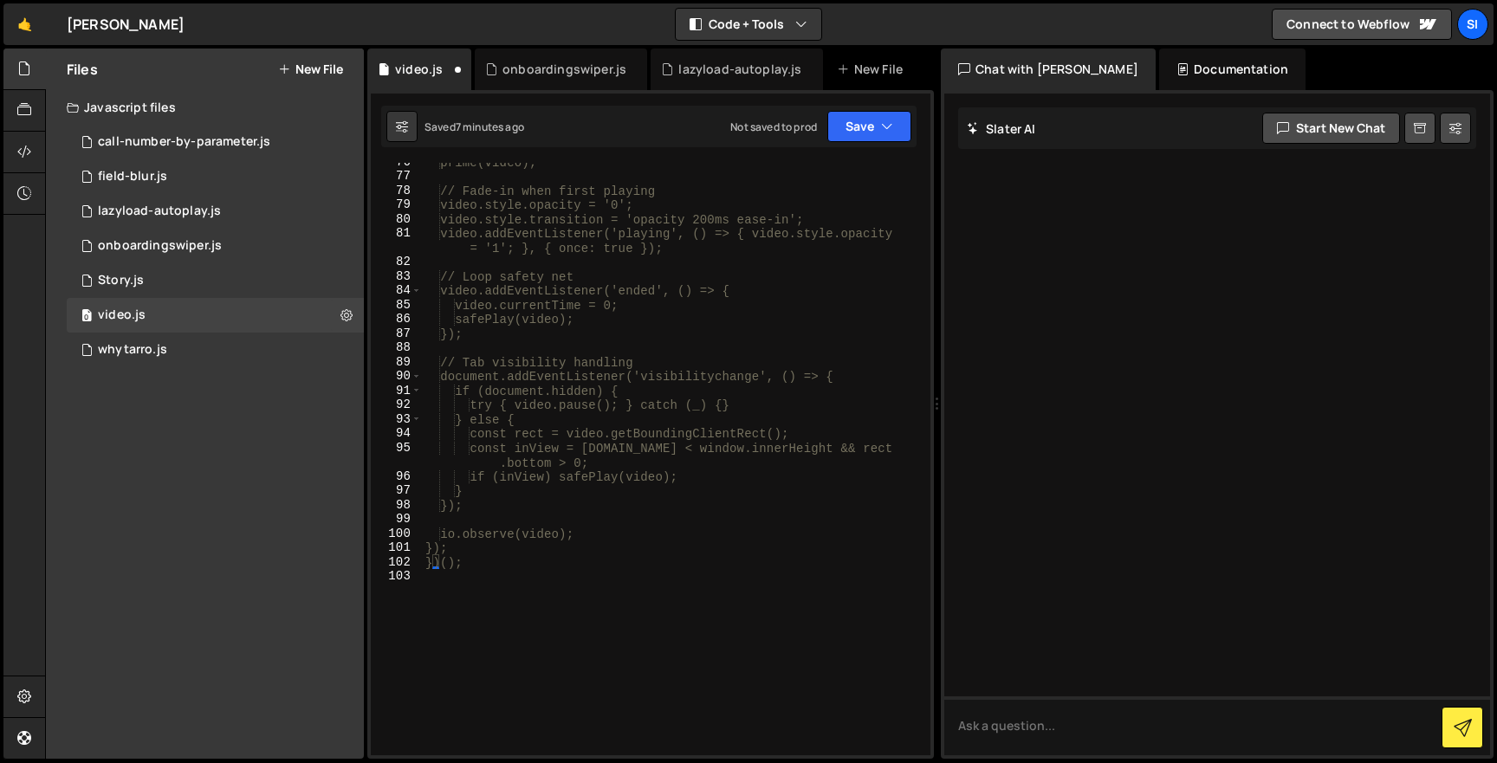
scroll to position [1254, 0]
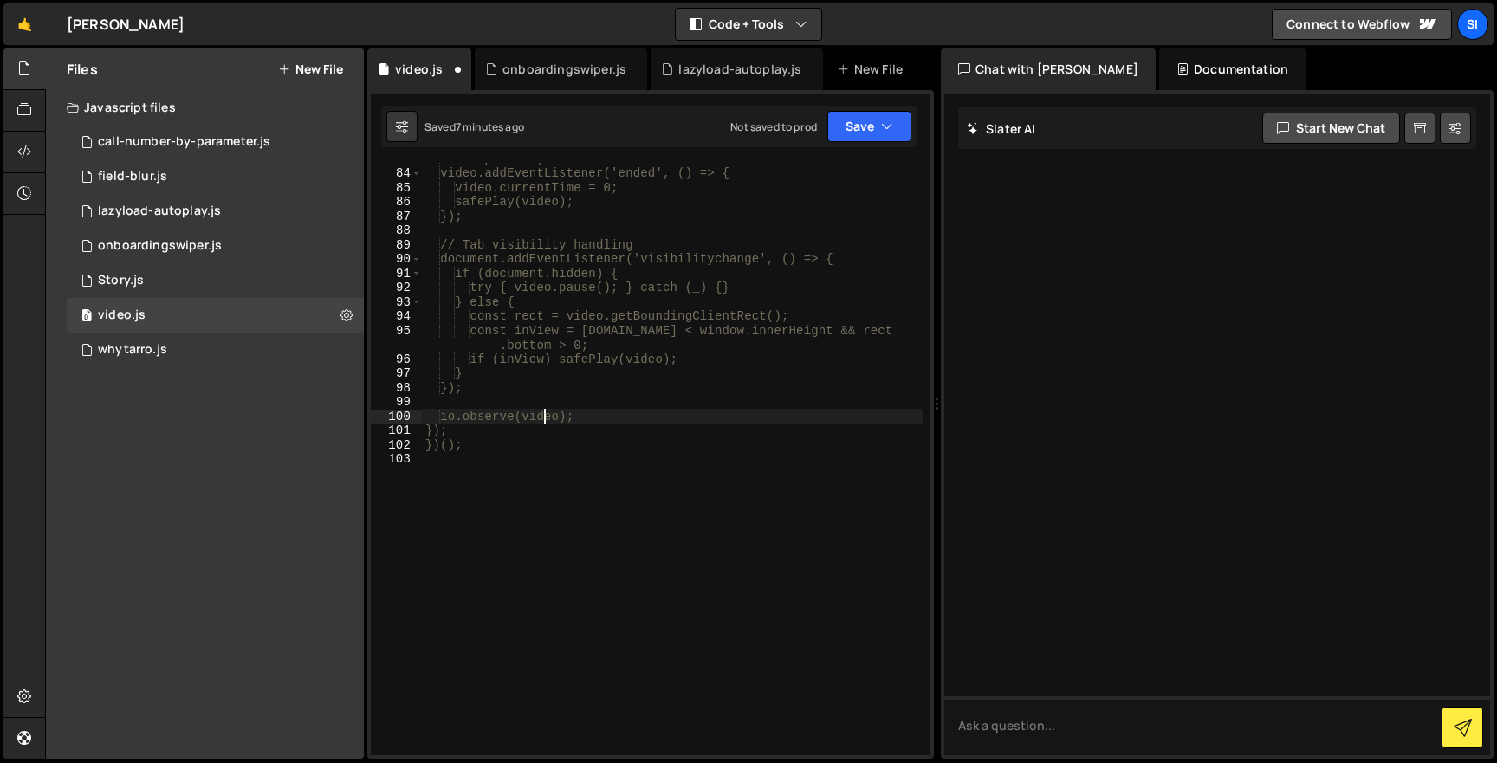
click at [547, 412] on div "// Loop safety net video.addEventListener('ended', () => { video.currentTime = …" at bounding box center [672, 462] width 501 height 621
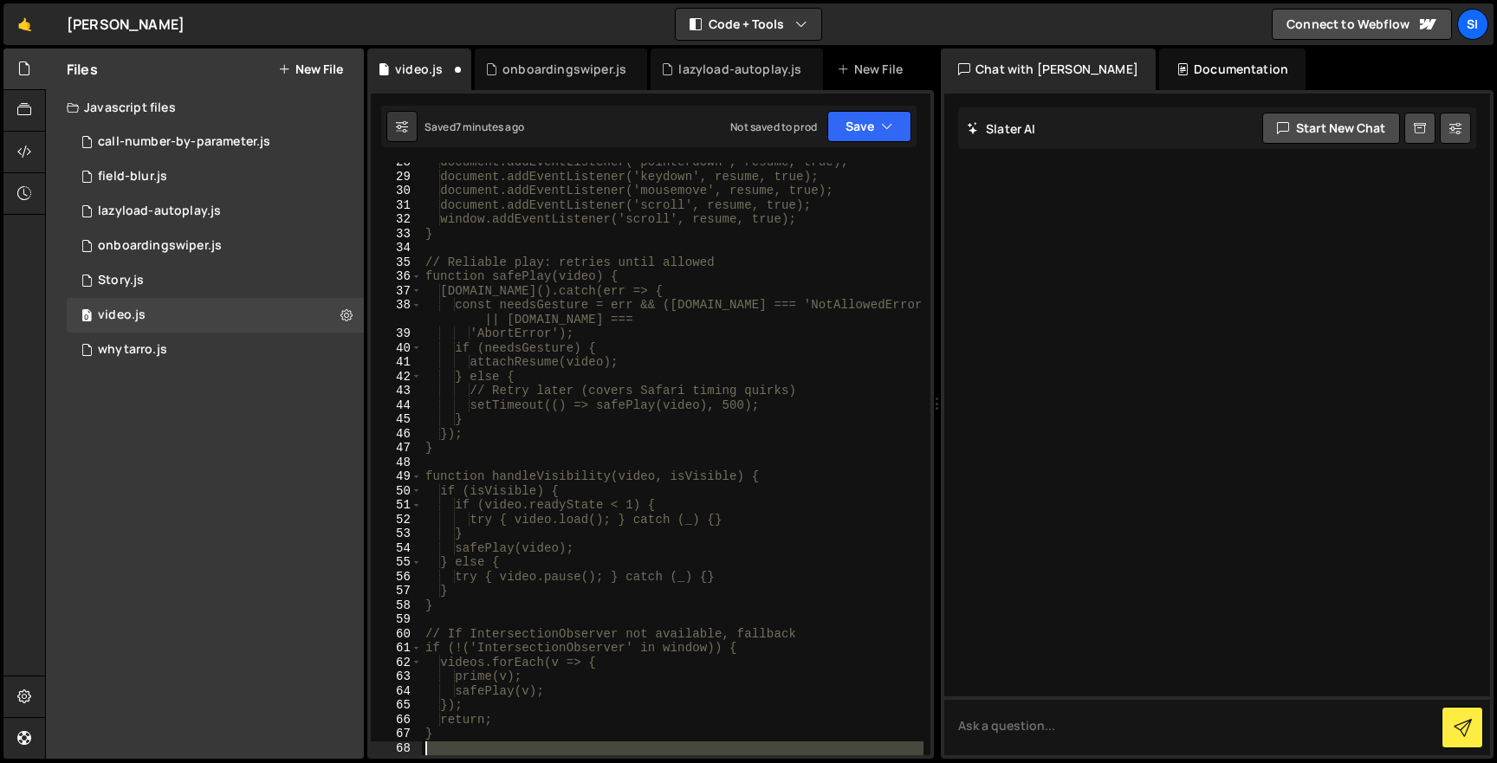
scroll to position [965, 0]
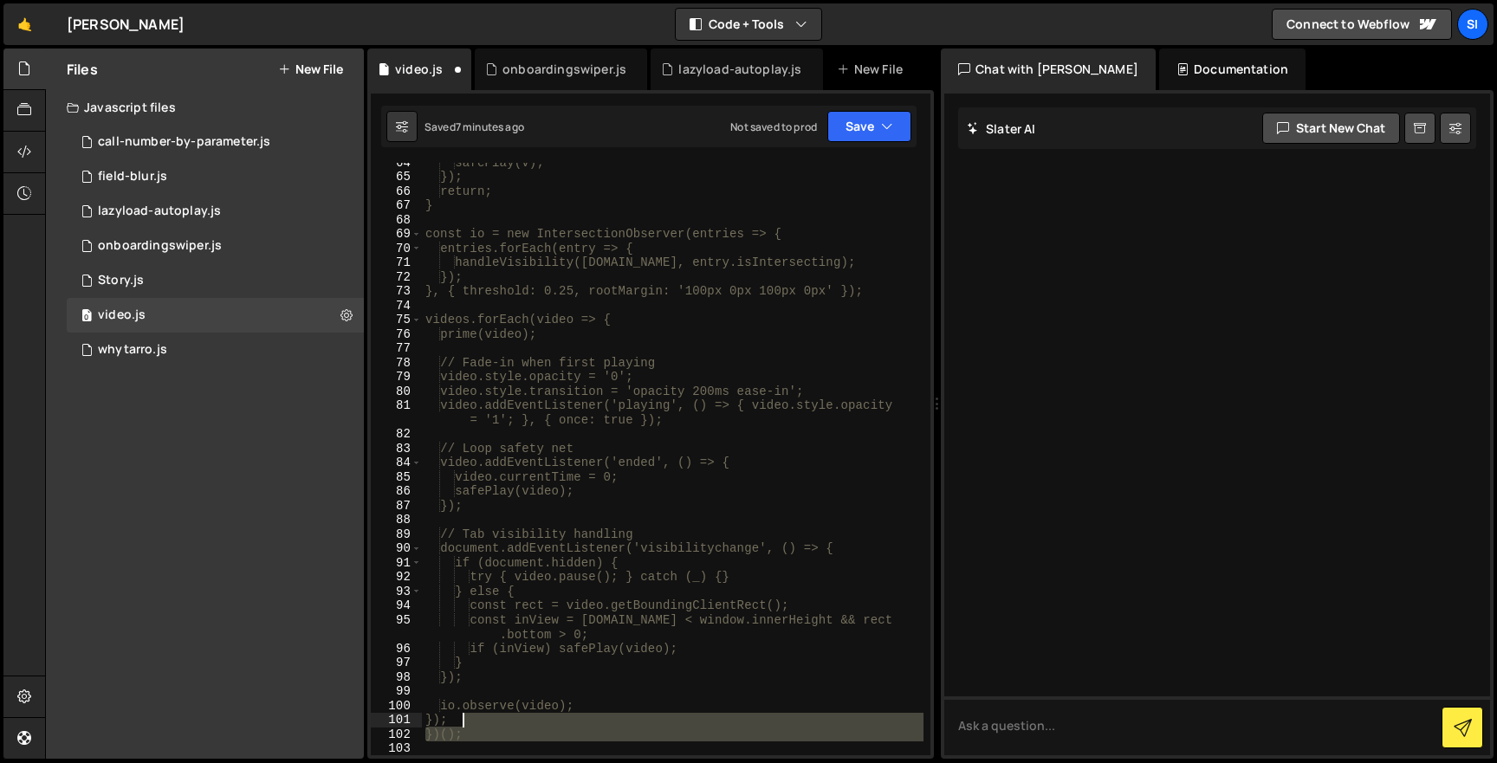
drag, startPoint x: 547, startPoint y: 465, endPoint x: 573, endPoint y: 715, distance: 251.6
click at [573, 715] on div "safePlay(v); }); return; } const io = new IntersectionObserver(entries => { ent…" at bounding box center [672, 465] width 501 height 621
click at [575, 715] on div "safePlay(v); }); return; } const io = new IntersectionObserver(entries => { ent…" at bounding box center [672, 459] width 501 height 592
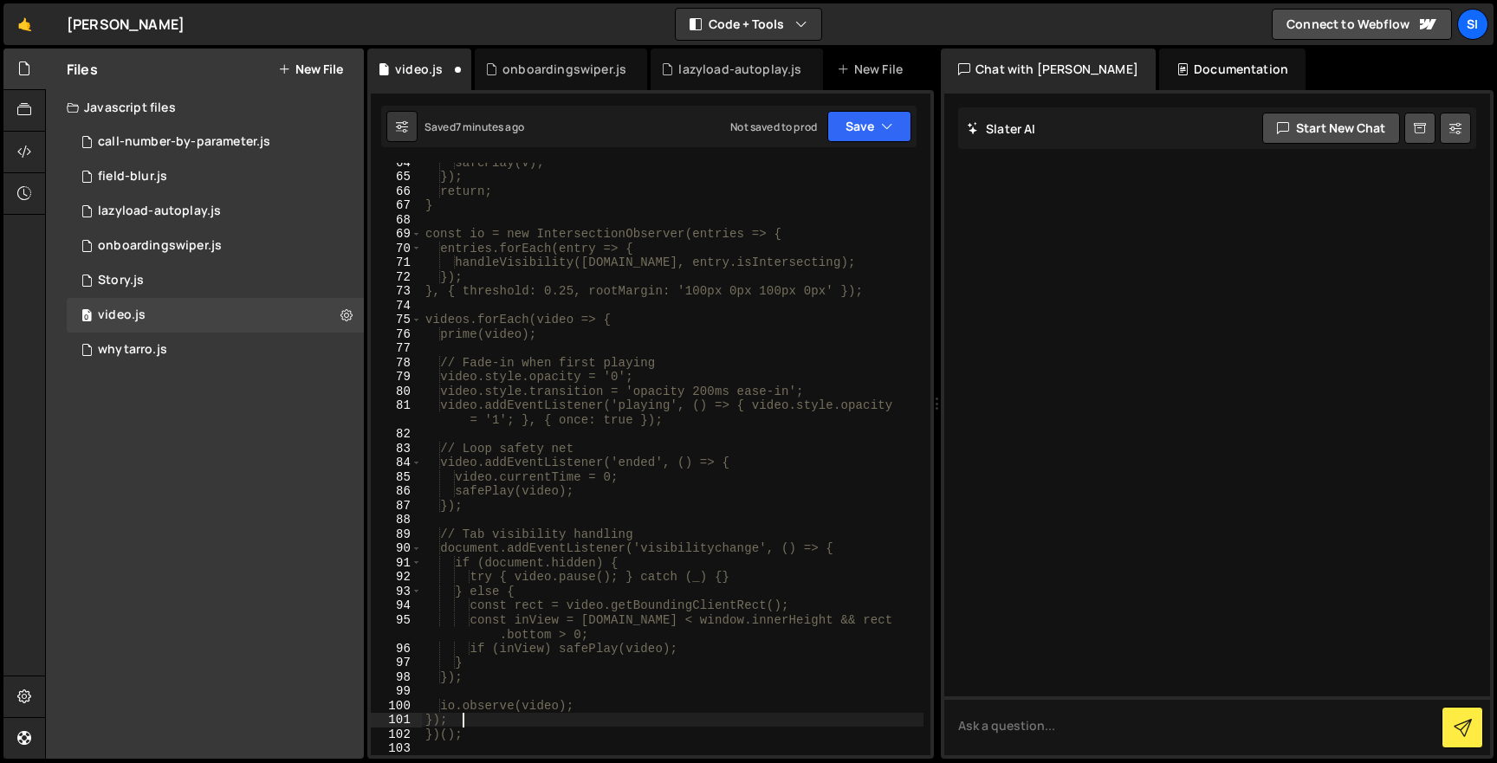
type textarea "})();"
type textarea "*/"
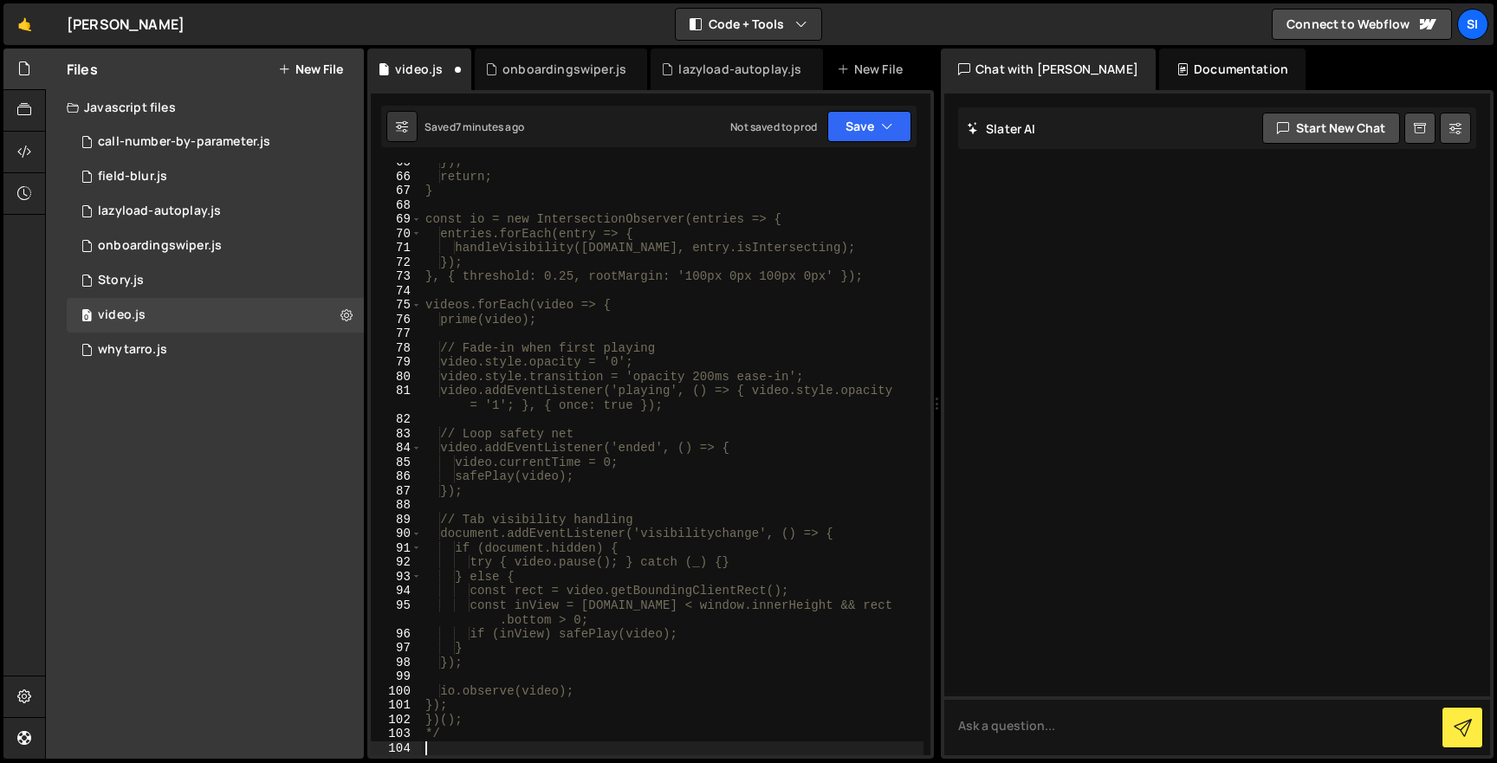
paste textarea "io.observe(video);"
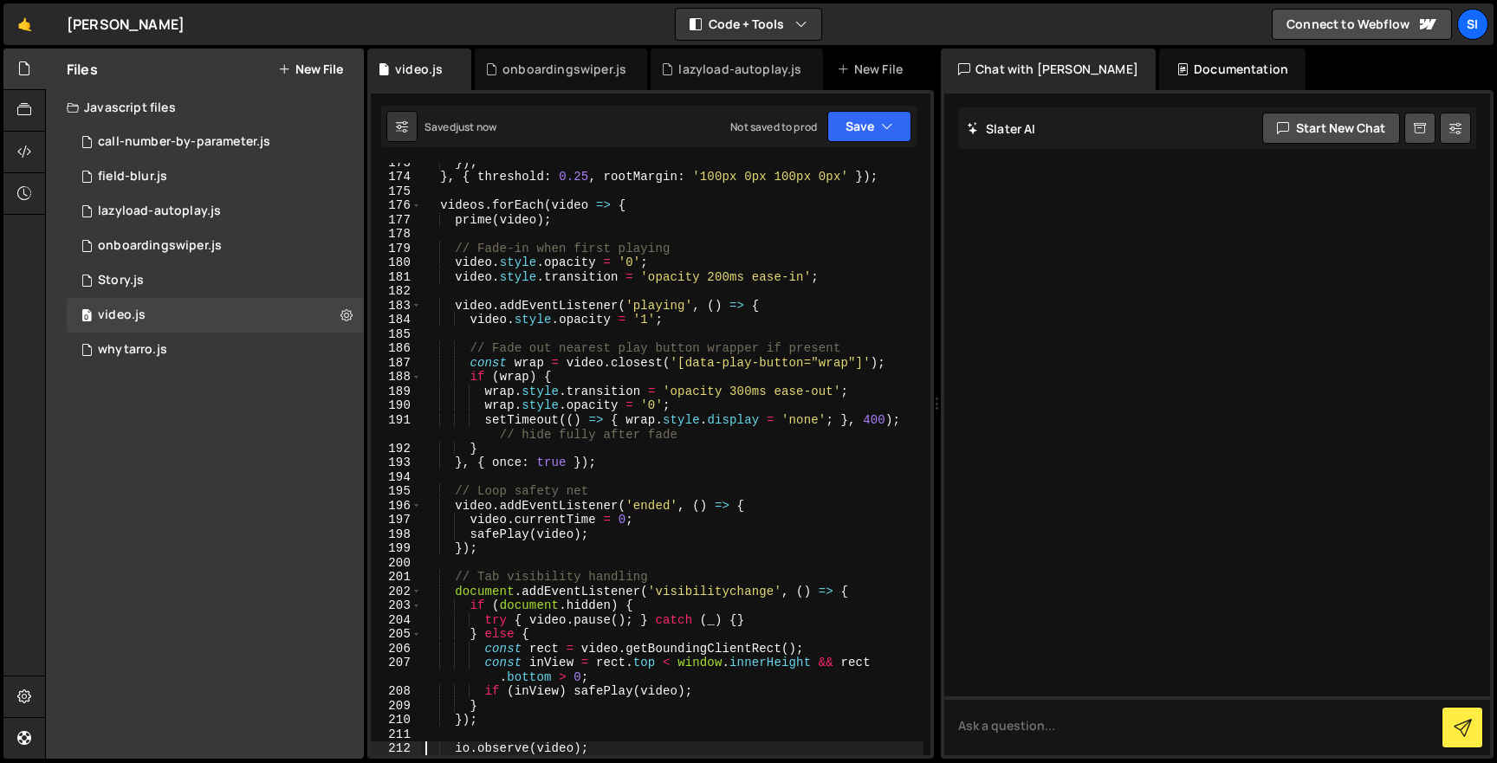
type textarea "io.observe(video);"
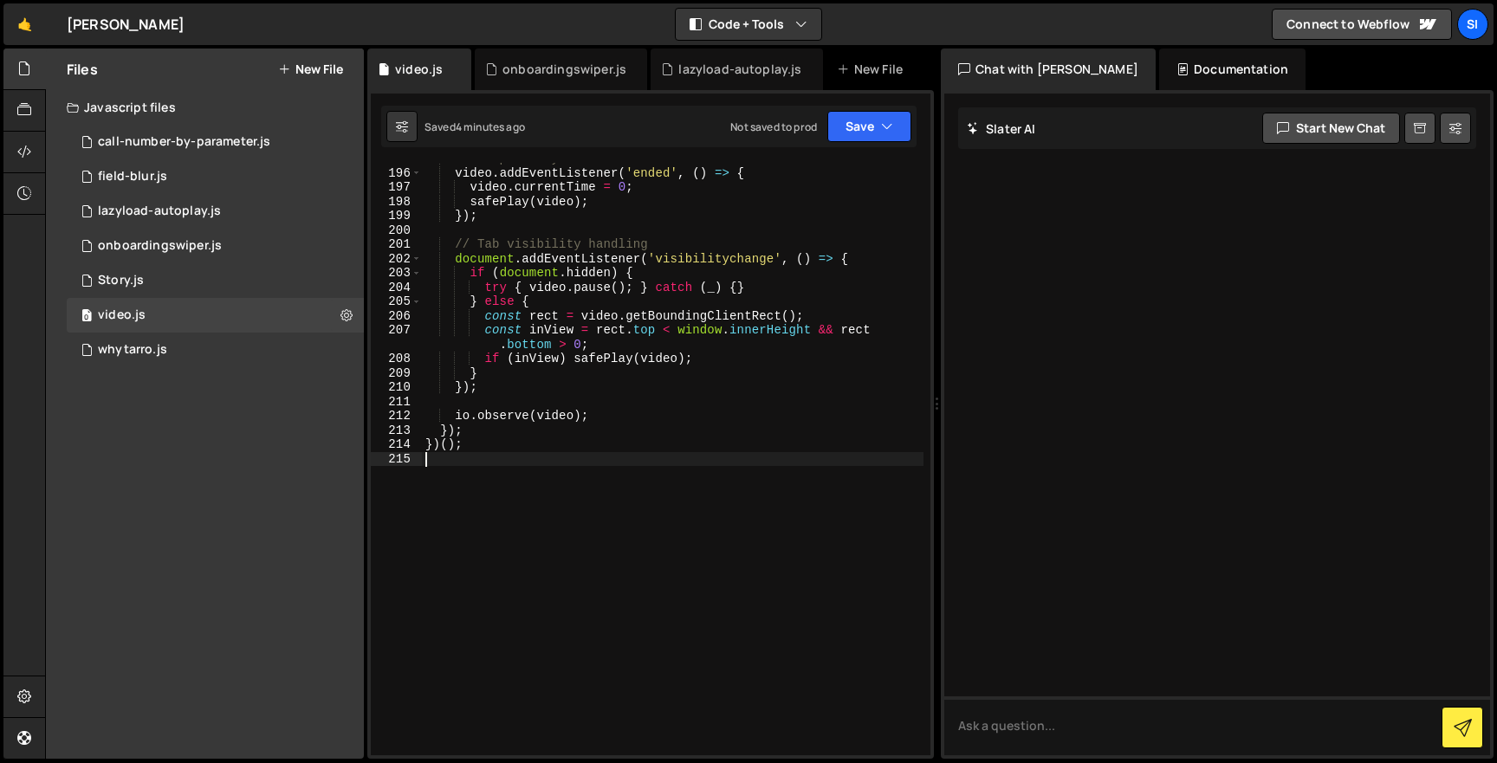
click at [592, 468] on div "// Loop safety net video . addEventListener ( 'ended' , ( ) => { video . curren…" at bounding box center [672, 462] width 501 height 621
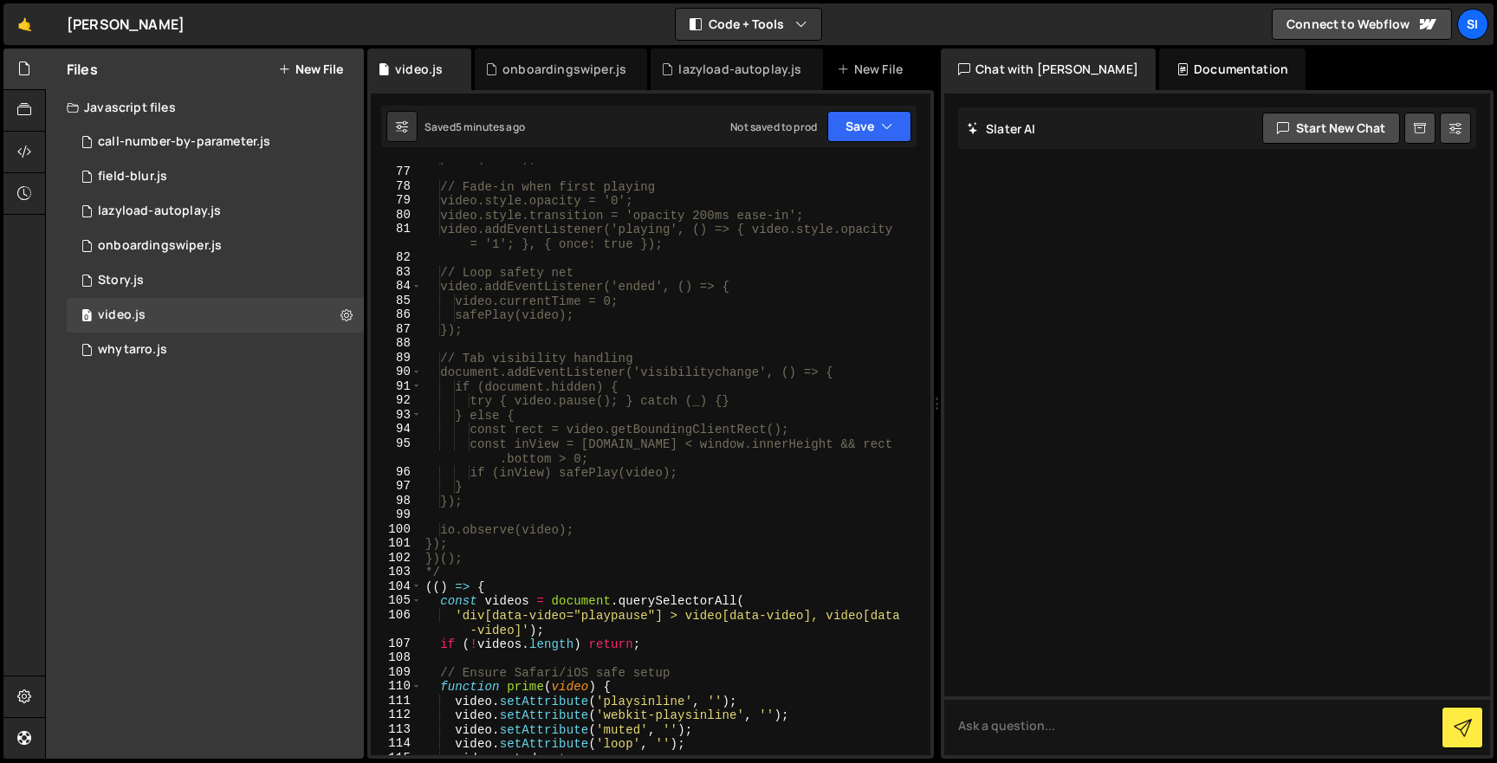
scroll to position [1254, 0]
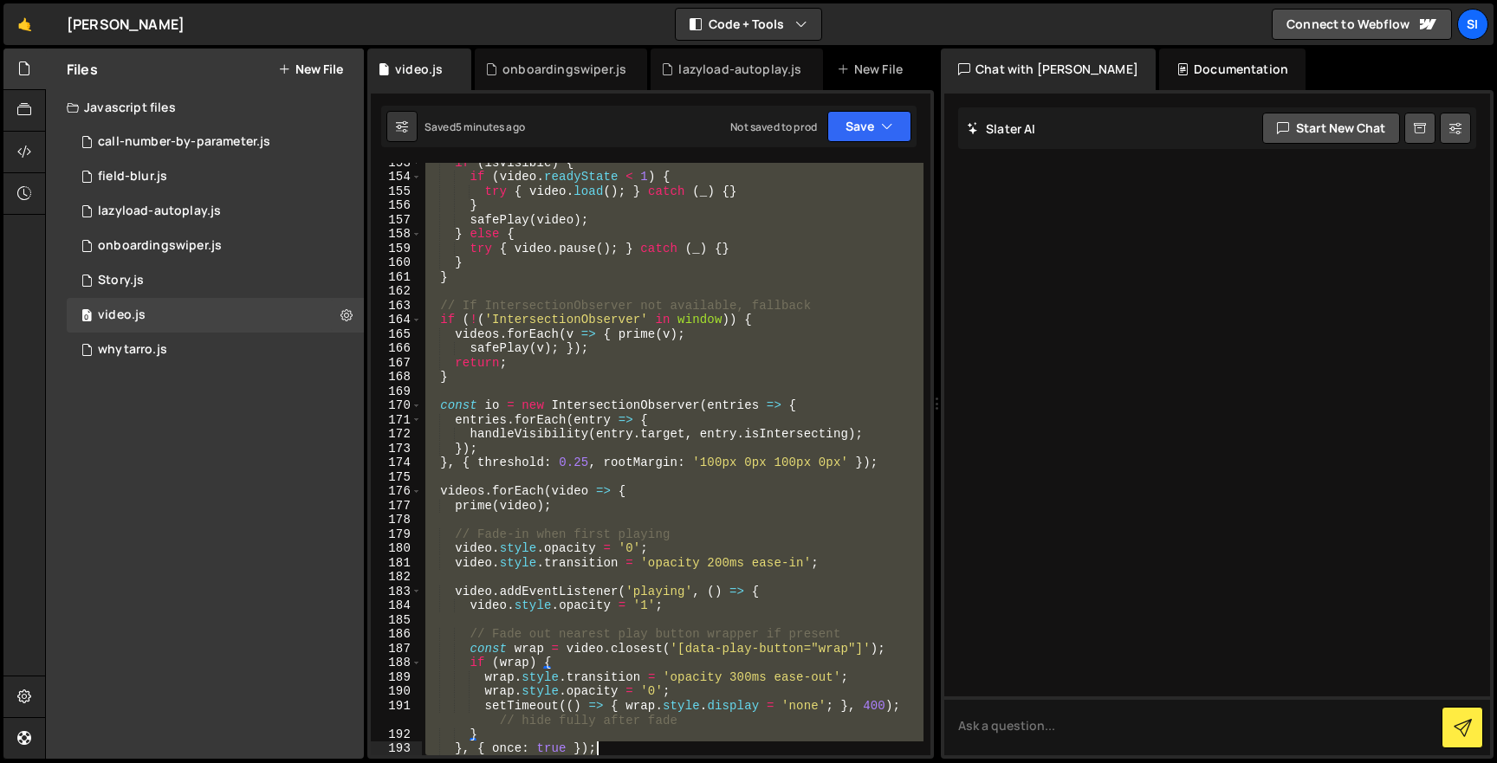
drag, startPoint x: 426, startPoint y: 476, endPoint x: 644, endPoint y: 829, distance: 414.6
click at [644, 762] on html "Projects Community Library Blog SI Projects Your Teams Invite team member Accou…" at bounding box center [748, 381] width 1497 height 763
type textarea "})();"
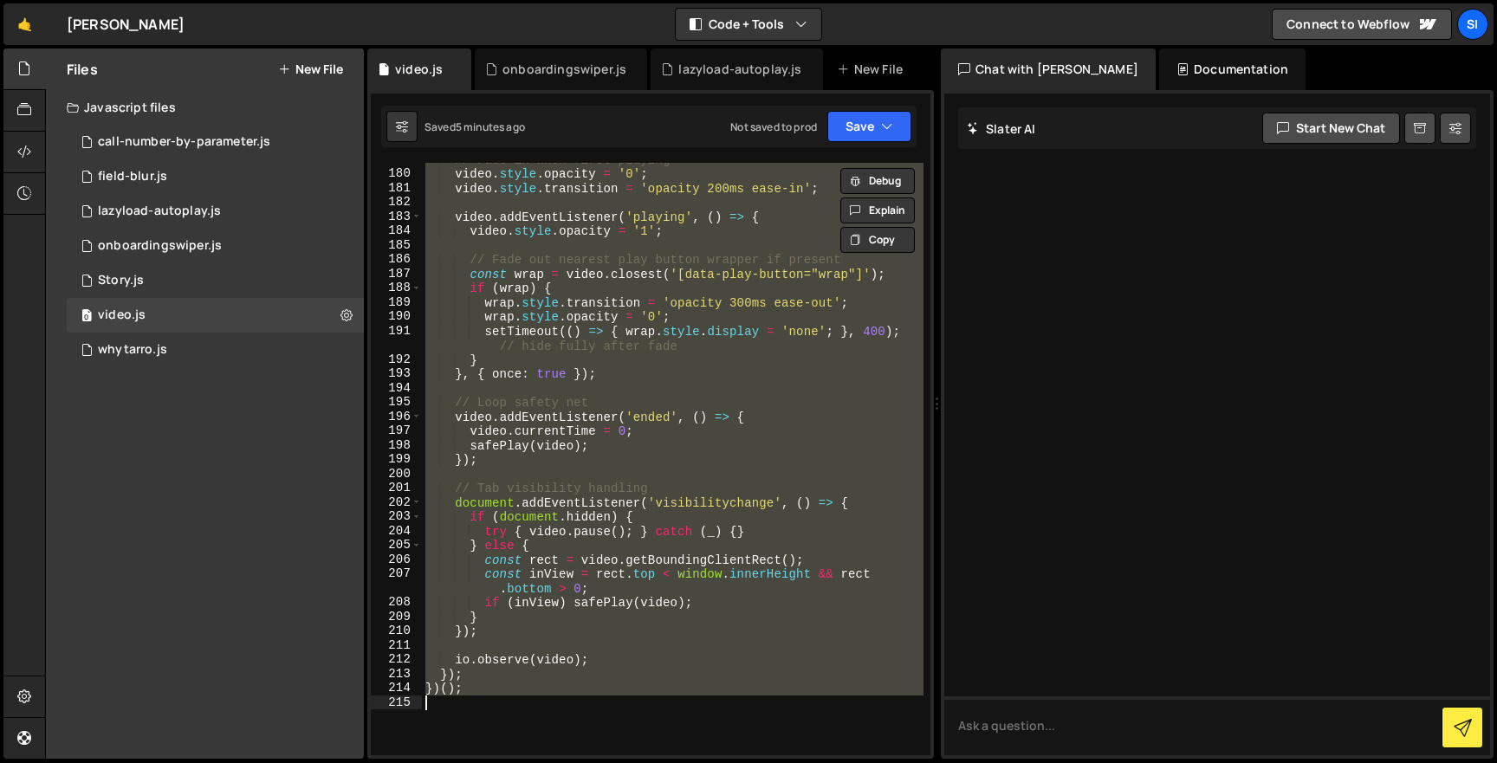
paste textarea
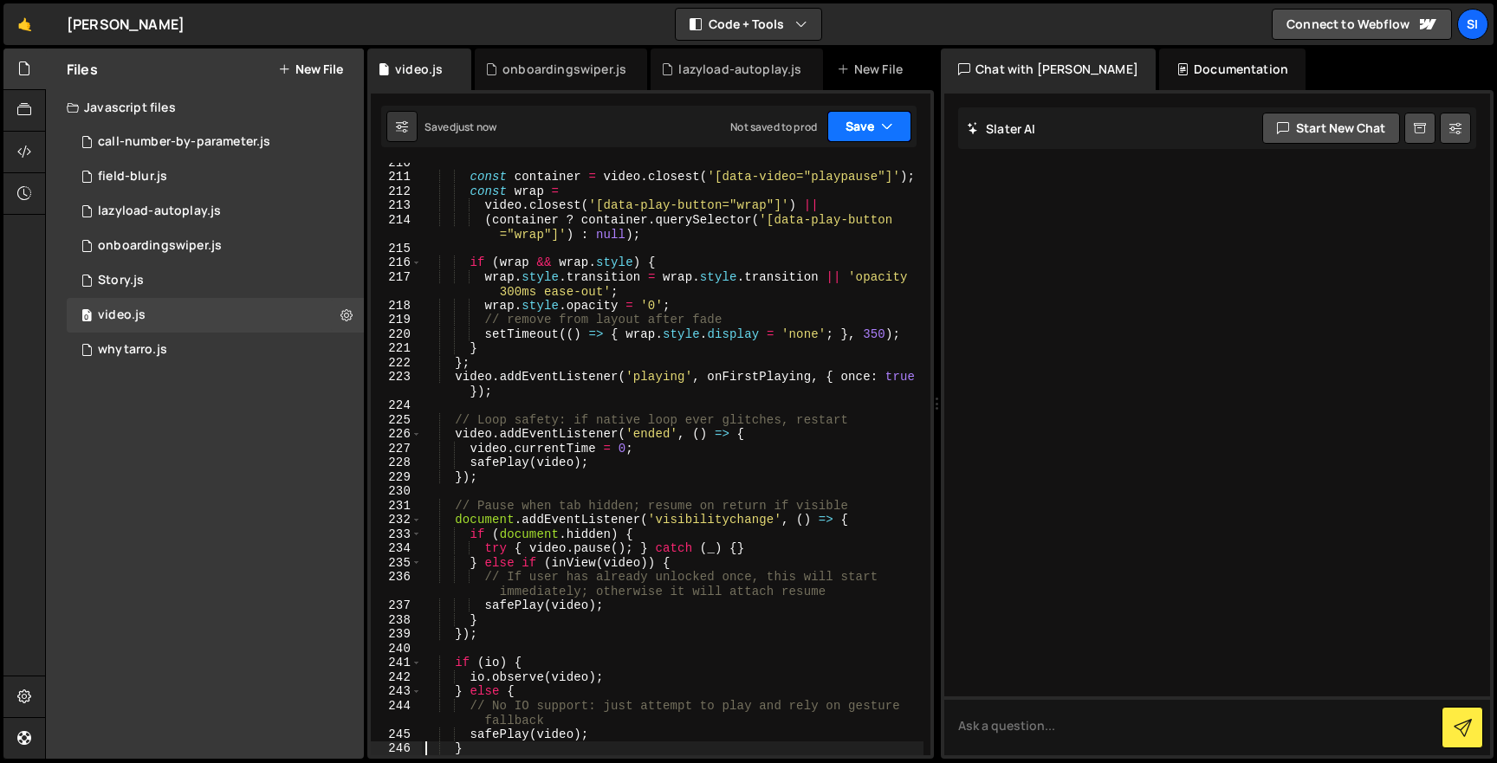
click at [866, 124] on button "Save" at bounding box center [869, 126] width 84 height 31
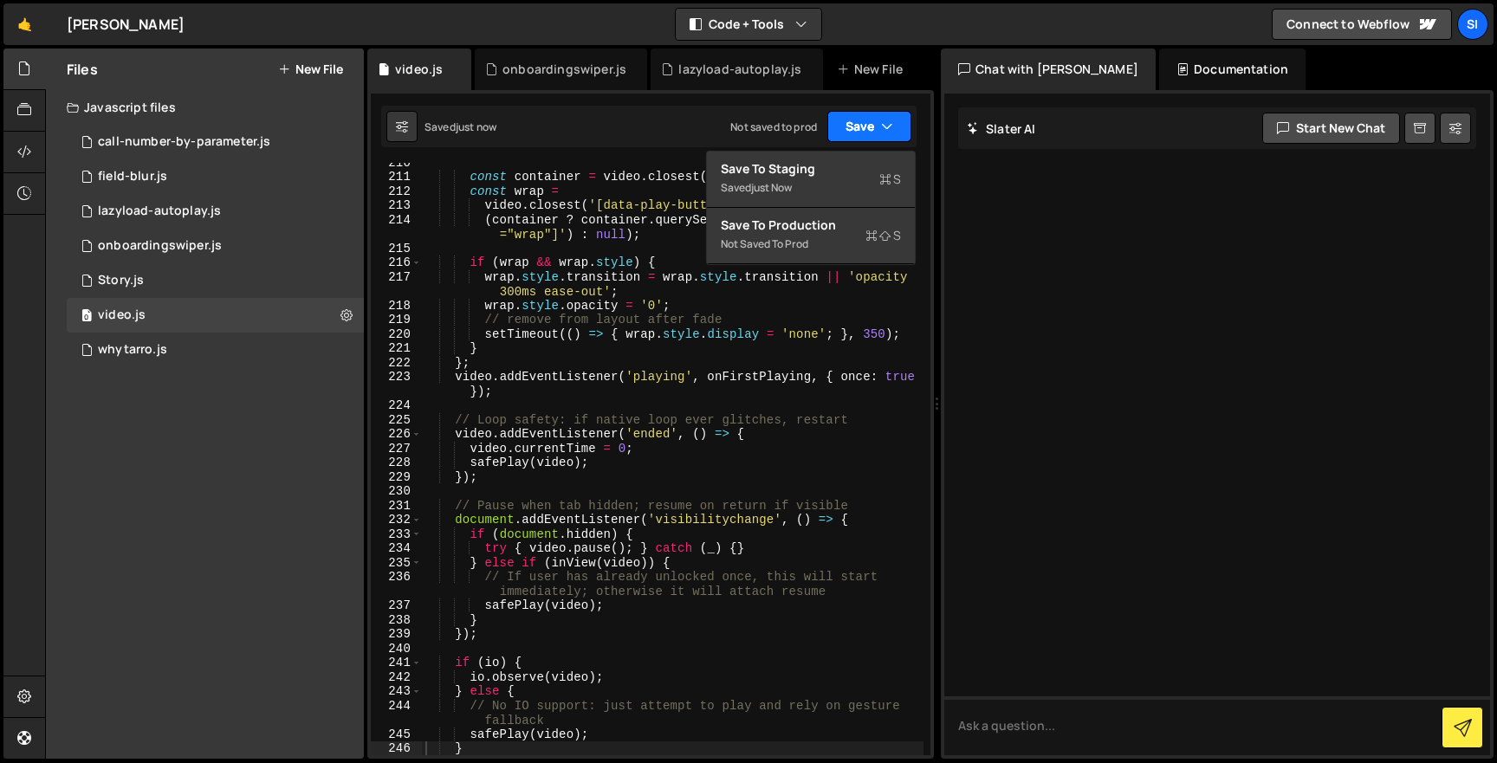
click at [866, 124] on button "Save" at bounding box center [869, 126] width 84 height 31
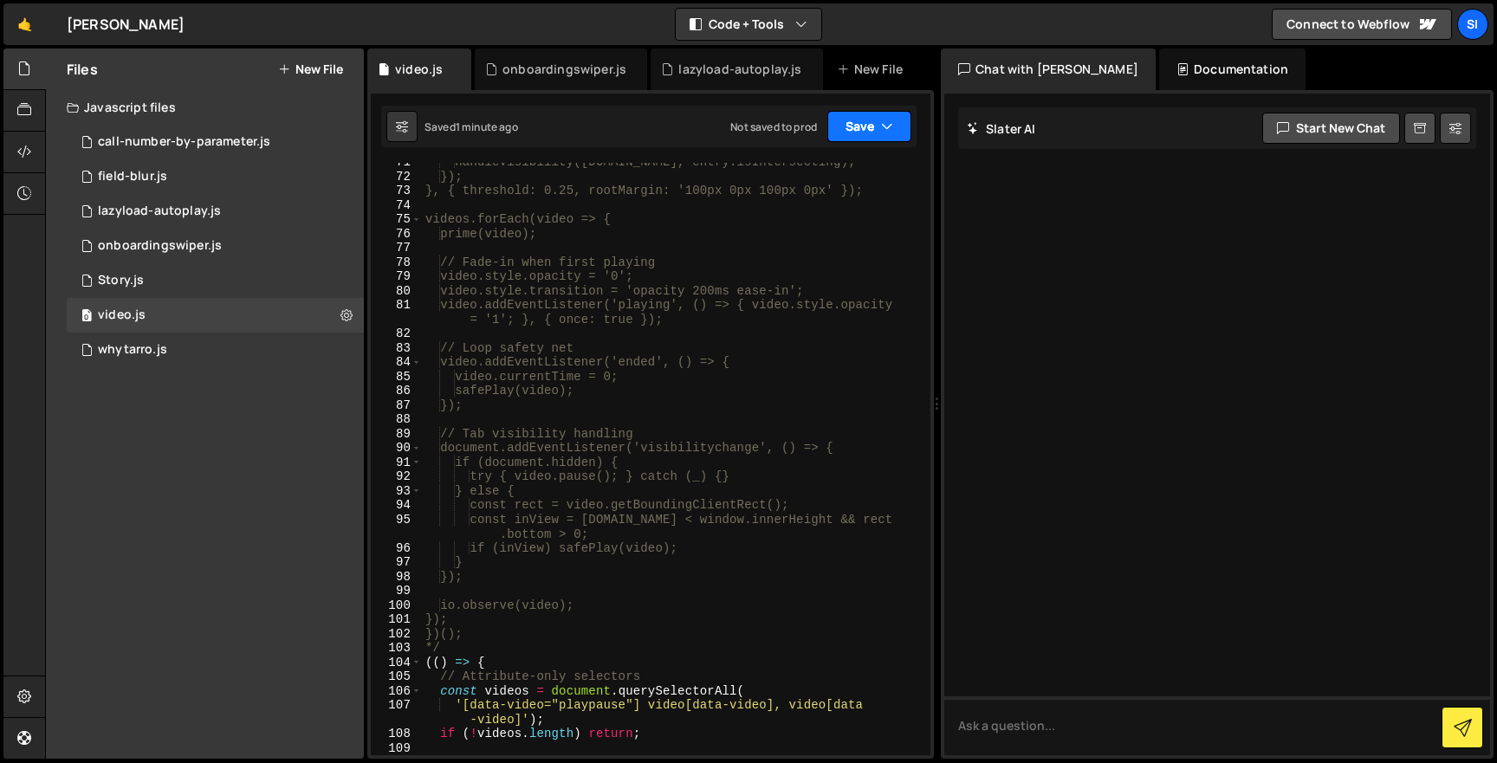
scroll to position [1195, 0]
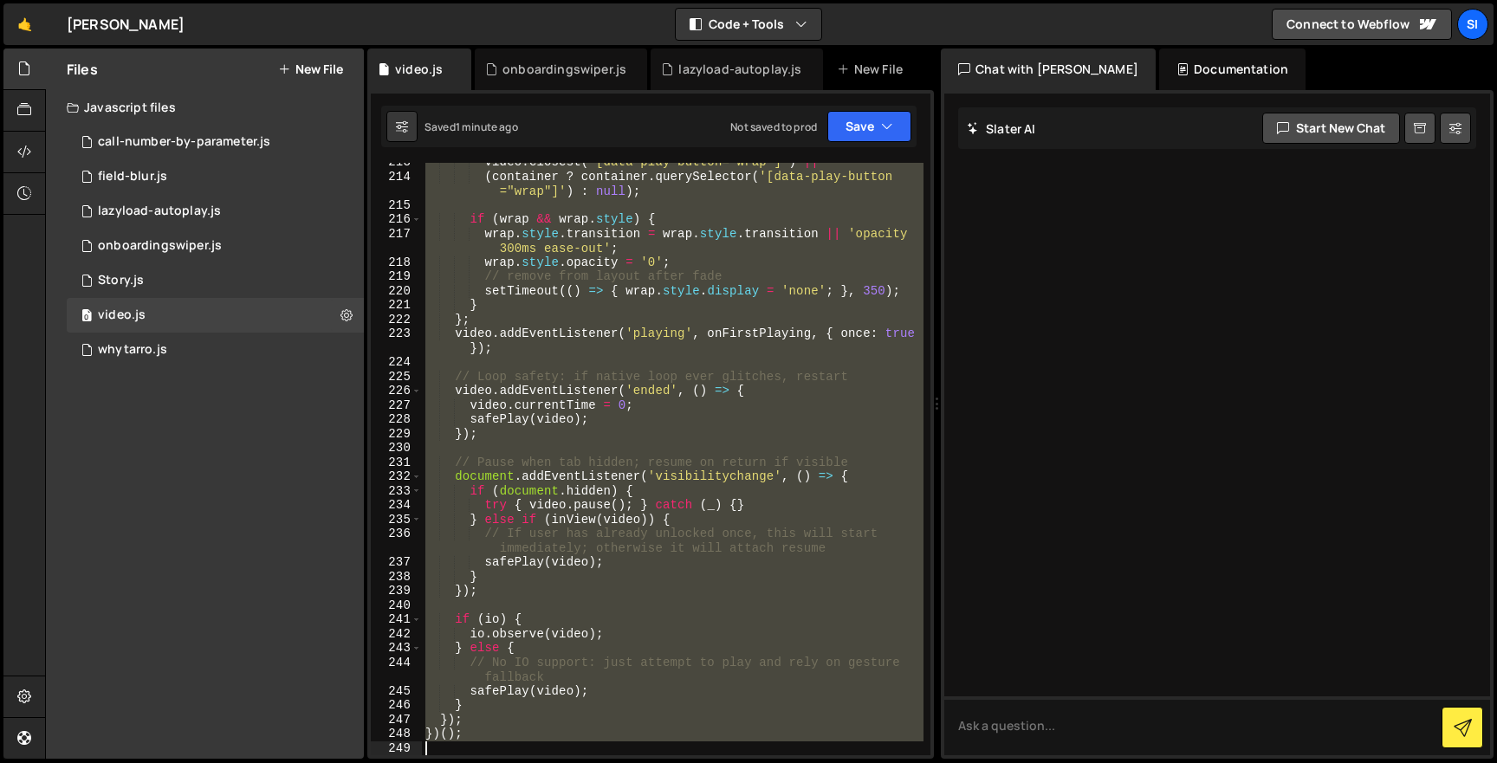
drag, startPoint x: 424, startPoint y: 532, endPoint x: 575, endPoint y: 829, distance: 333.1
click at [575, 762] on html "Projects Community Library Blog SI Projects Your Teams Invite team member Accou…" at bounding box center [748, 381] width 1497 height 763
type textarea "})();"
paste textarea
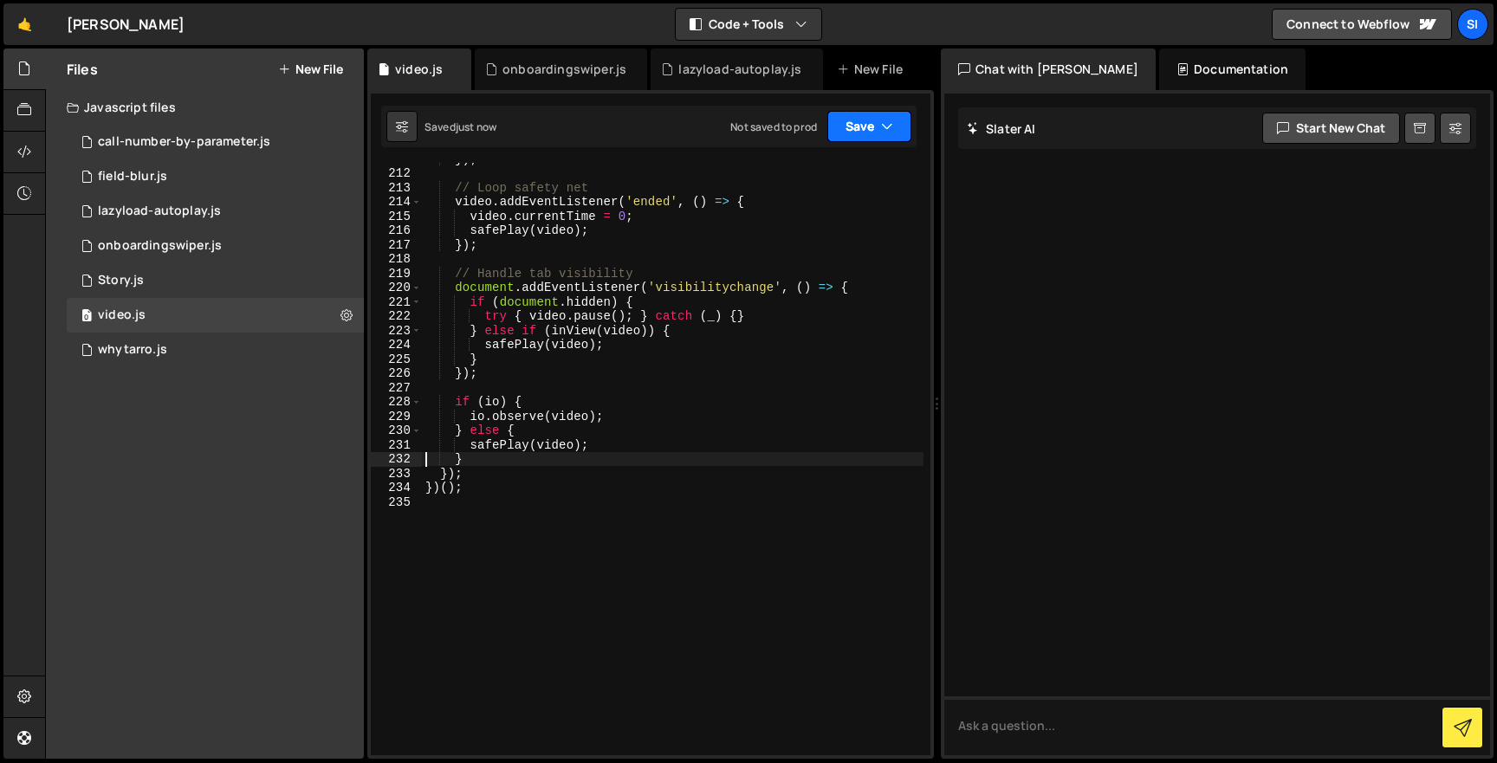
click at [890, 121] on icon "button" at bounding box center [887, 126] width 12 height 17
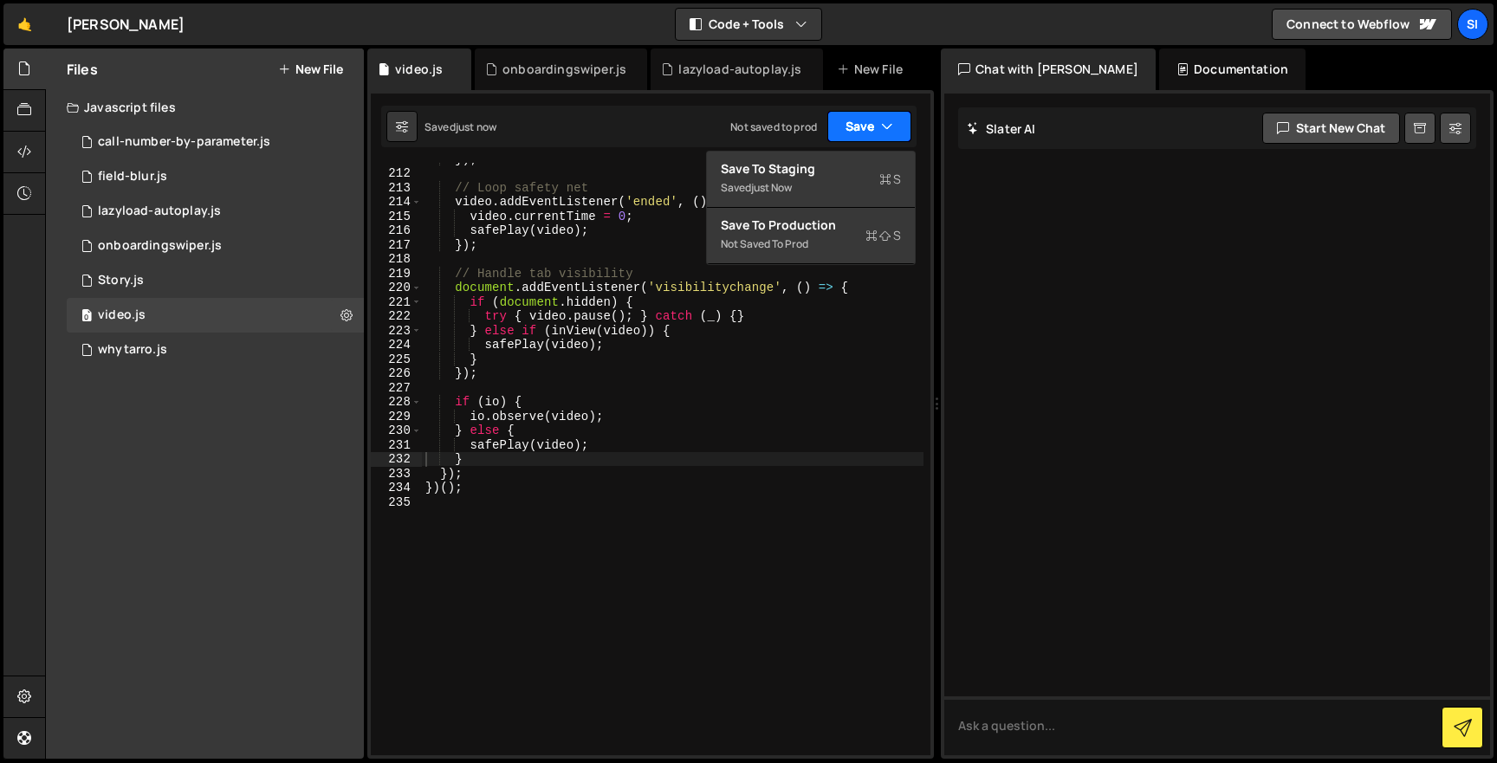
click at [874, 137] on button "Save" at bounding box center [869, 126] width 84 height 31
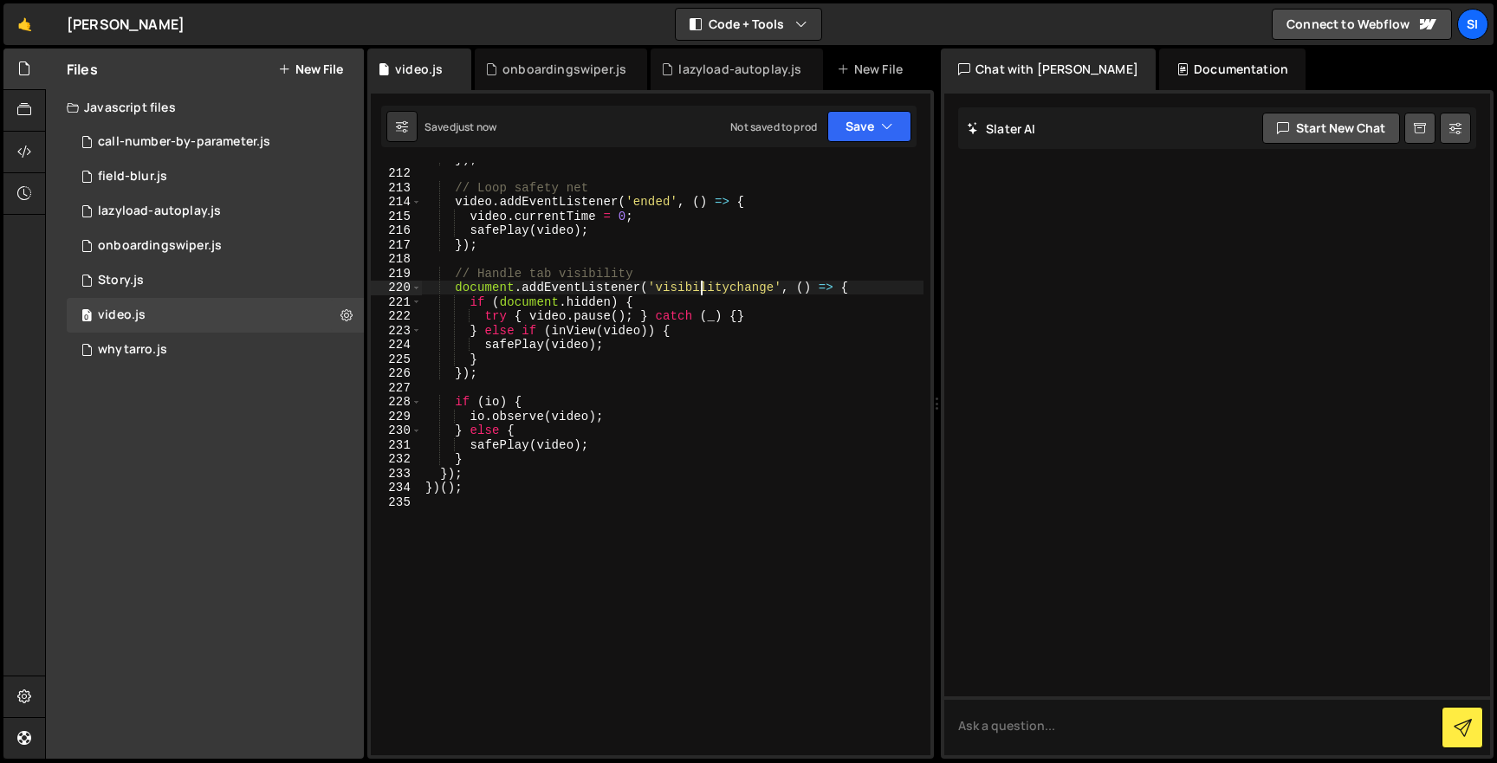
click at [700, 293] on div "}) ; // Loop safety net video . addEventListener ( 'ended' , ( ) => { video . c…" at bounding box center [672, 462] width 501 height 621
click at [653, 377] on div "}) ; // Loop safety net video . addEventListener ( 'ended' , ( ) => { video . c…" at bounding box center [672, 462] width 501 height 621
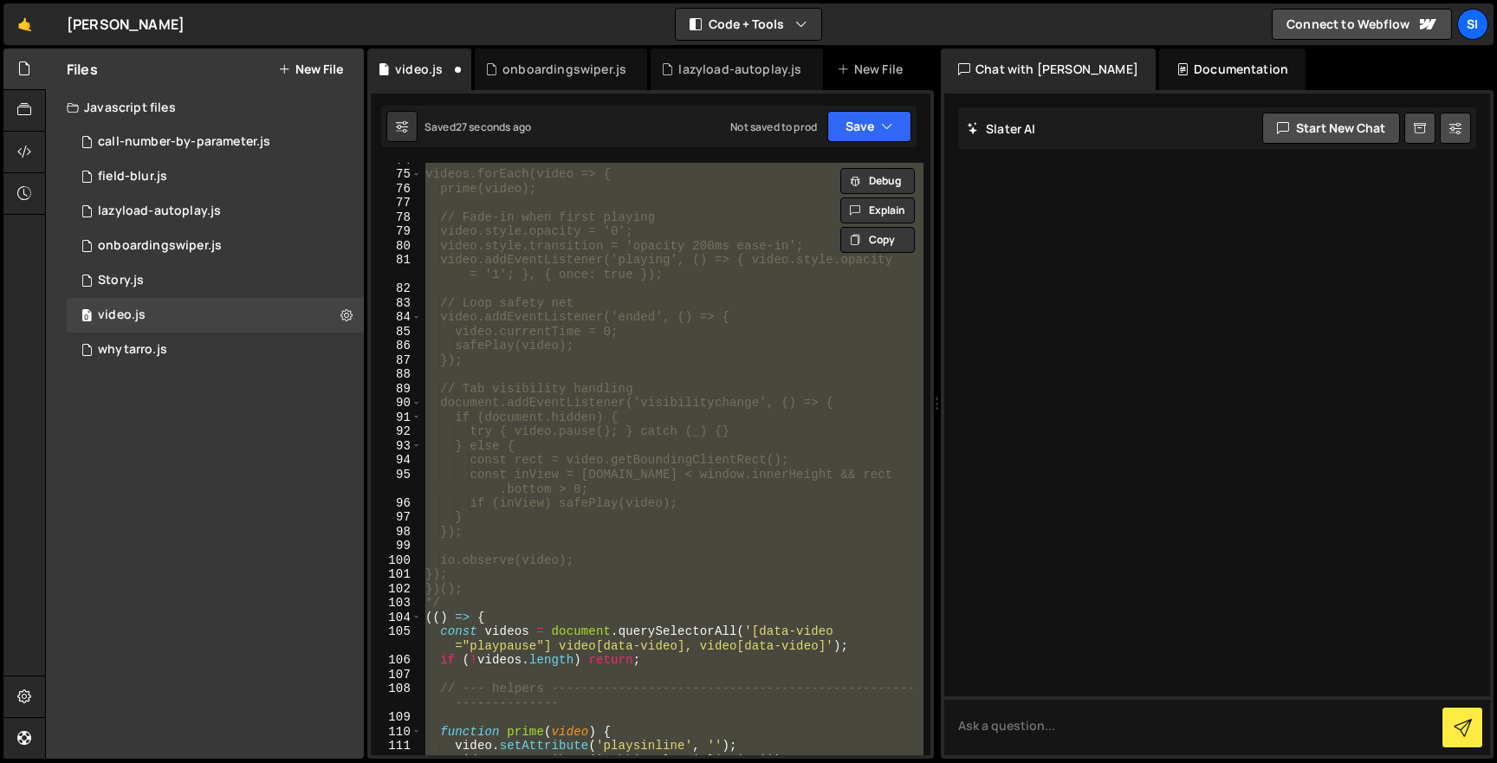
scroll to position [1340, 0]
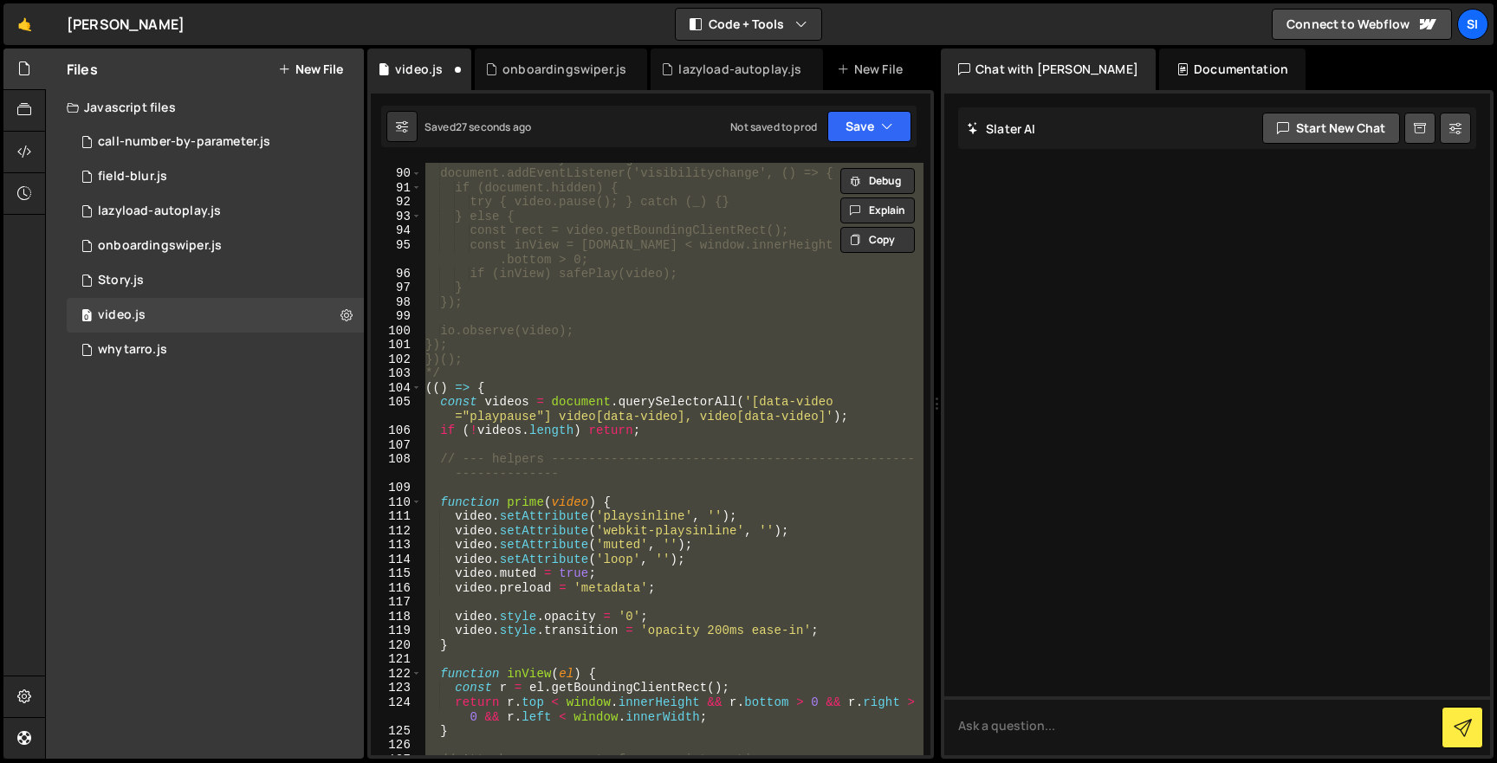
click at [484, 437] on div "// Tab visibility handling document.addEventListener('visibilitychange', () => …" at bounding box center [672, 459] width 501 height 592
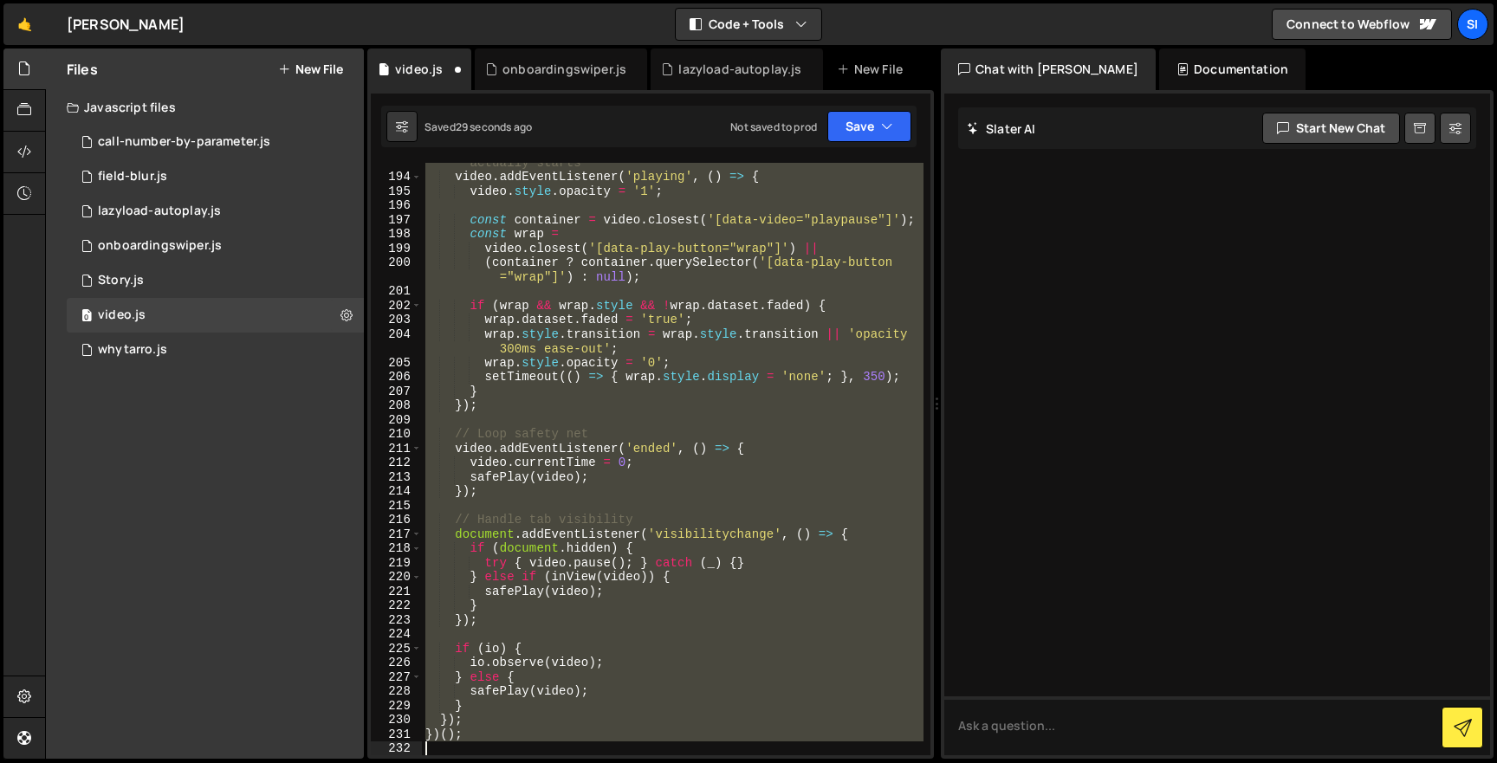
drag, startPoint x: 427, startPoint y: 389, endPoint x: 676, endPoint y: 825, distance: 502.8
click at [676, 762] on html "Projects Community Library Blog SI Projects Your Teams Invite team member Accou…" at bounding box center [748, 381] width 1497 height 763
type textarea "})();"
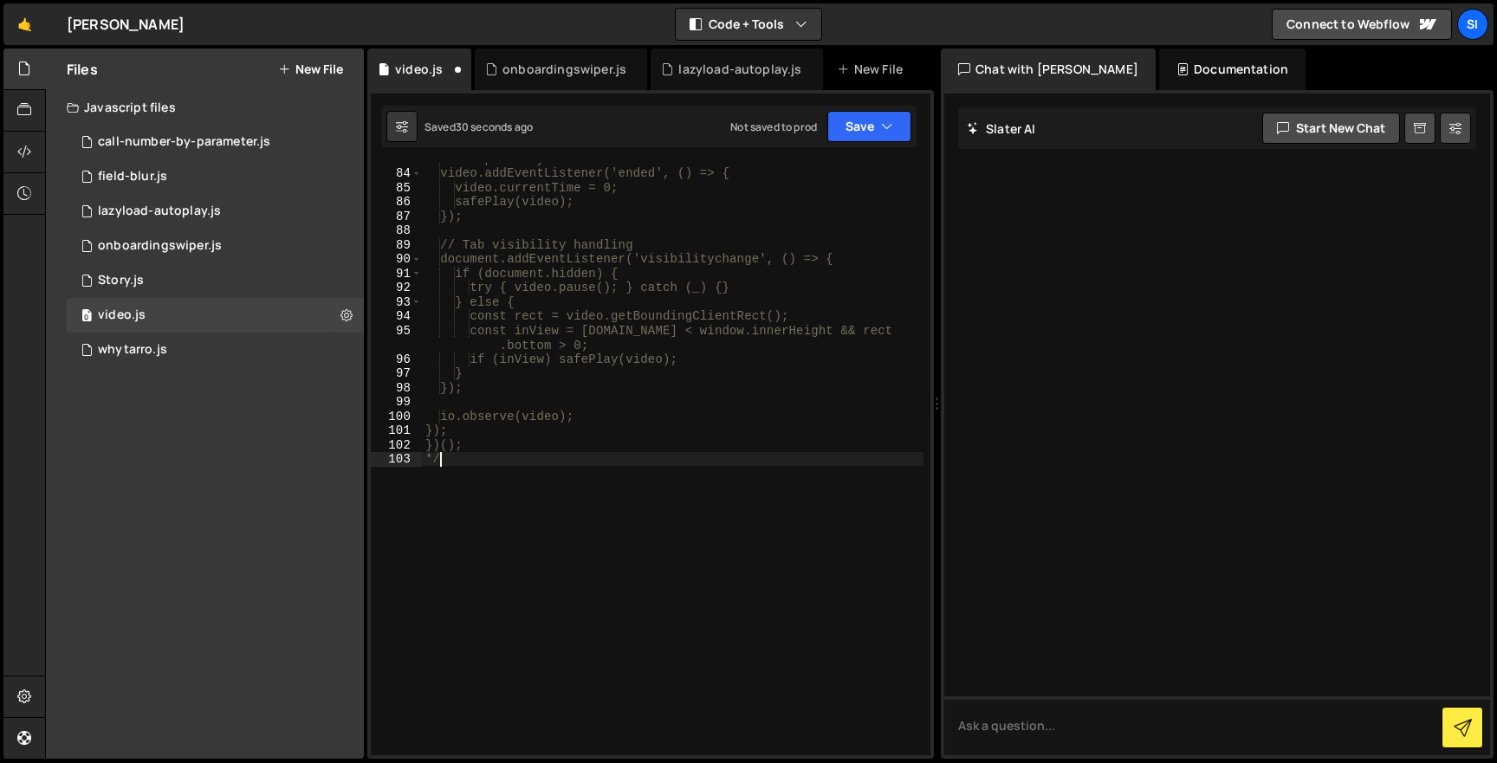
type textarea "*"
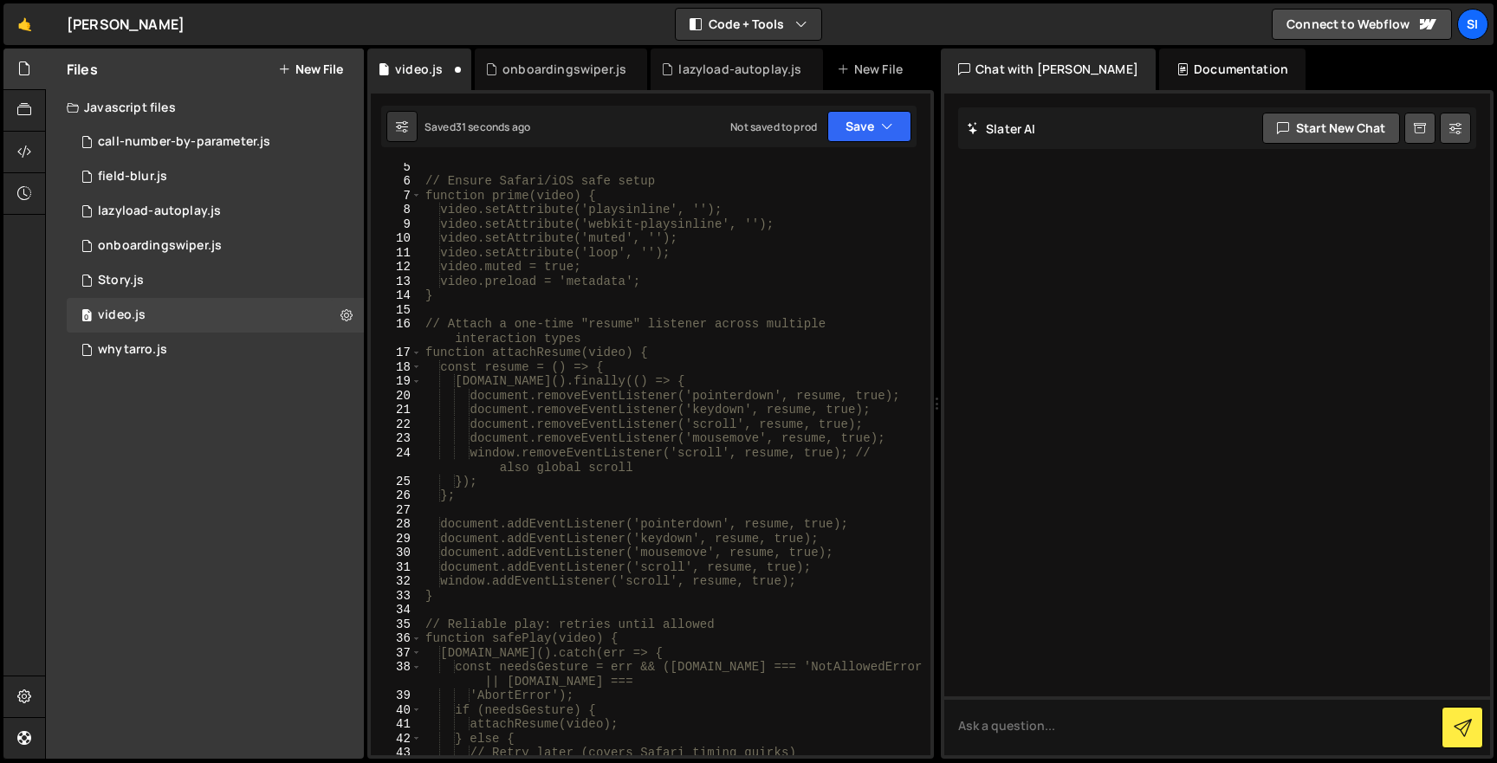
scroll to position [0, 0]
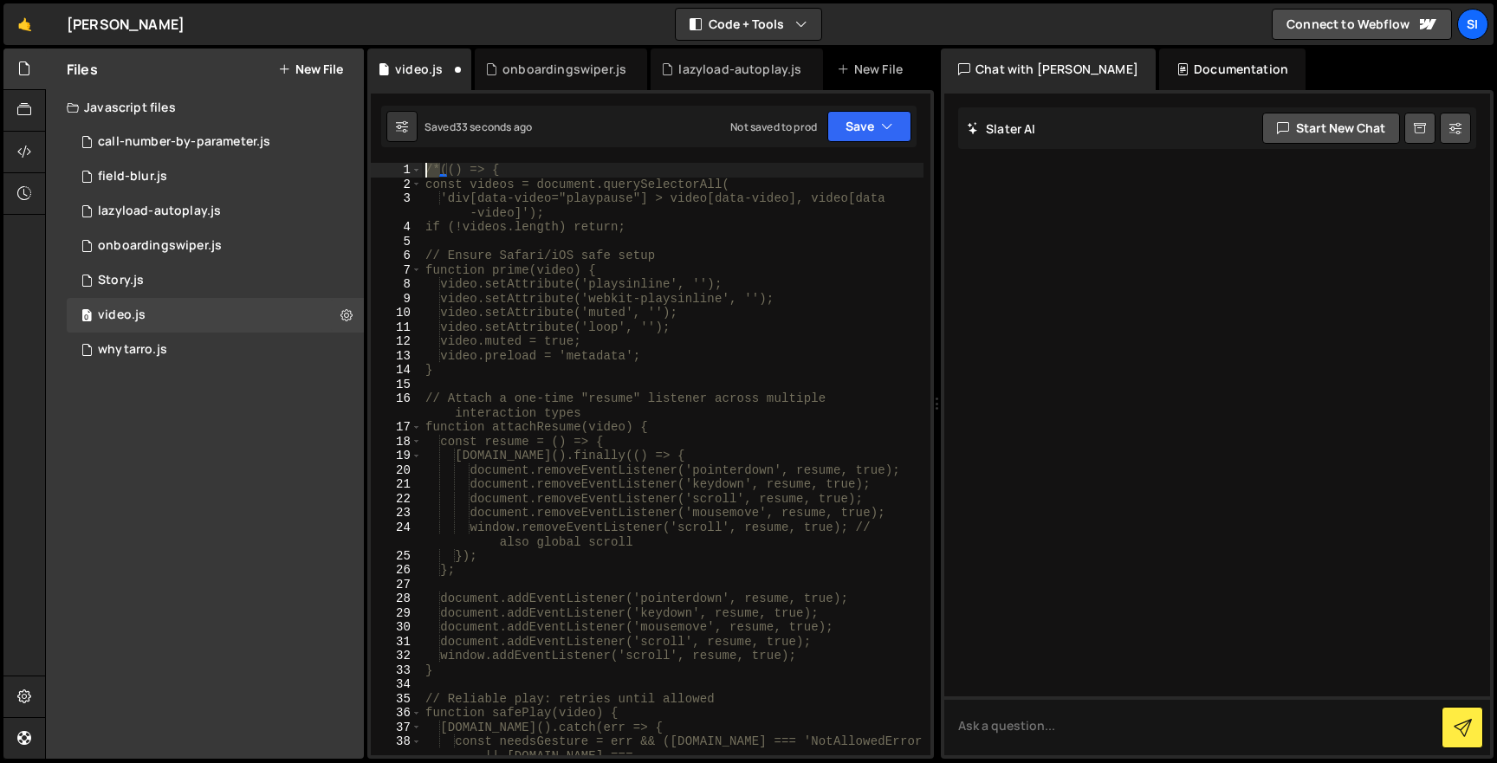
drag, startPoint x: 442, startPoint y: 163, endPoint x: 379, endPoint y: 163, distance: 62.4
click at [389, 163] on div "1 2 3 4 5 6 7 8 9 10 11 12 13 14 15 16 17 18 19 20 21 22 23 24 25 26 27 28 29 3…" at bounding box center [650, 459] width 559 height 592
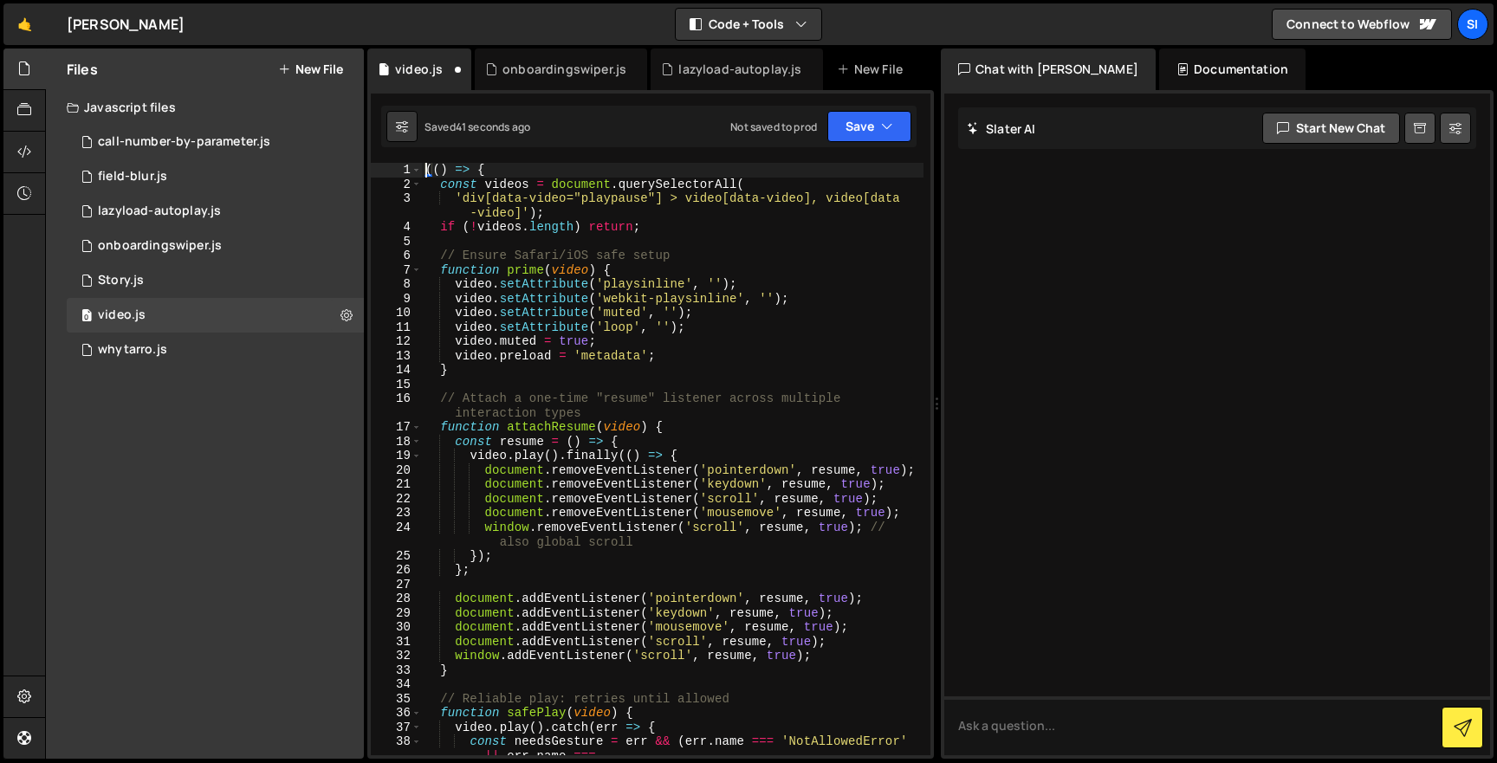
click at [666, 353] on div "(( ) => { const videos = document . querySelectorAll ( 'div[data-video="playpau…" at bounding box center [672, 473] width 501 height 621
click at [627, 503] on div "(( ) => { const videos = document . querySelectorAll ( 'div[data-video="playpau…" at bounding box center [672, 473] width 501 height 621
type textarea "})();"
click at [662, 289] on div "(( ) => { const videos = document . querySelectorAll ( 'div[data-video="playpau…" at bounding box center [672, 473] width 501 height 621
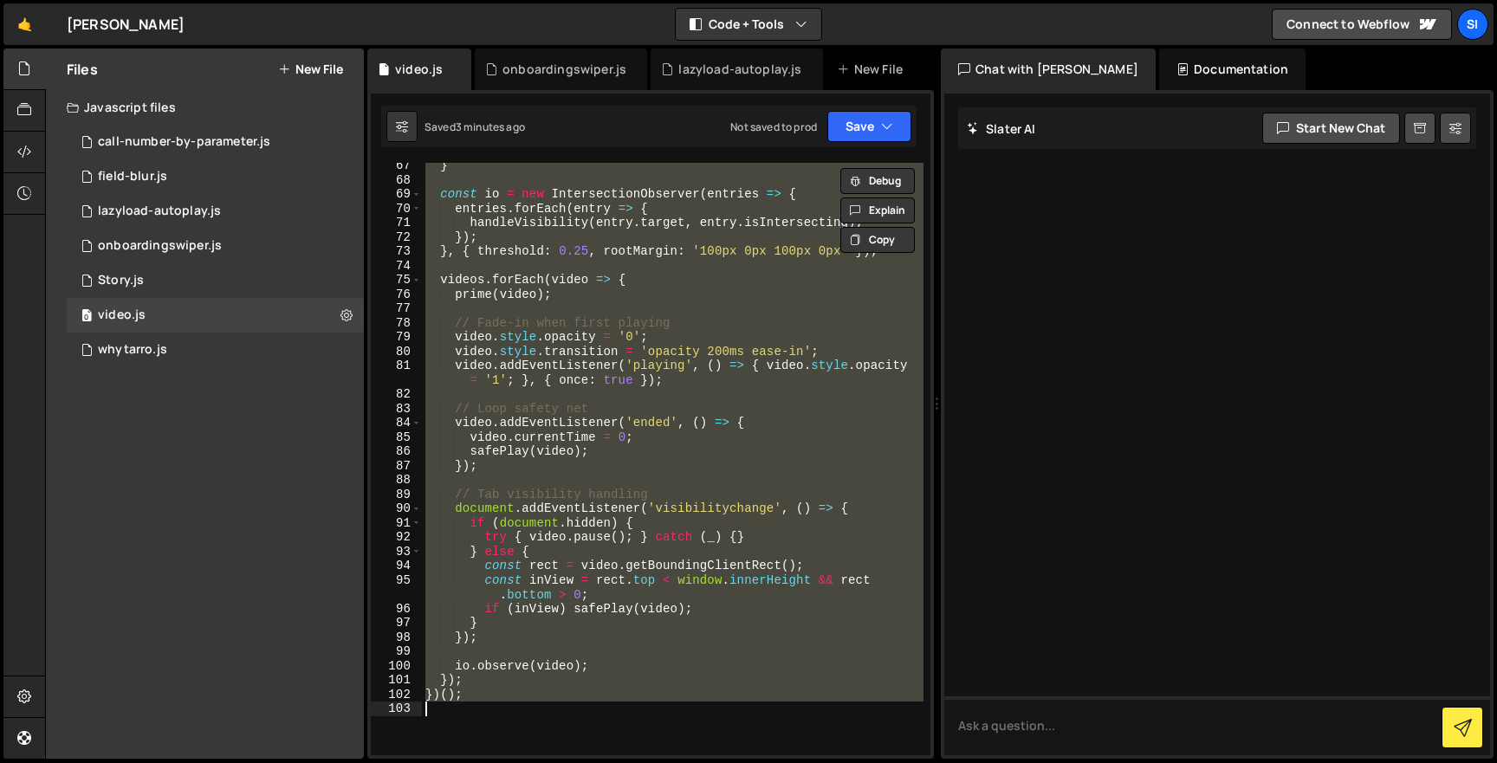
scroll to position [949, 0]
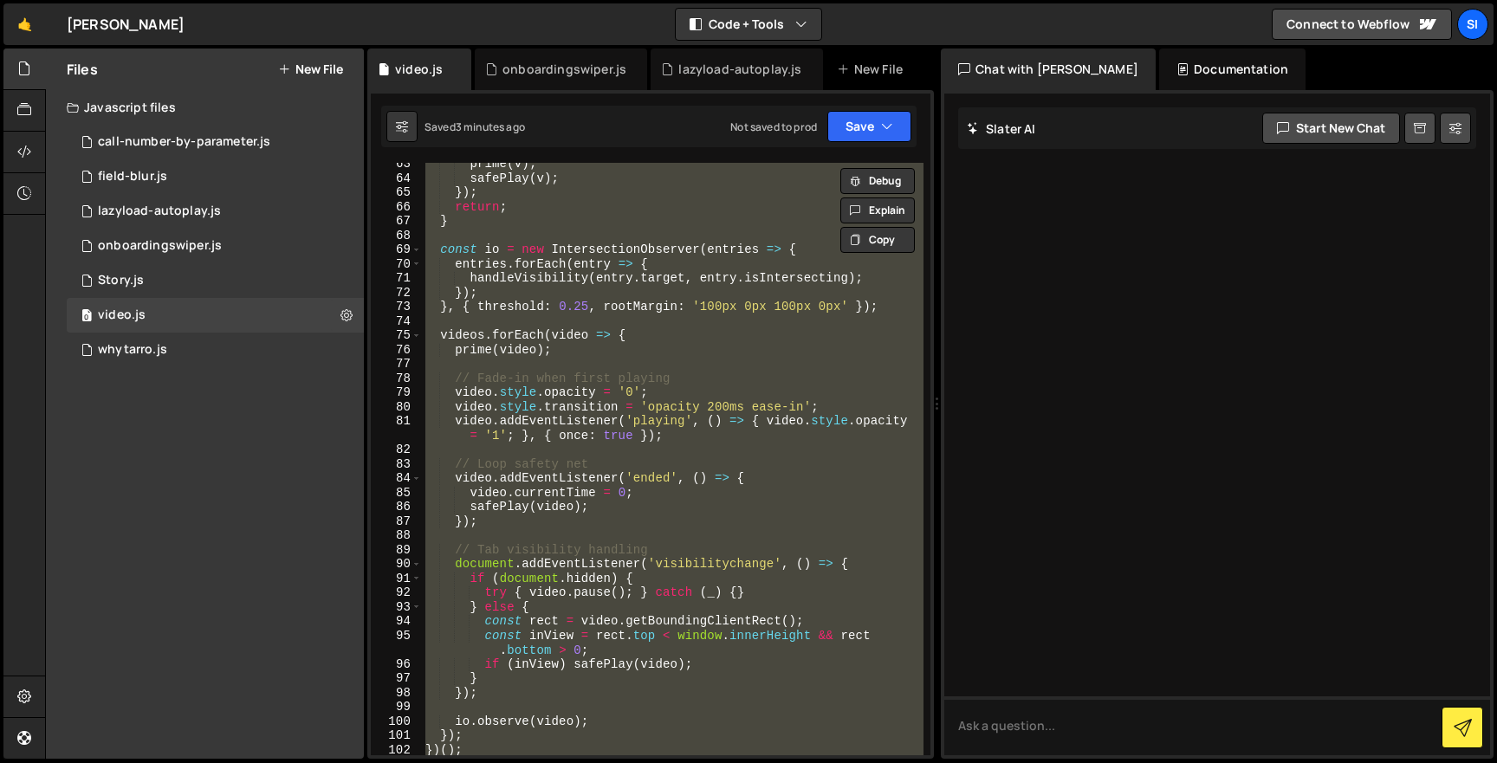
click at [598, 339] on div "prime ( v ) ; safePlay ( v ) ; }) ; return ; } const io = new IntersectionObser…" at bounding box center [672, 459] width 501 height 592
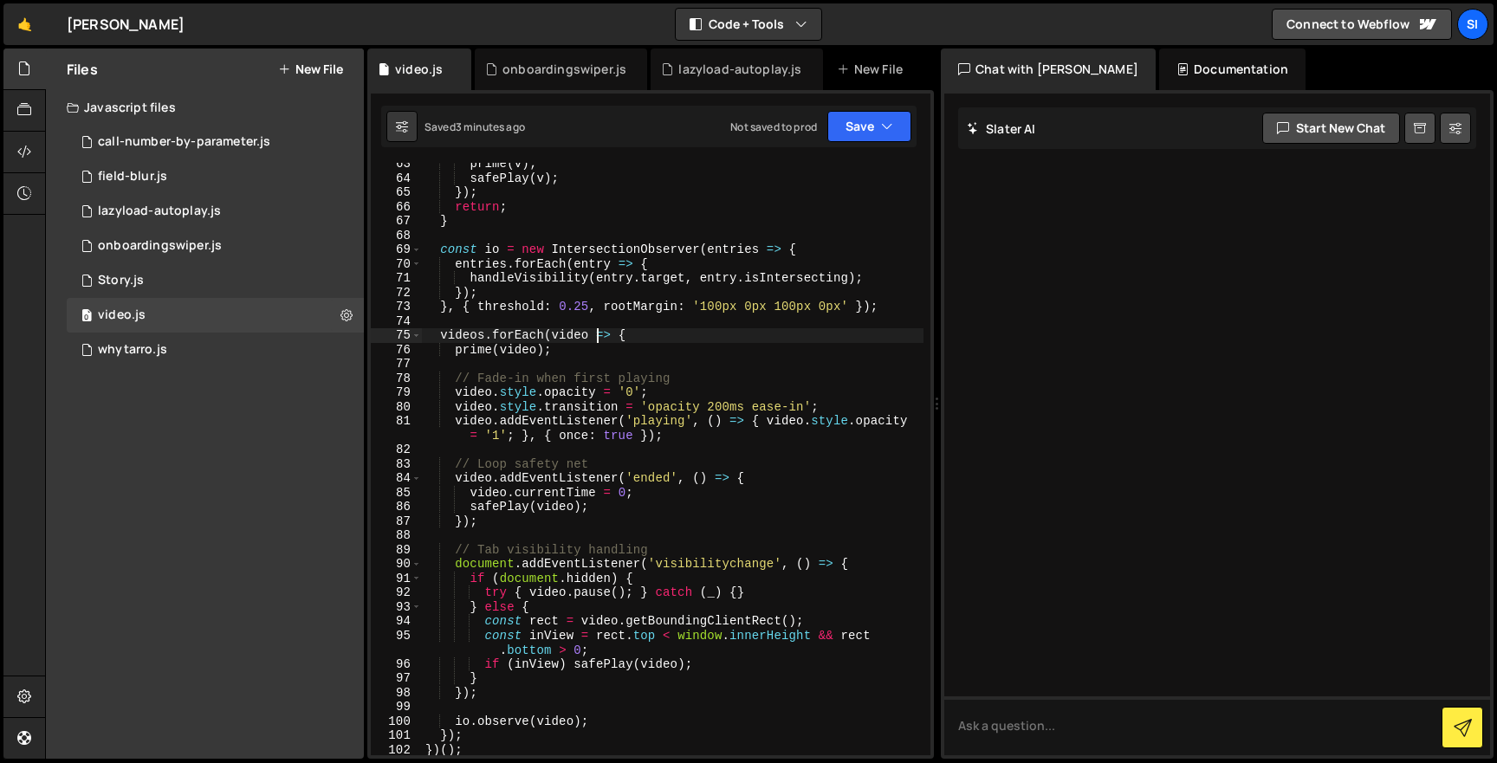
type textarea "})();"
